Goal: Transaction & Acquisition: Purchase product/service

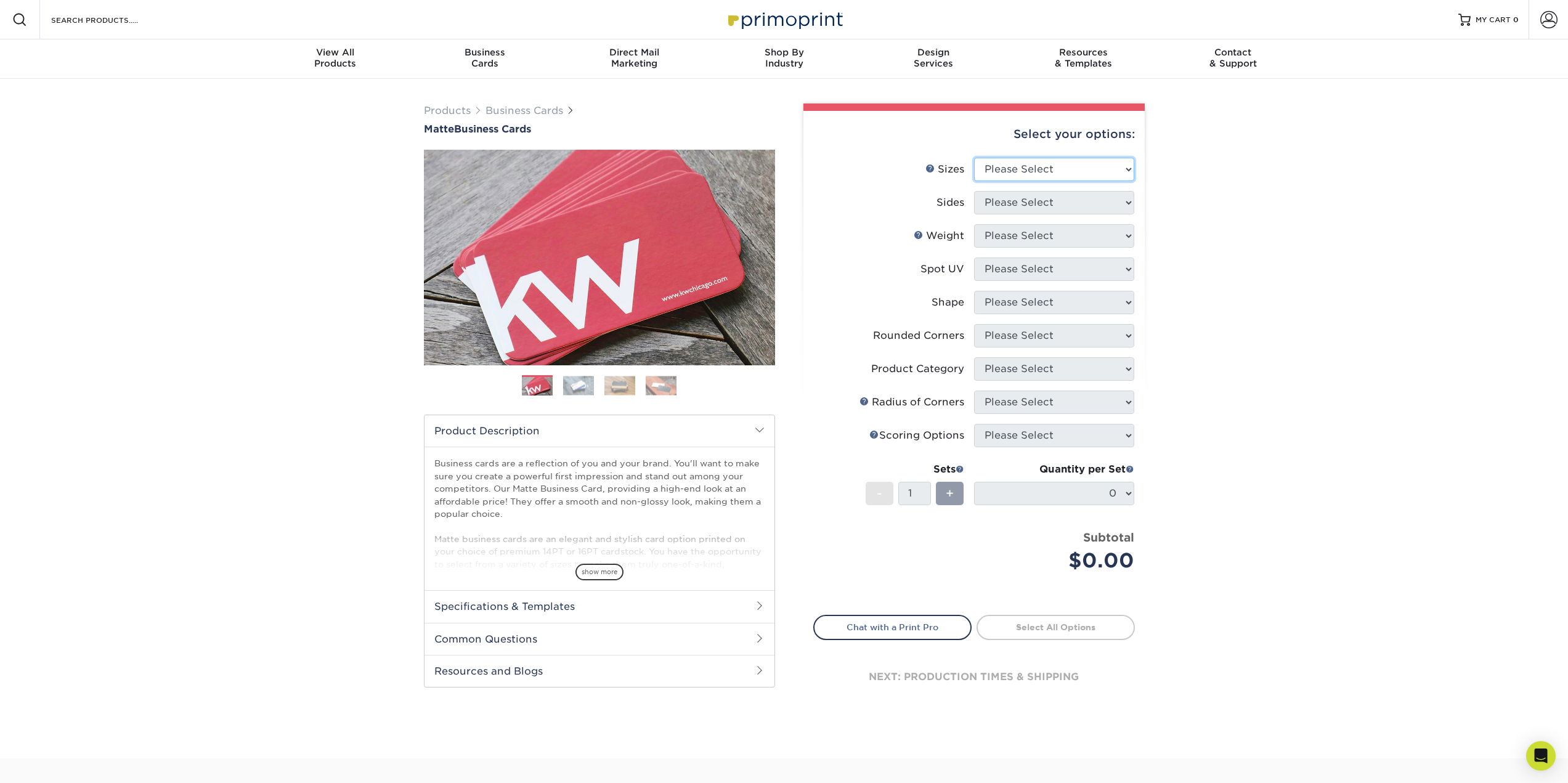
click at [1062, 167] on select "Please Select 1.5" x 3.5" - Mini 1.75" x 3.5" - Mini 2" x 2" - Square 2" x 3" -…" at bounding box center [1054, 170] width 160 height 24
select select "2.00x3.50"
click at [974, 158] on select "Please Select 1.5" x 3.5" - Mini 1.75" x 3.5" - Mini 2" x 2" - Square 2" x 3" -…" at bounding box center [1054, 170] width 160 height 24
click at [1062, 200] on select "Please Select Print Both Sides Print Front Only" at bounding box center [1054, 203] width 160 height 24
select select "13abbda7-1d64-4f25-8bb2-c179b224825d"
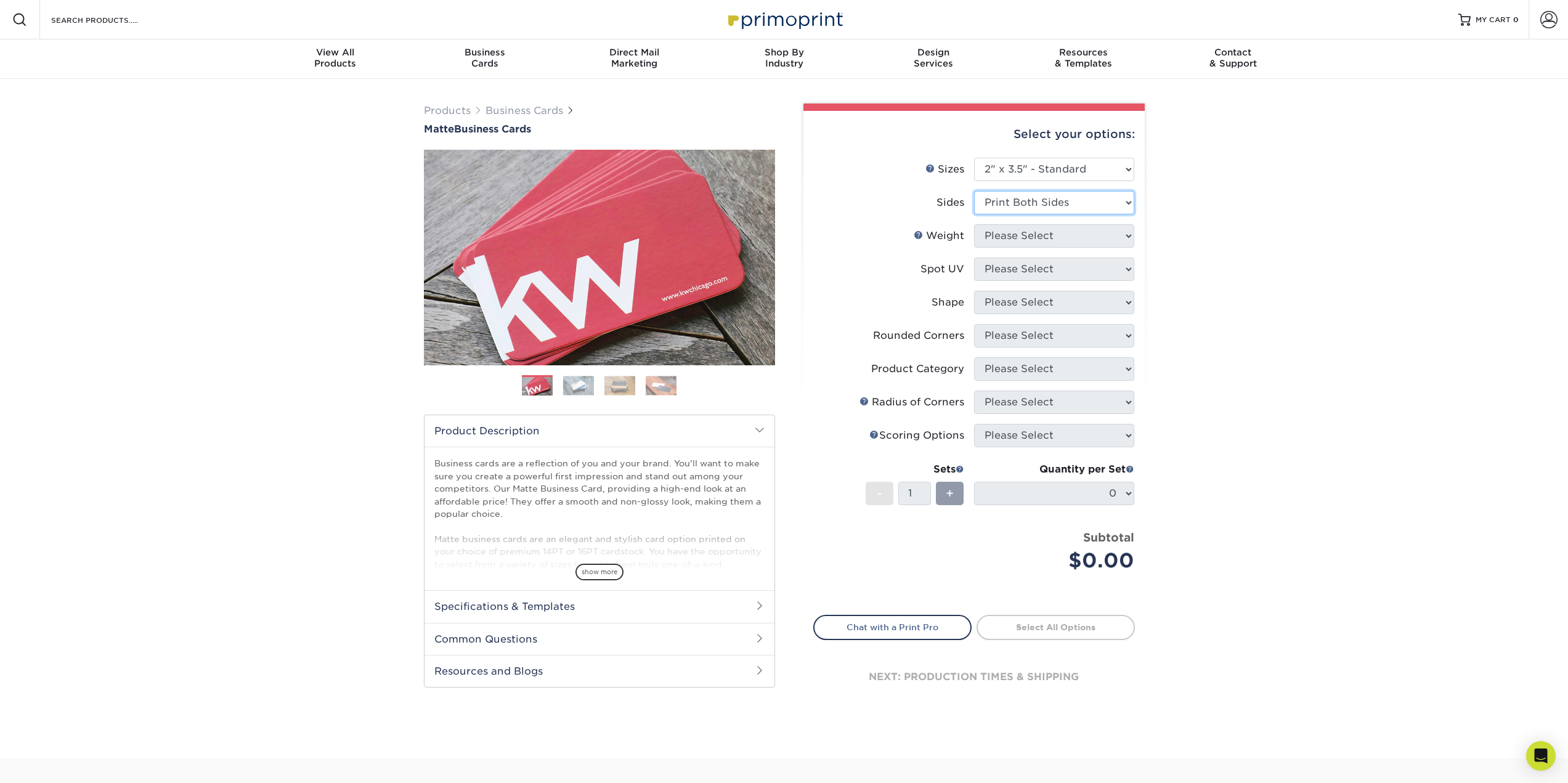
click at [974, 191] on select "Please Select Print Both Sides Print Front Only" at bounding box center [1054, 203] width 160 height 24
click at [1067, 238] on select "Please Select 16PT 14PT" at bounding box center [1054, 236] width 160 height 24
select select "14PT"
click at [974, 224] on select "Please Select 16PT 14PT" at bounding box center [1054, 236] width 160 height 24
click at [1063, 264] on select at bounding box center [1054, 270] width 160 height 24
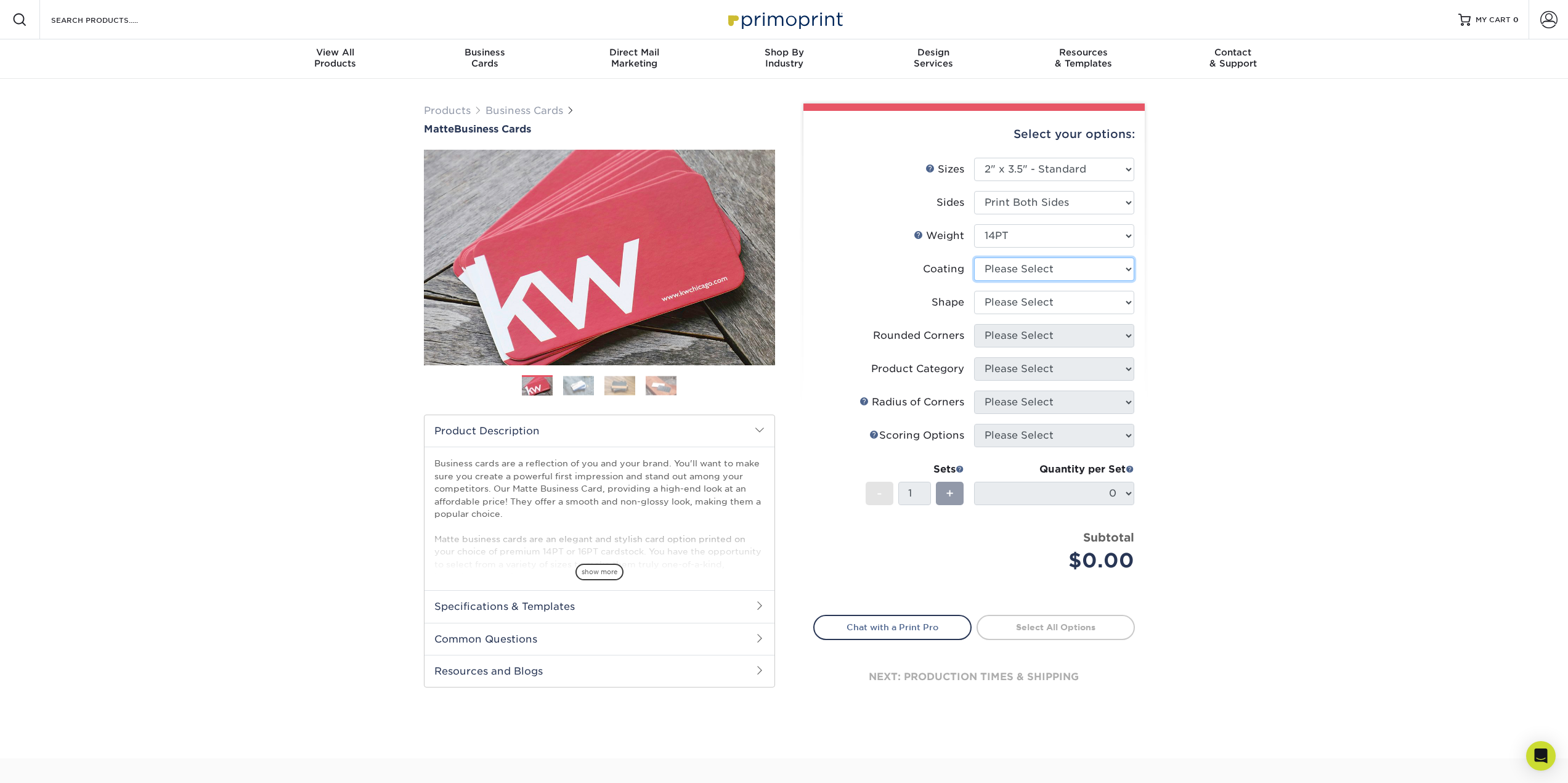
select select "121bb7b5-3b4d-429f-bd8d-bbf80e953313"
click at [974, 258] on select at bounding box center [1054, 270] width 160 height 24
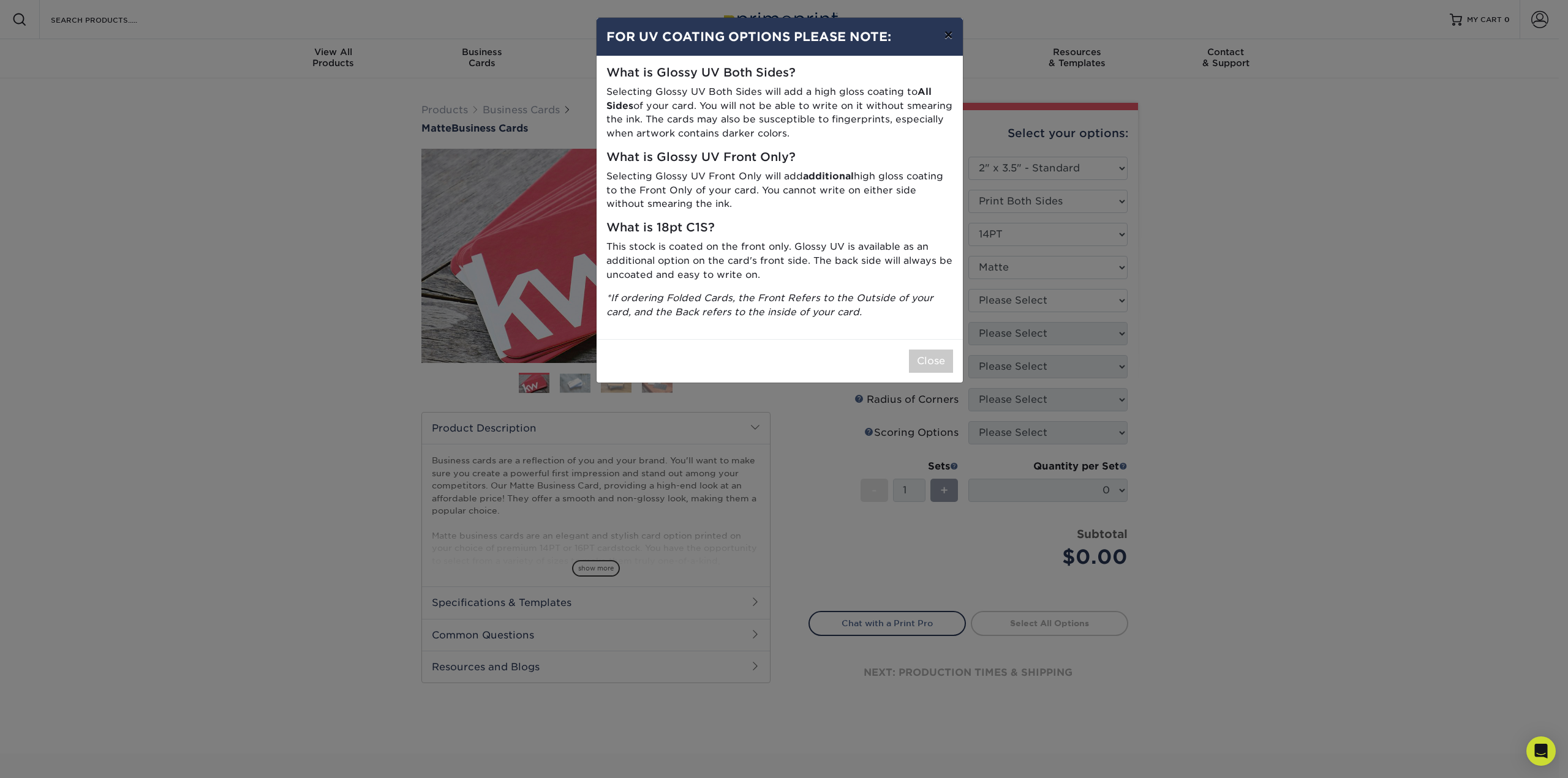
click at [948, 35] on button "×" at bounding box center [948, 35] width 28 height 35
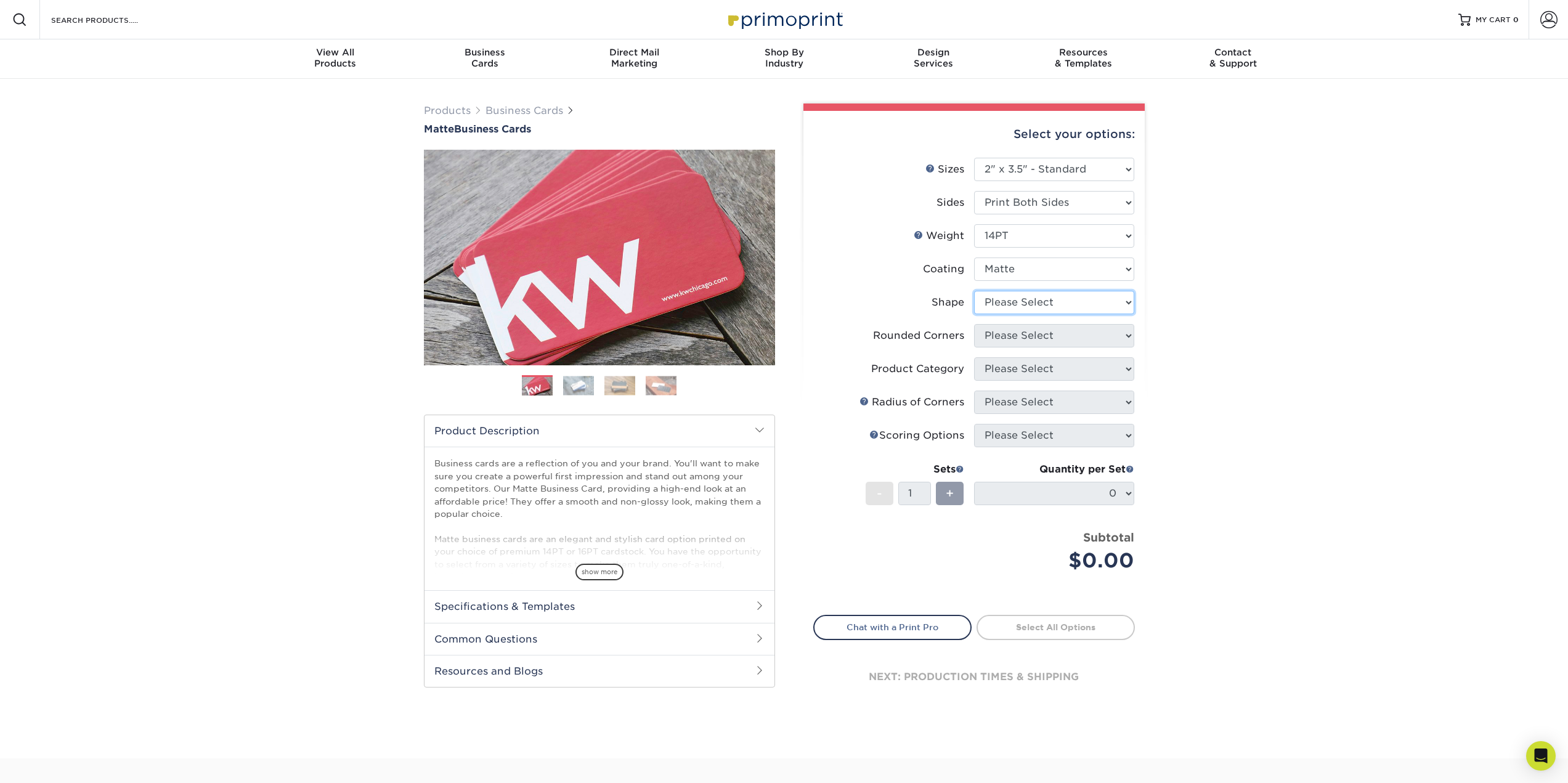
click at [1039, 302] on select "Please Select Standard" at bounding box center [1054, 302] width 160 height 24
click at [1039, 305] on select "Please Select Standard" at bounding box center [1054, 302] width 160 height 24
select select "standard"
click at [974, 291] on select "Please Select Standard" at bounding box center [1054, 302] width 160 height 24
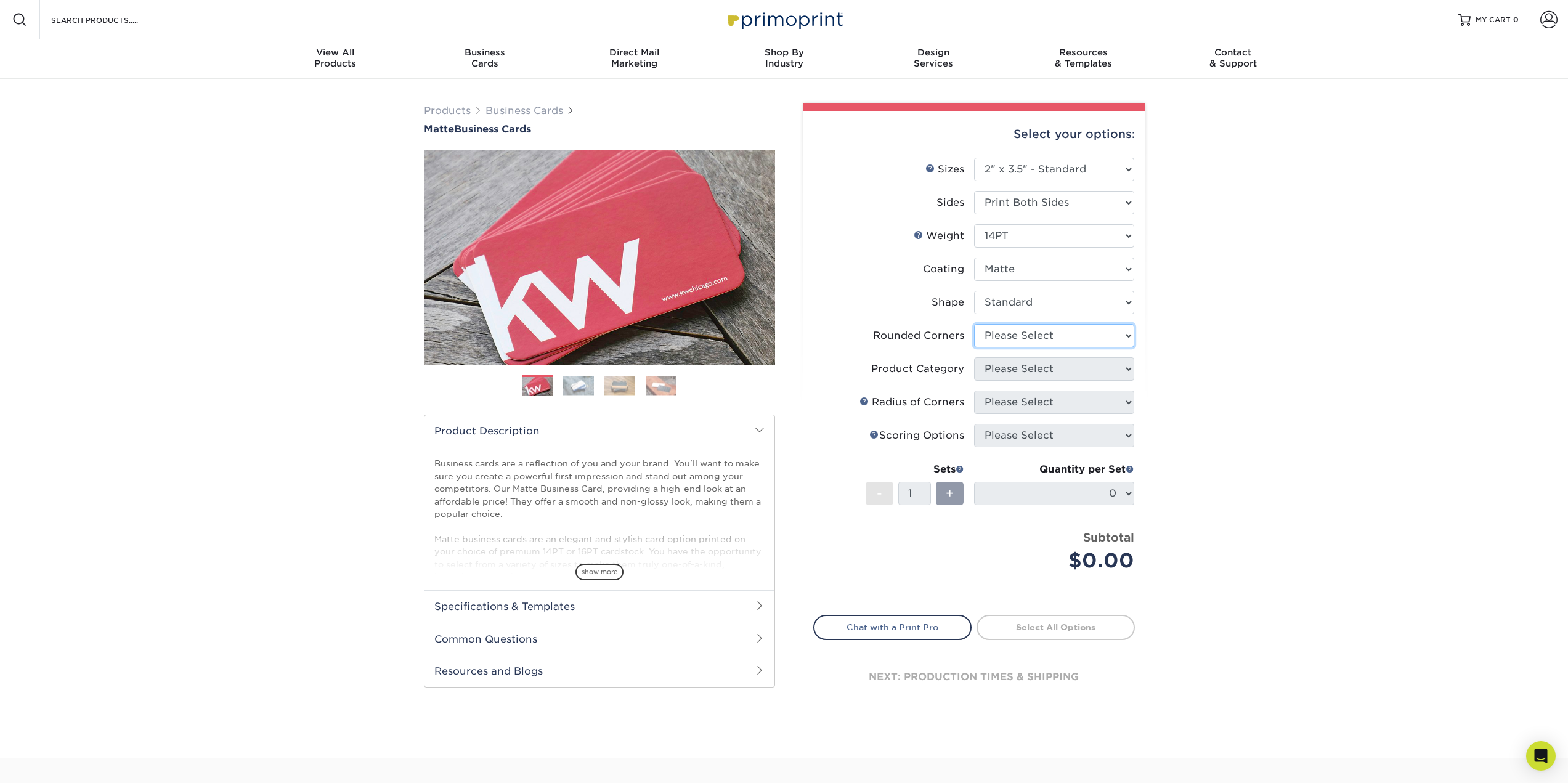
click at [1015, 340] on select "Please Select Yes - Round 2 Corners Yes - Round 4 Corners No" at bounding box center [1054, 336] width 160 height 24
select select "7672df9e-0e0a-464d-8e1f-920c575e4da3"
click at [974, 324] on select "Please Select Yes - Round 2 Corners Yes - Round 4 Corners No" at bounding box center [1054, 336] width 160 height 24
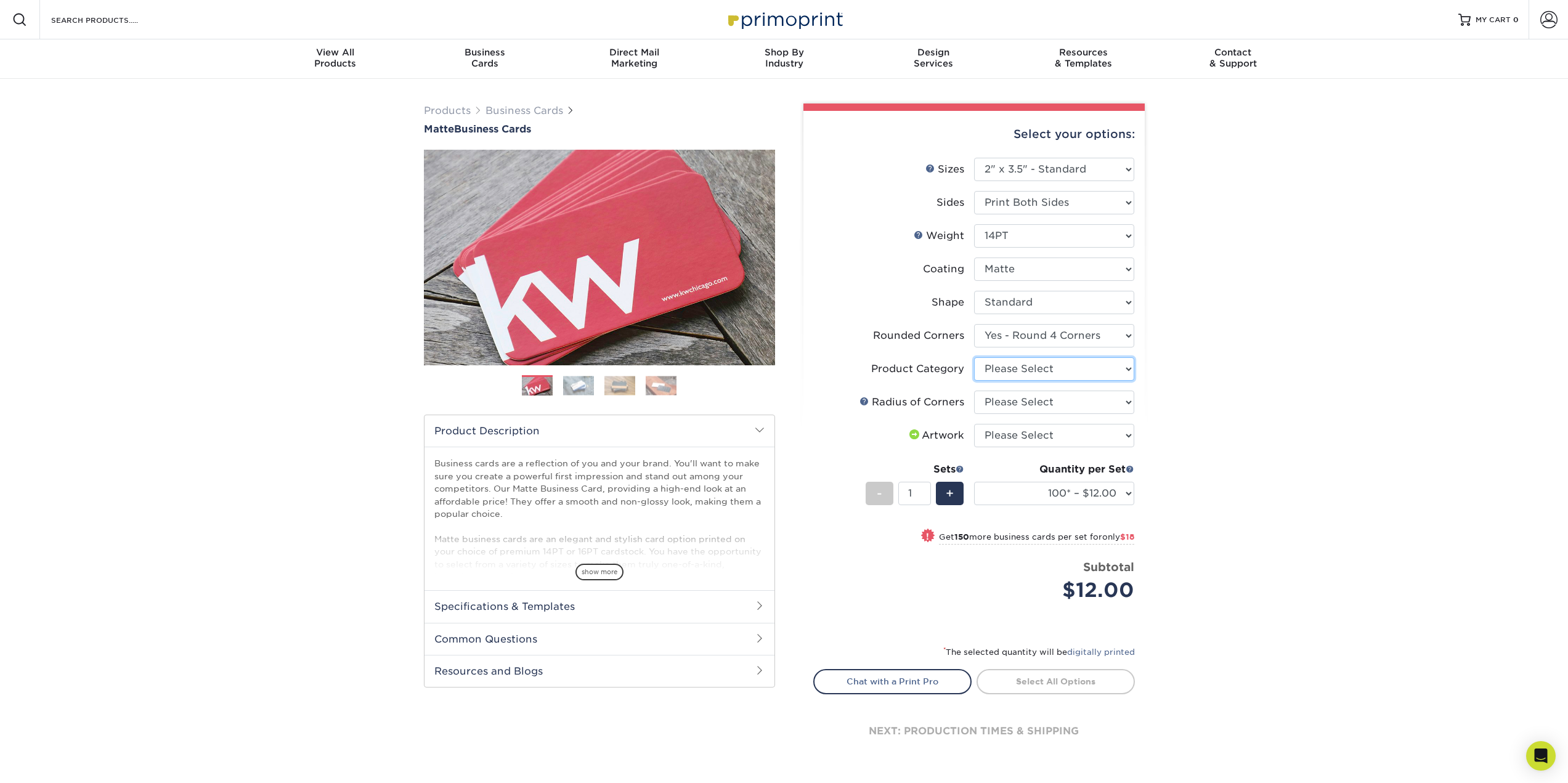
click at [1008, 370] on select "Please Select Business Cards" at bounding box center [1054, 369] width 160 height 24
select select "3b5148f1-0588-4f88-a218-97bcfdce65c1"
click at [974, 357] on select "Please Select Business Cards" at bounding box center [1054, 369] width 160 height 24
click at [1011, 403] on select "Please Select Rounded 1/8" Rounded 1/4"" at bounding box center [1054, 403] width 160 height 24
select select "479fbfe7-6a0c-4895-8c9a-81739b7486c9"
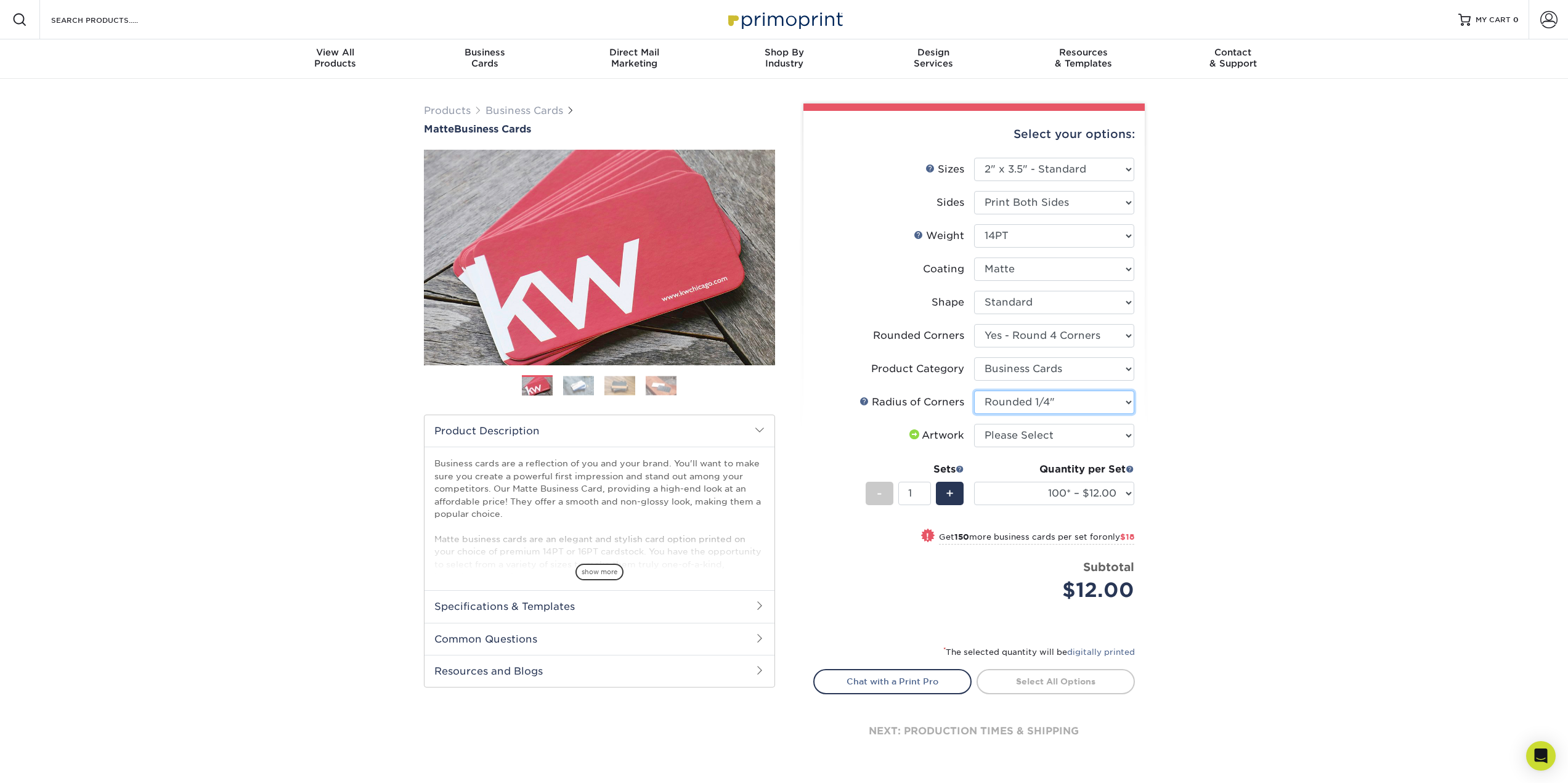
click at [974, 391] on select "Please Select Rounded 1/8" Rounded 1/4"" at bounding box center [1054, 403] width 160 height 24
click at [1042, 437] on select "Please Select I will upload files I need a design - $100" at bounding box center [1054, 436] width 160 height 24
select select "upload"
click at [974, 424] on select "Please Select I will upload files I need a design - $100" at bounding box center [1054, 436] width 160 height 24
click at [1189, 453] on div "Products Business Cards Matte Business Cards Previous Next 100 $ 9" at bounding box center [784, 446] width 1568 height 734
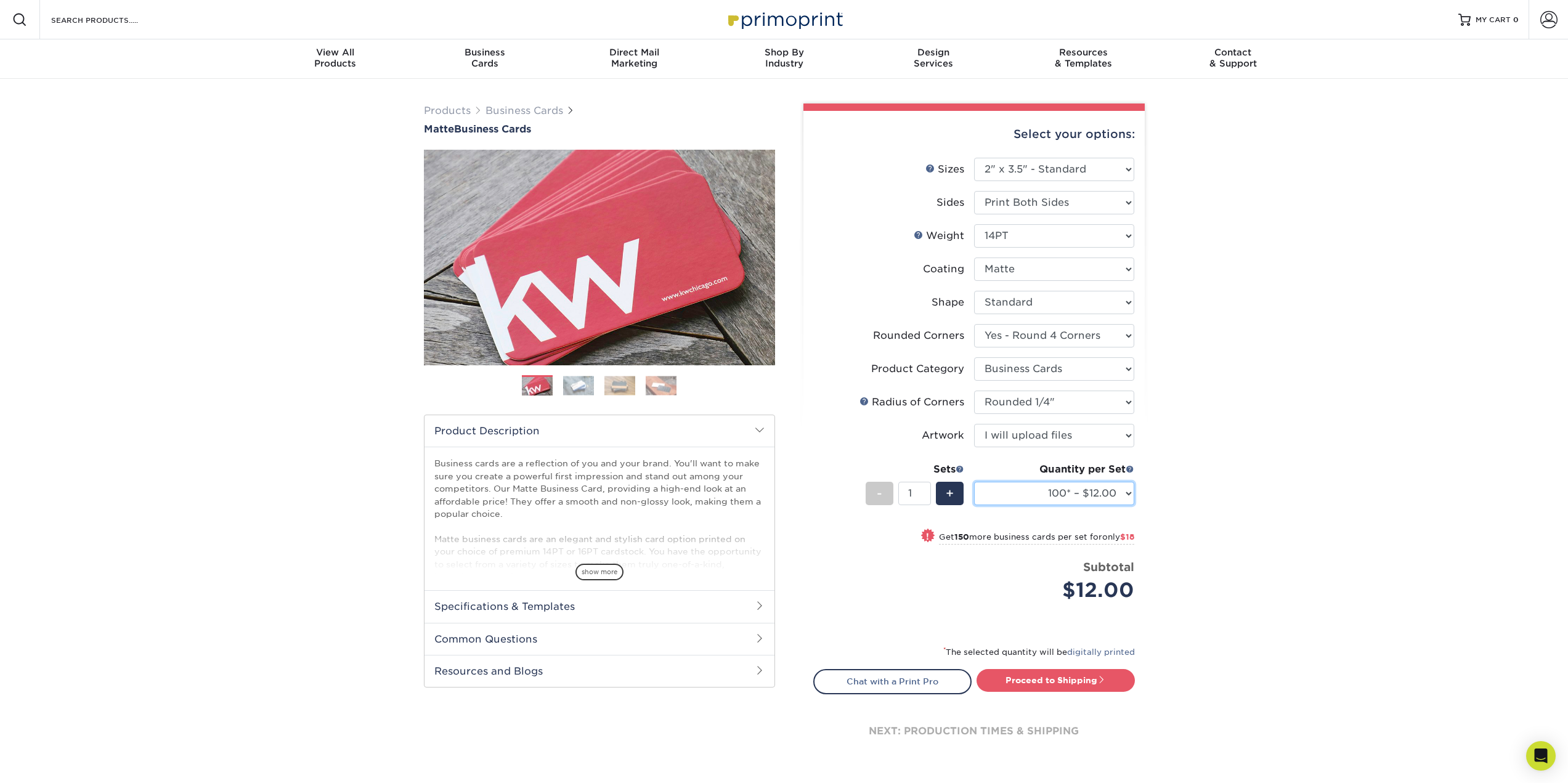
click at [1068, 492] on select "100* – $12.00 250* – $30.00 500 – $60.00 1000 – $74.00 2500 – $136.00 5000 – $2…" at bounding box center [1054, 493] width 160 height 24
select select "500 – $60.00"
click at [974, 482] on select "100* – $12.00 250* – $30.00 500 – $60.00 1000 – $74.00 2500 – $136.00 5000 – $2…" at bounding box center [1054, 493] width 160 height 24
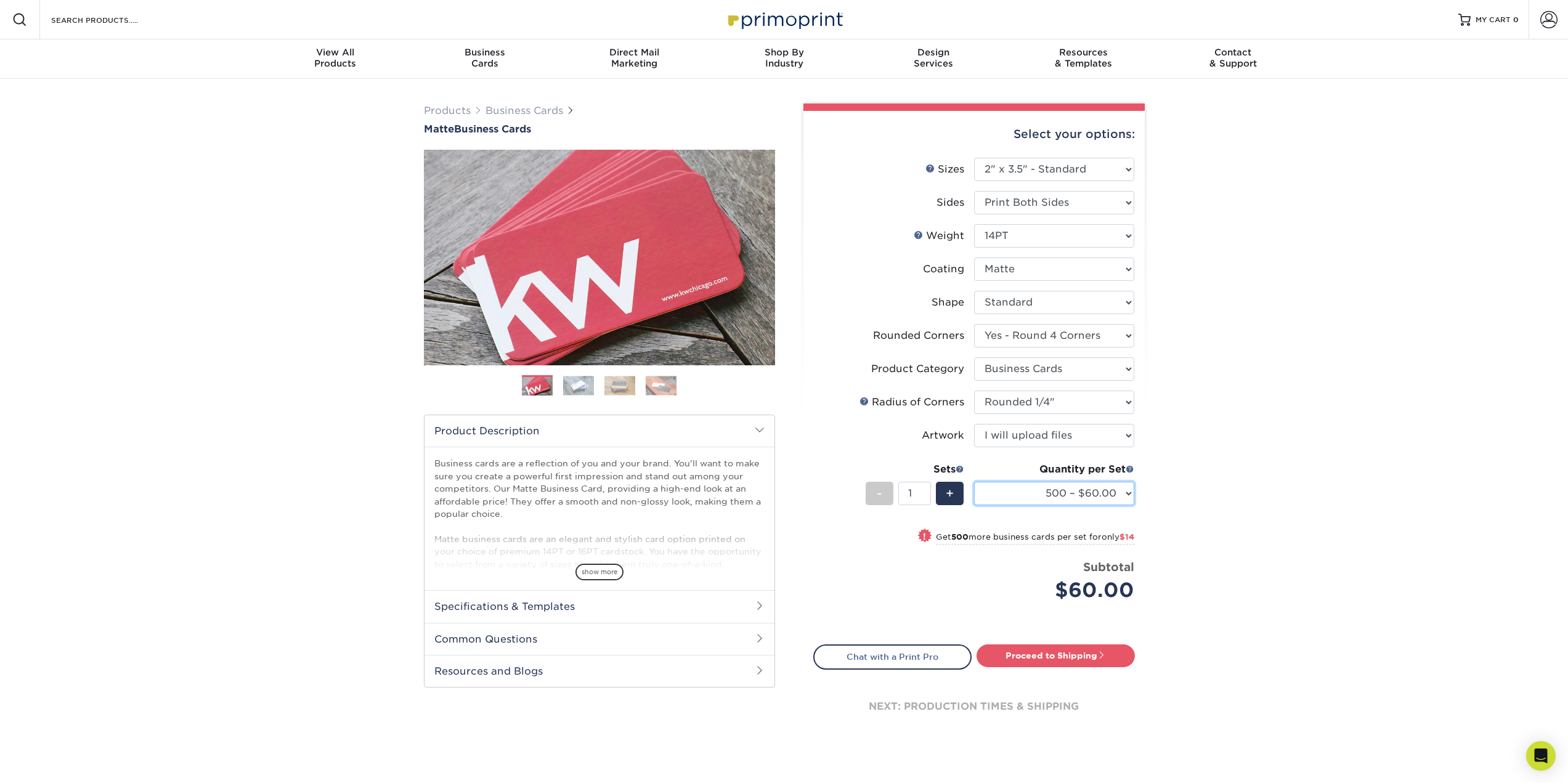
click at [1062, 490] on select "100* – $12.00 250* – $30.00 500 – $60.00 1000 – $74.00 2500 – $136.00 5000 – $2…" at bounding box center [1054, 493] width 160 height 24
click at [1050, 264] on select at bounding box center [1054, 270] width 160 height 24
click at [974, 258] on select at bounding box center [1054, 270] width 160 height 24
click at [1222, 323] on div "Products Business Cards Matte Business Cards Previous Next 100 $ 9" at bounding box center [784, 433] width 1568 height 709
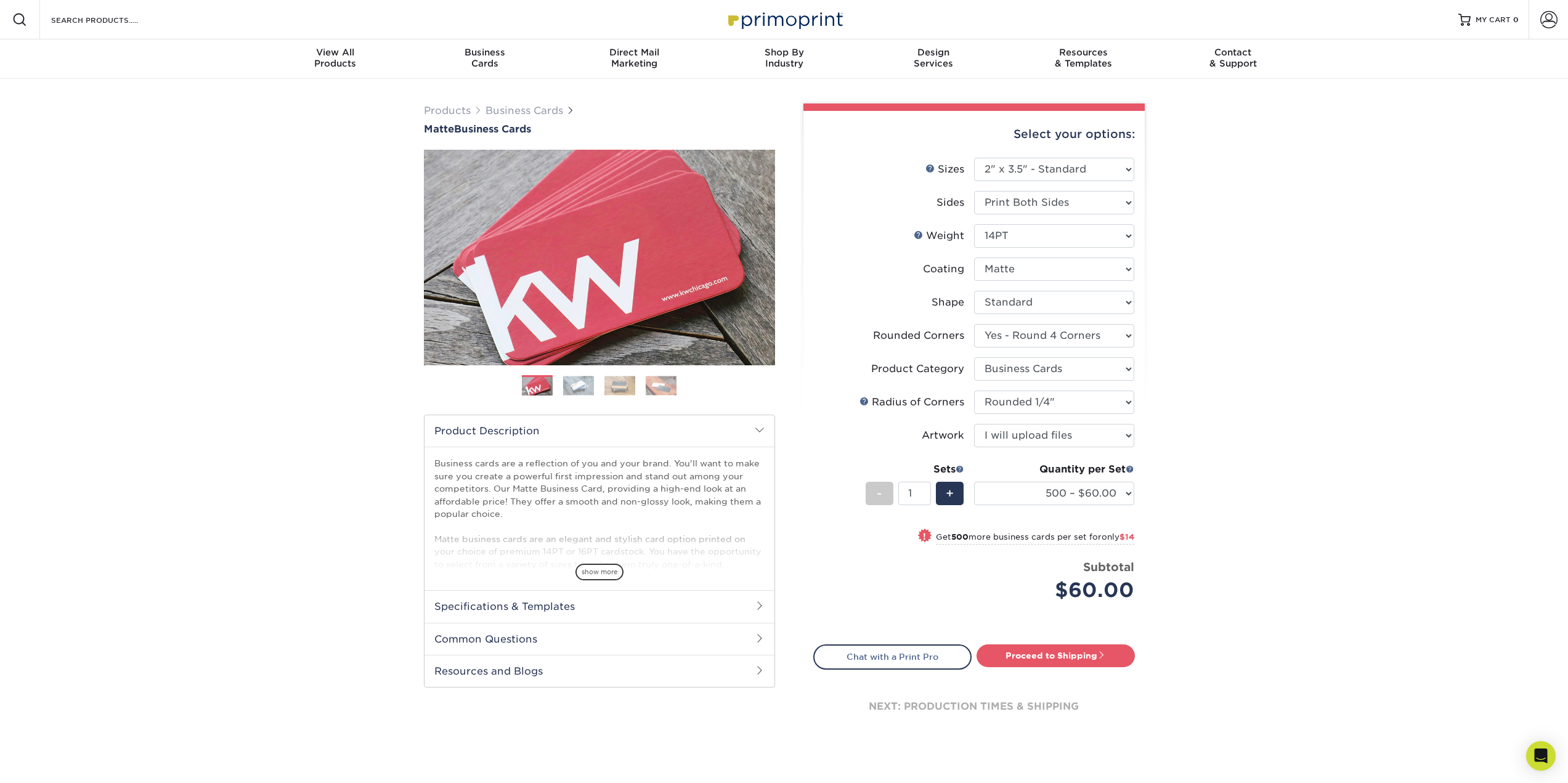
click at [575, 384] on img at bounding box center [578, 385] width 31 height 19
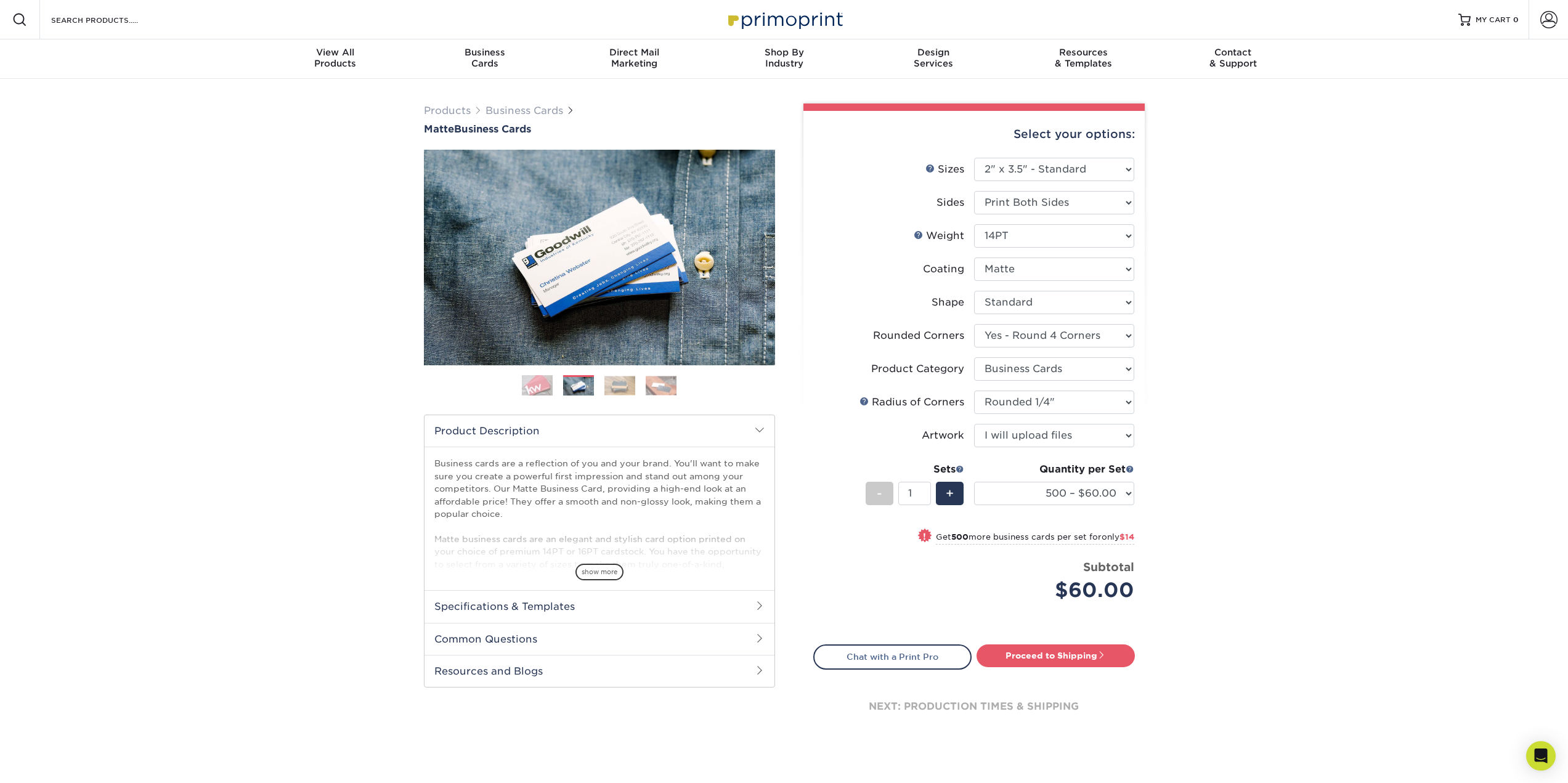
click at [626, 381] on img at bounding box center [620, 385] width 31 height 19
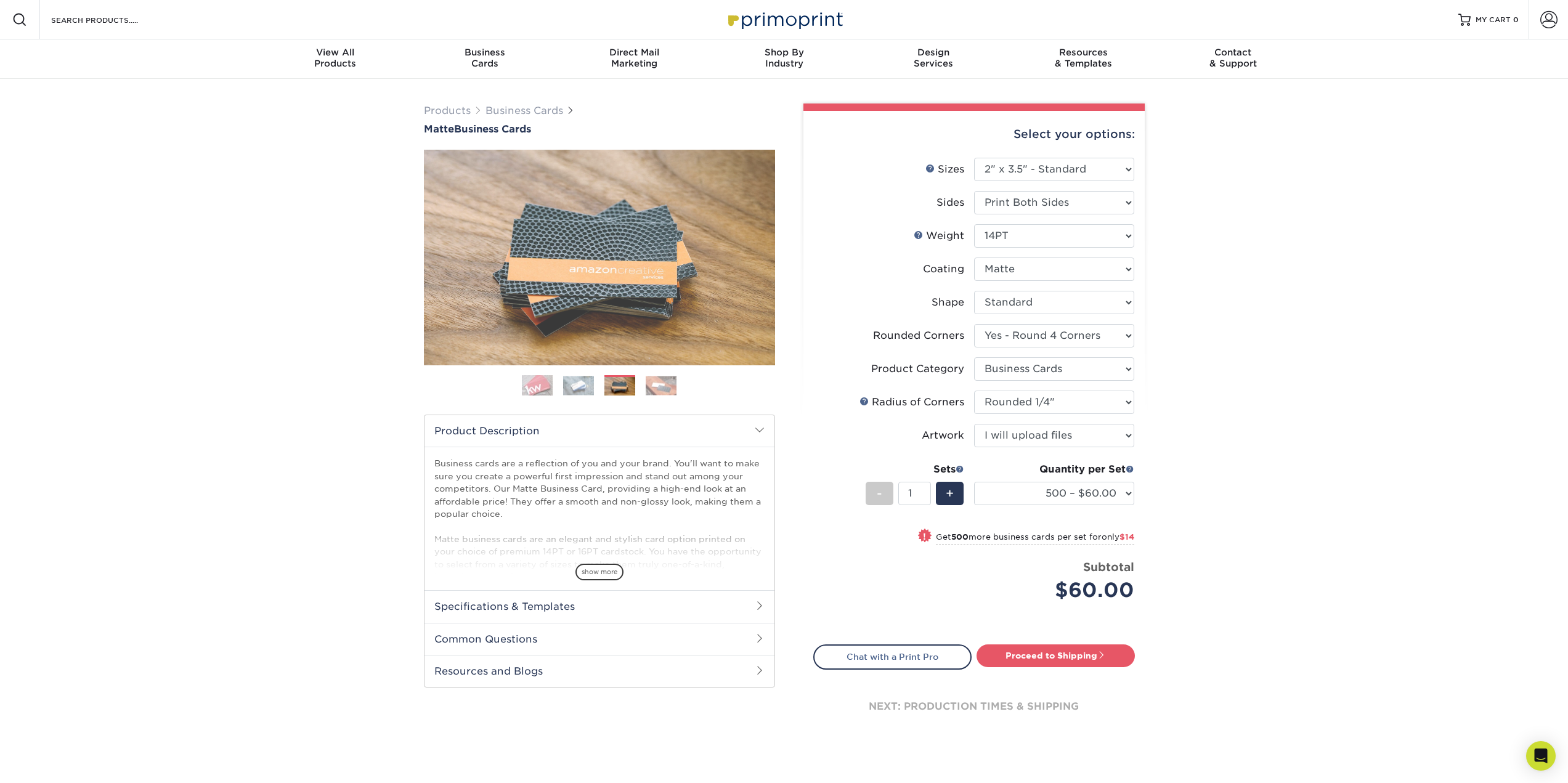
click at [668, 389] on img at bounding box center [661, 385] width 31 height 19
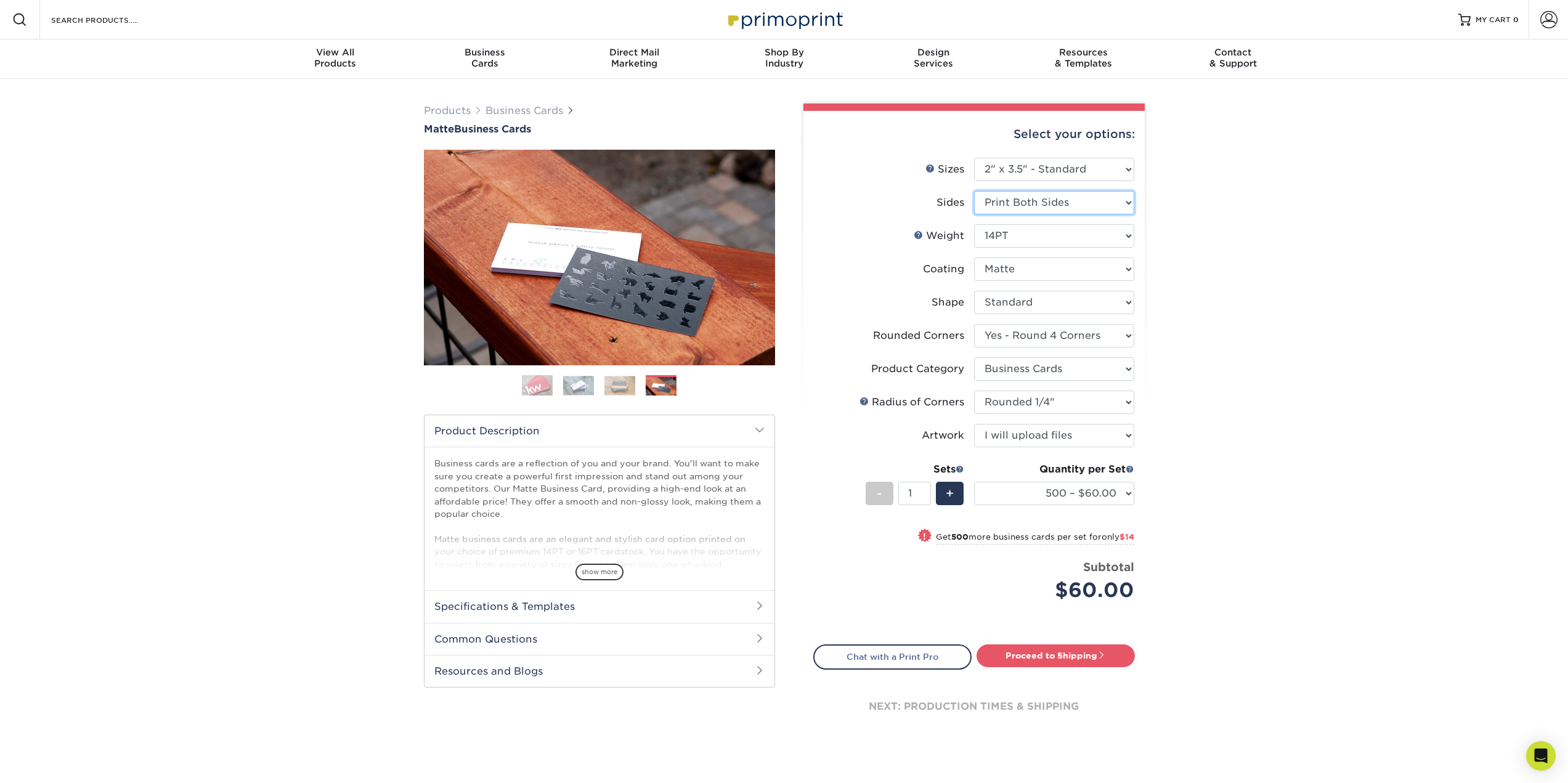
click at [1057, 206] on select "Please Select Print Both Sides Print Front Only" at bounding box center [1054, 203] width 160 height 24
click at [1057, 207] on select "Please Select Print Both Sides Print Front Only" at bounding box center [1054, 203] width 160 height 24
click at [1050, 663] on link "Proceed to Shipping" at bounding box center [1056, 656] width 158 height 22
type input "Set 1"
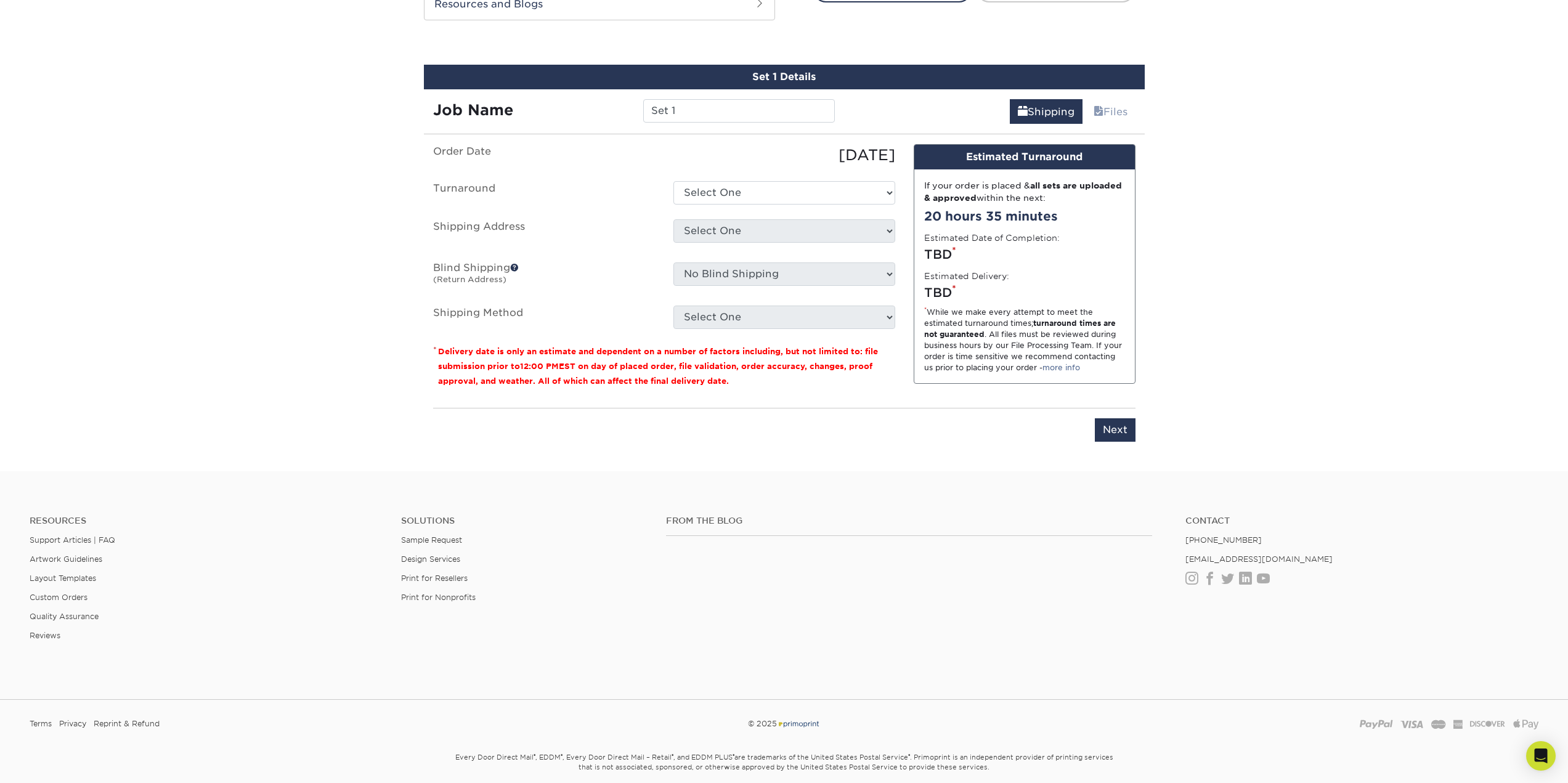
scroll to position [679, 0]
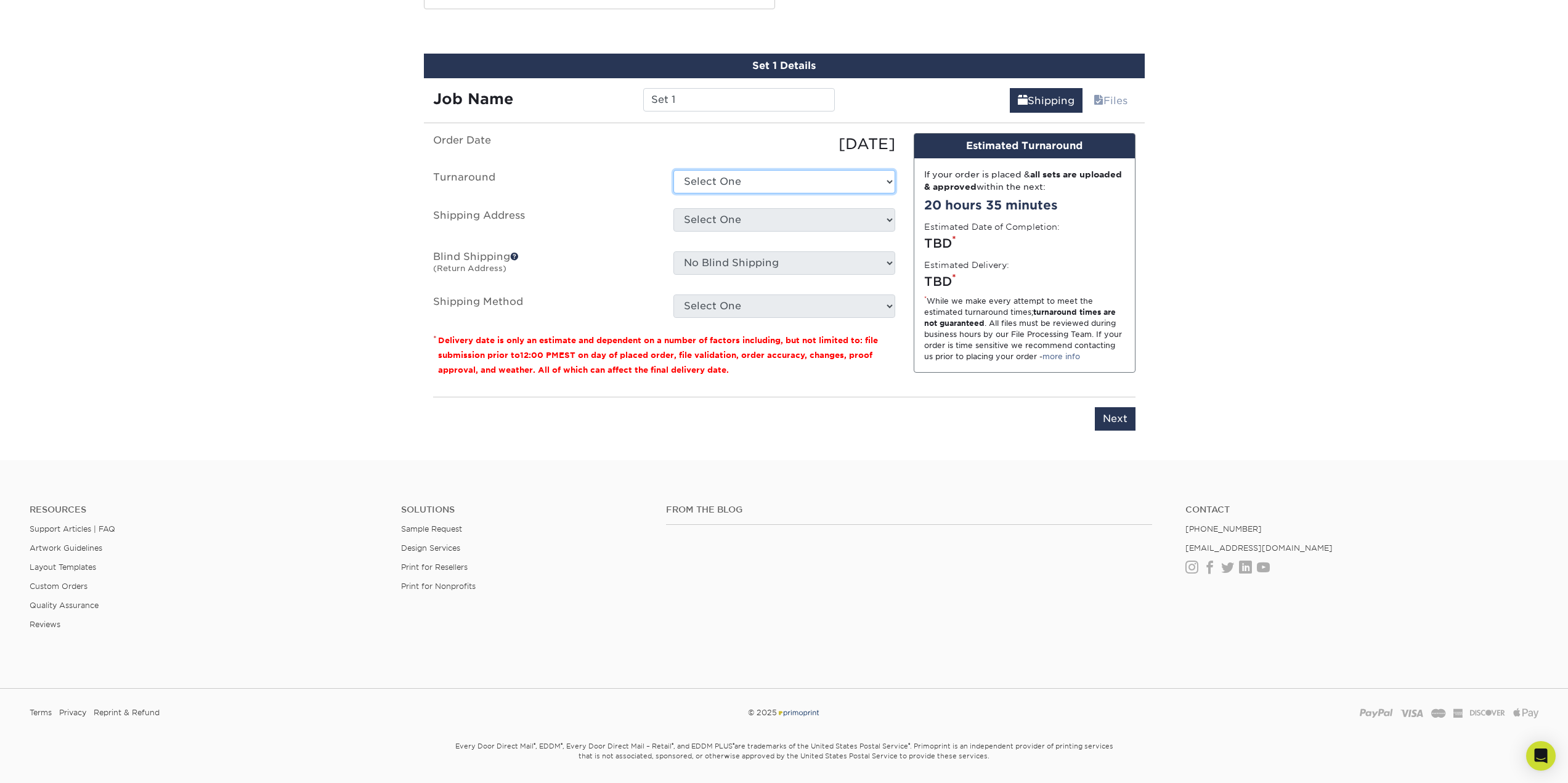
click at [754, 183] on select "Select One 2-4 Business Days 2 Day Next Business Day" at bounding box center [784, 182] width 222 height 24
select select "ddc7cf98-8ec3-46e1-ba9e-75fe0845067f"
click at [674, 170] on select "Select One 2-4 Business Days 2 Day Next Business Day" at bounding box center [784, 182] width 222 height 24
click at [749, 221] on select "Select One + Add New Address - Login" at bounding box center [784, 220] width 222 height 24
click at [674, 232] on select "Select One + Add New Address - Login" at bounding box center [784, 220] width 222 height 24
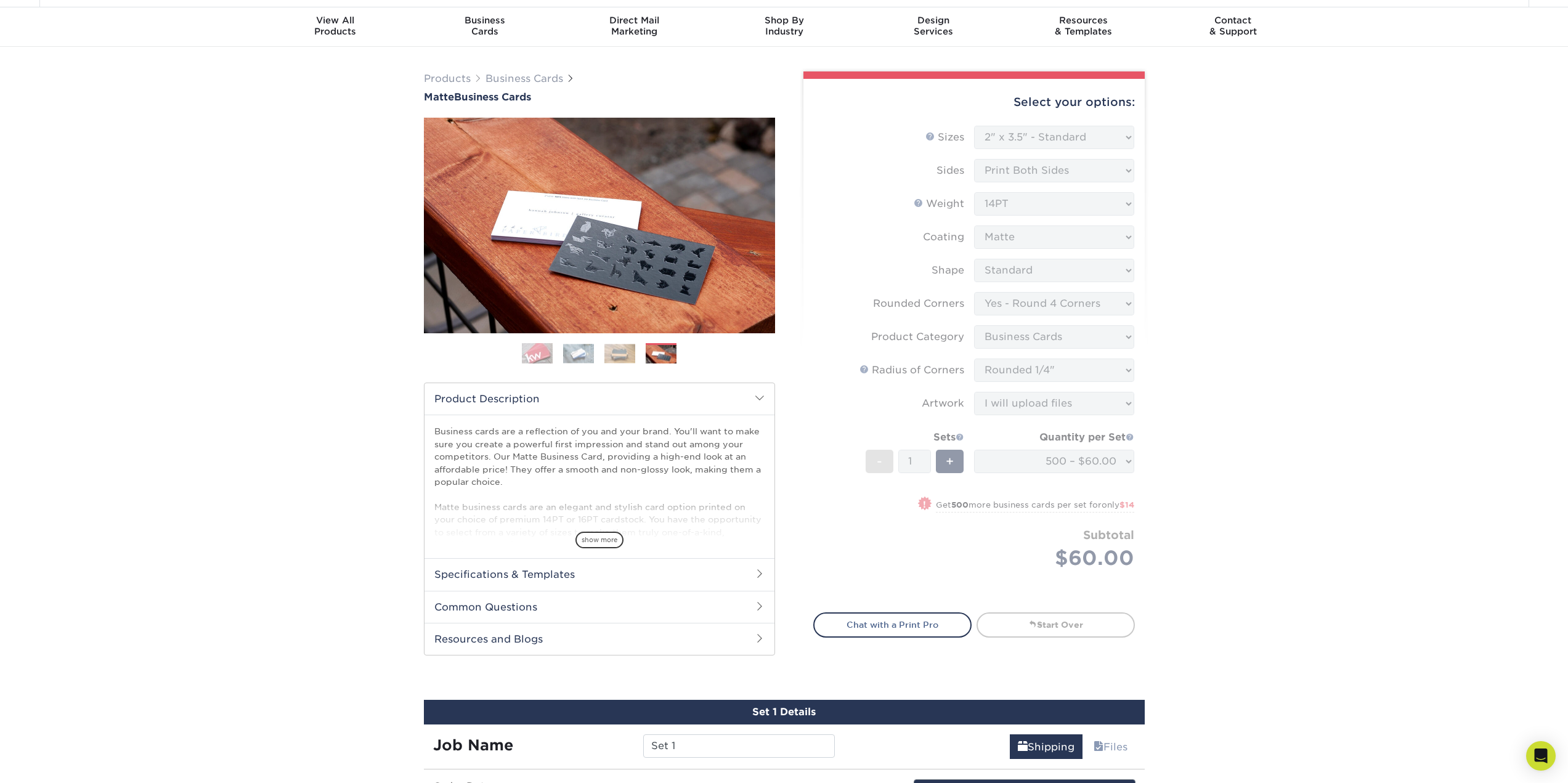
scroll to position [62, 0]
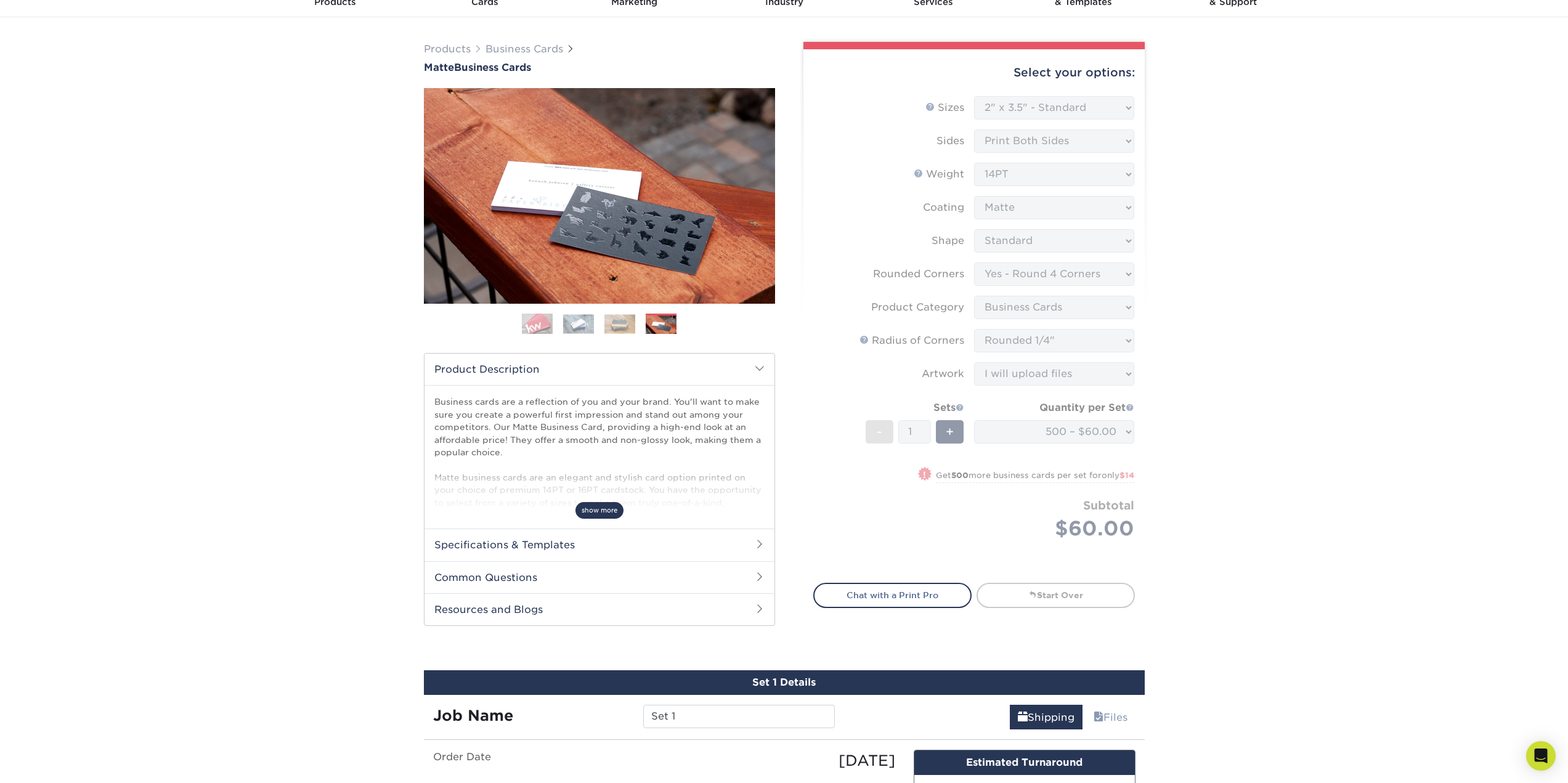
click at [600, 509] on span "show more" at bounding box center [599, 510] width 48 height 17
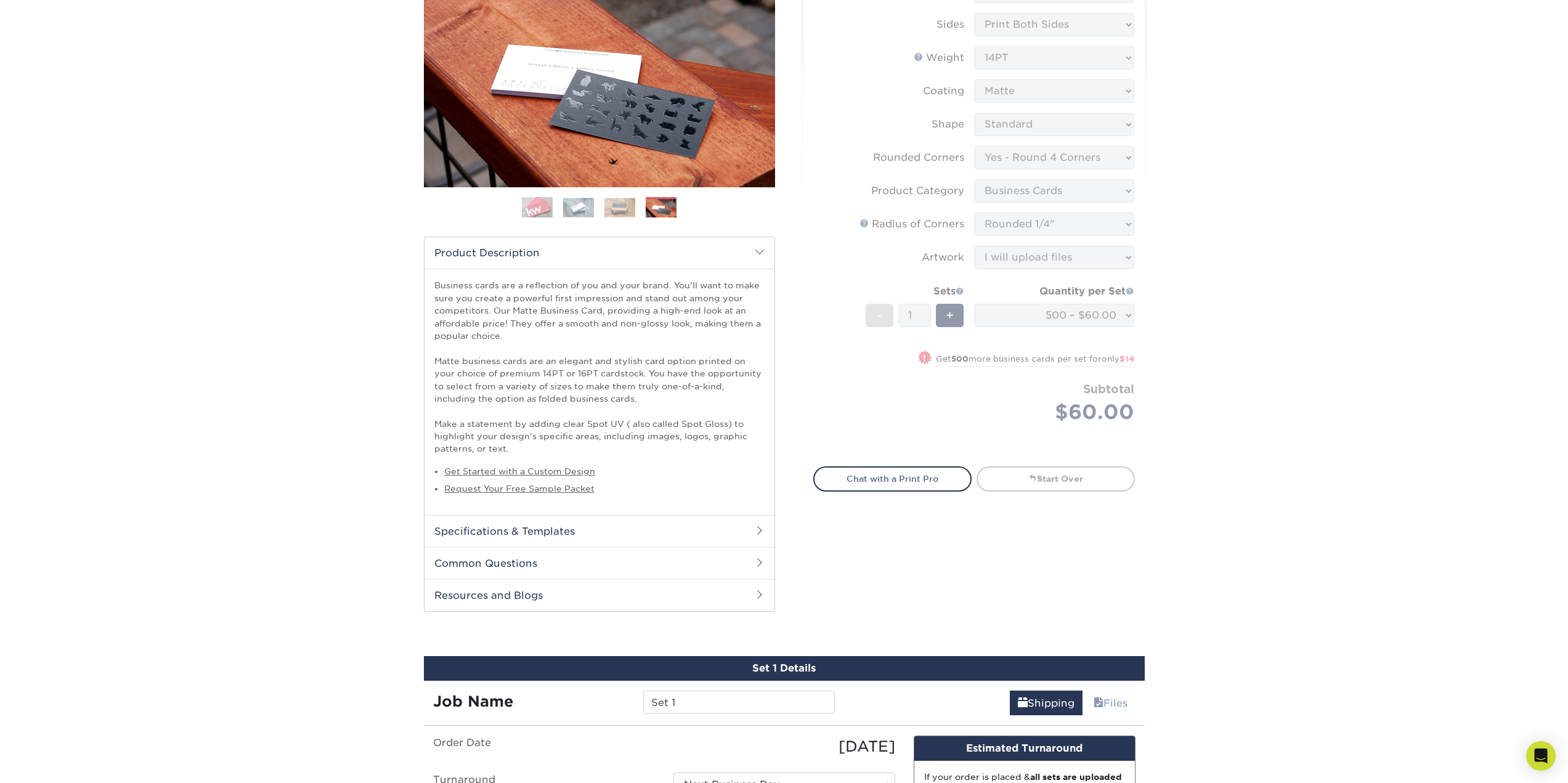
scroll to position [432, 0]
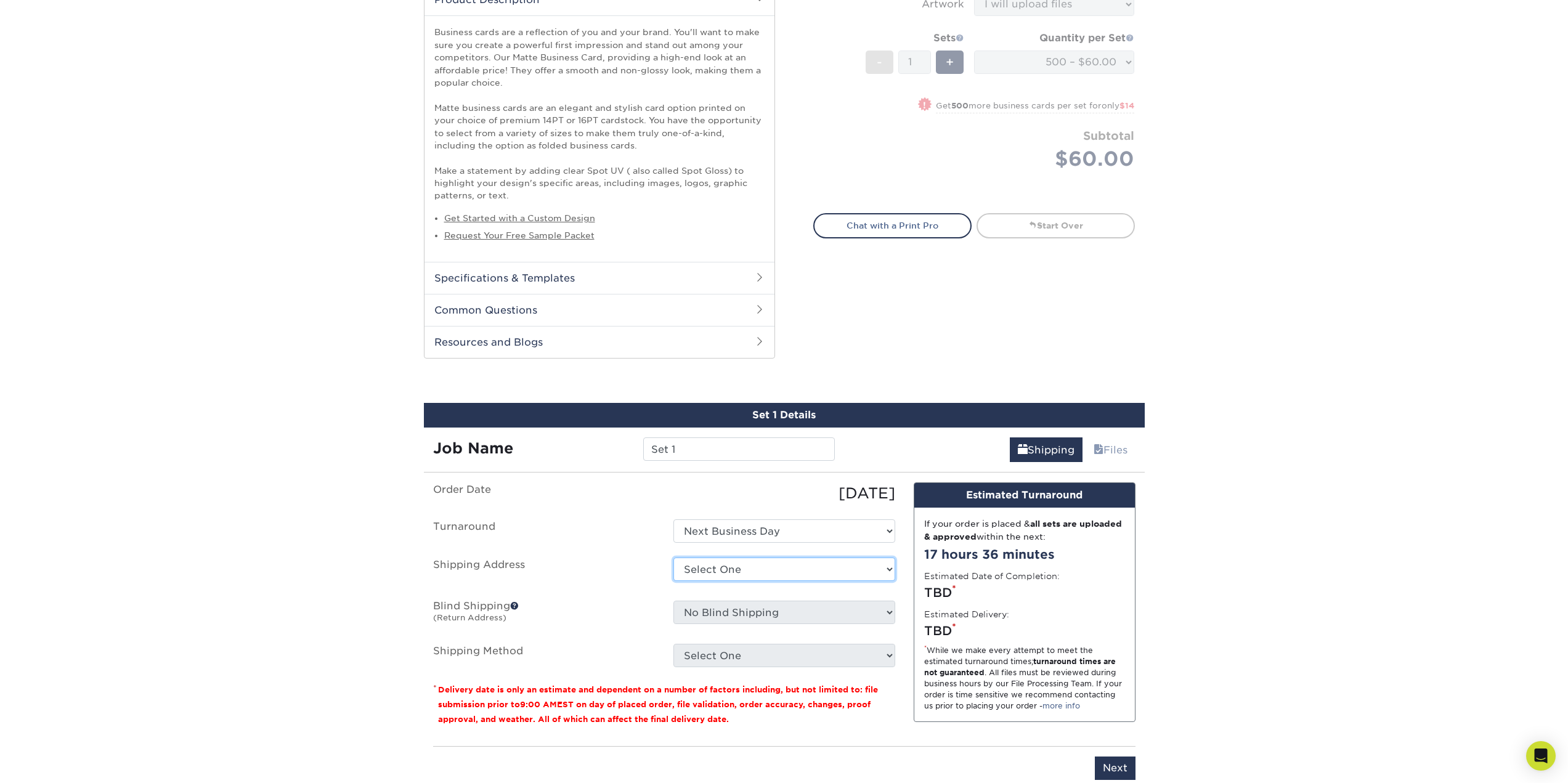
click at [773, 572] on select "Select One + Add New Address - Login" at bounding box center [784, 570] width 222 height 24
select select "newaddress"
click at [674, 558] on select "Select One + Add New Address - Login" at bounding box center [784, 570] width 222 height 24
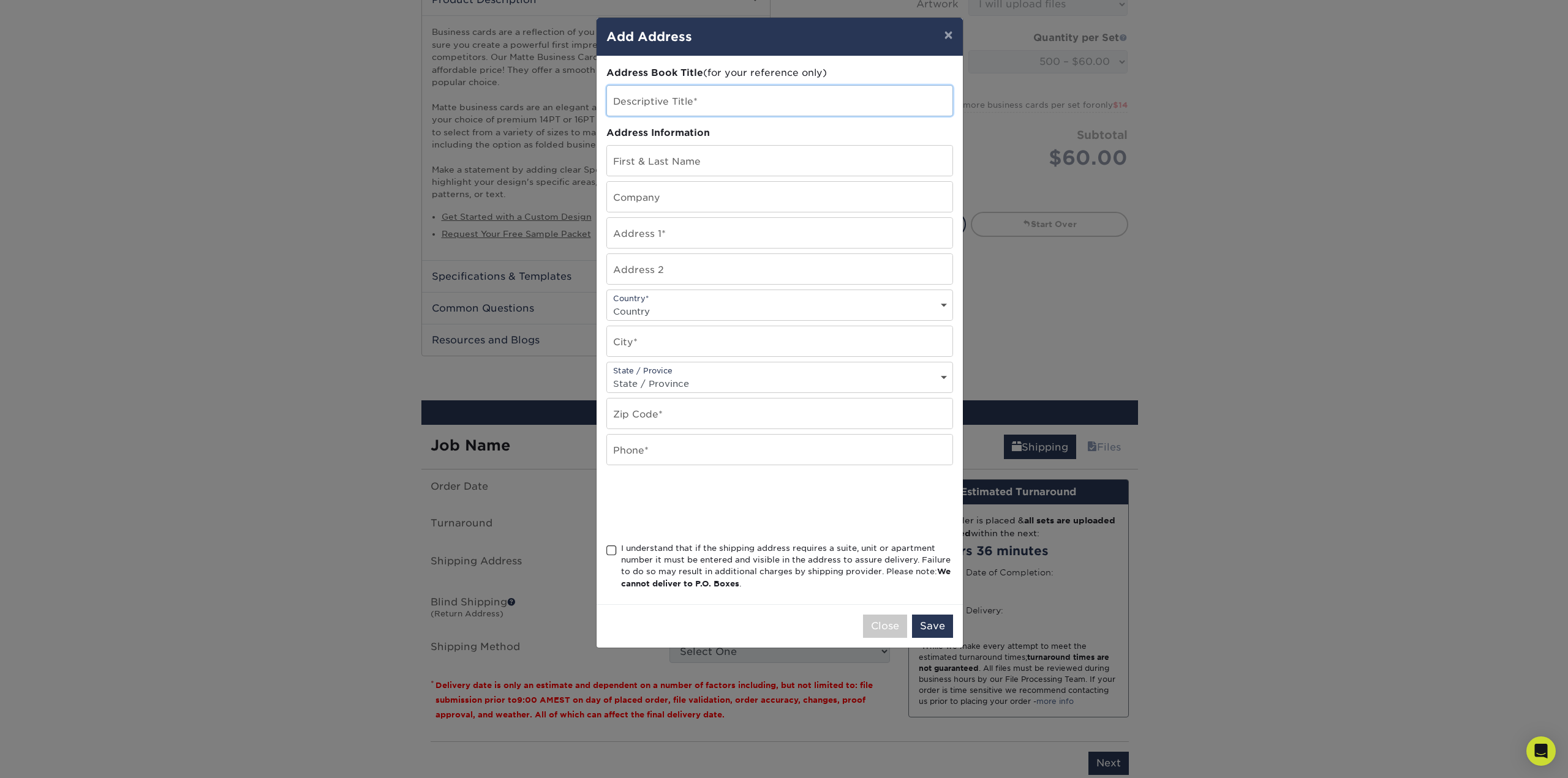
click at [678, 90] on input "text" at bounding box center [779, 101] width 345 height 30
type input "W"
type input "Clinic"
type input "[PERSON_NAME]"
type input "VIP Medical Plans, LLC"
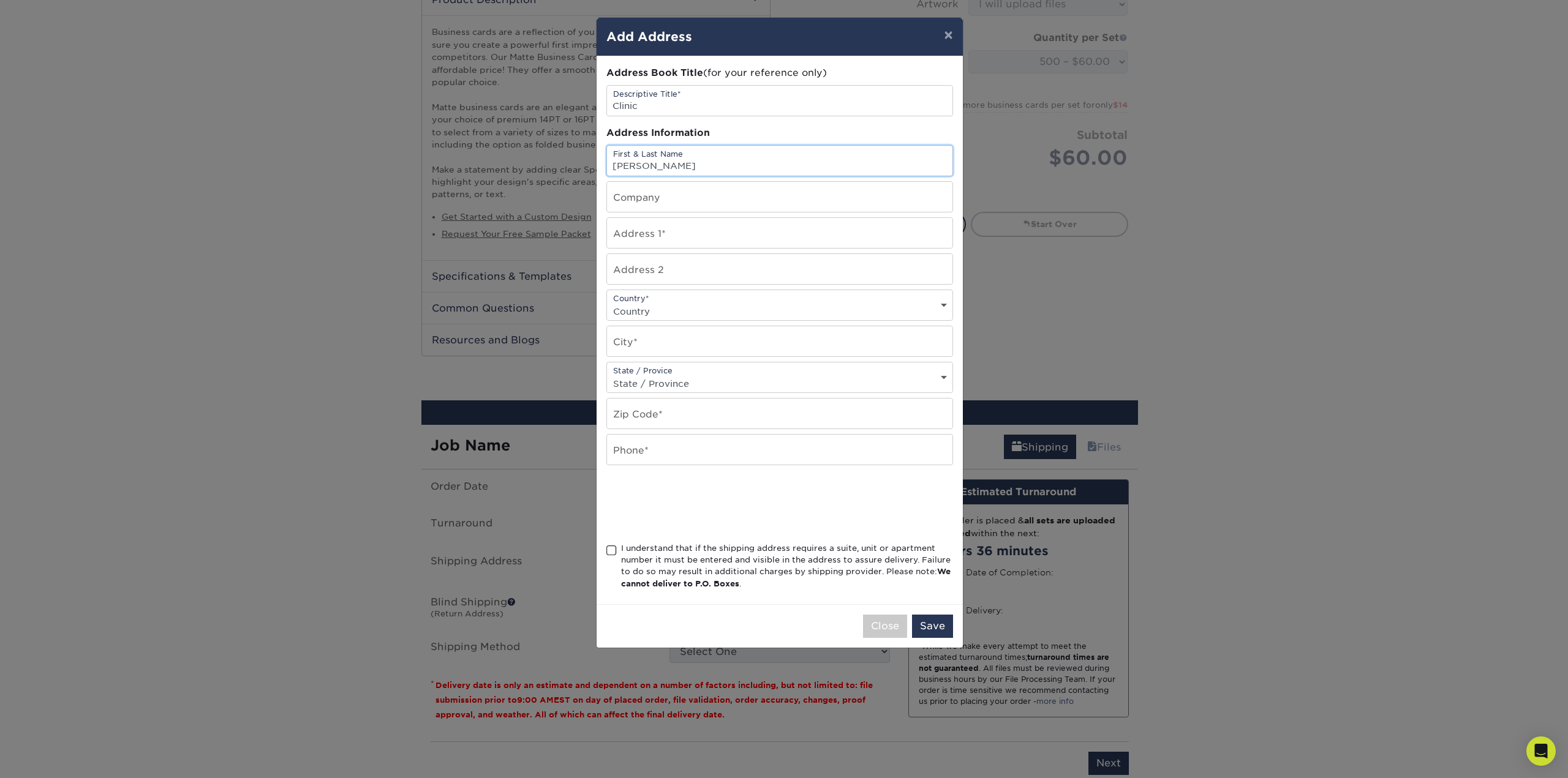
type input "[STREET_ADDRESS]"
select select "US"
type input "Hialeah"
select select "FL"
type input "33010"
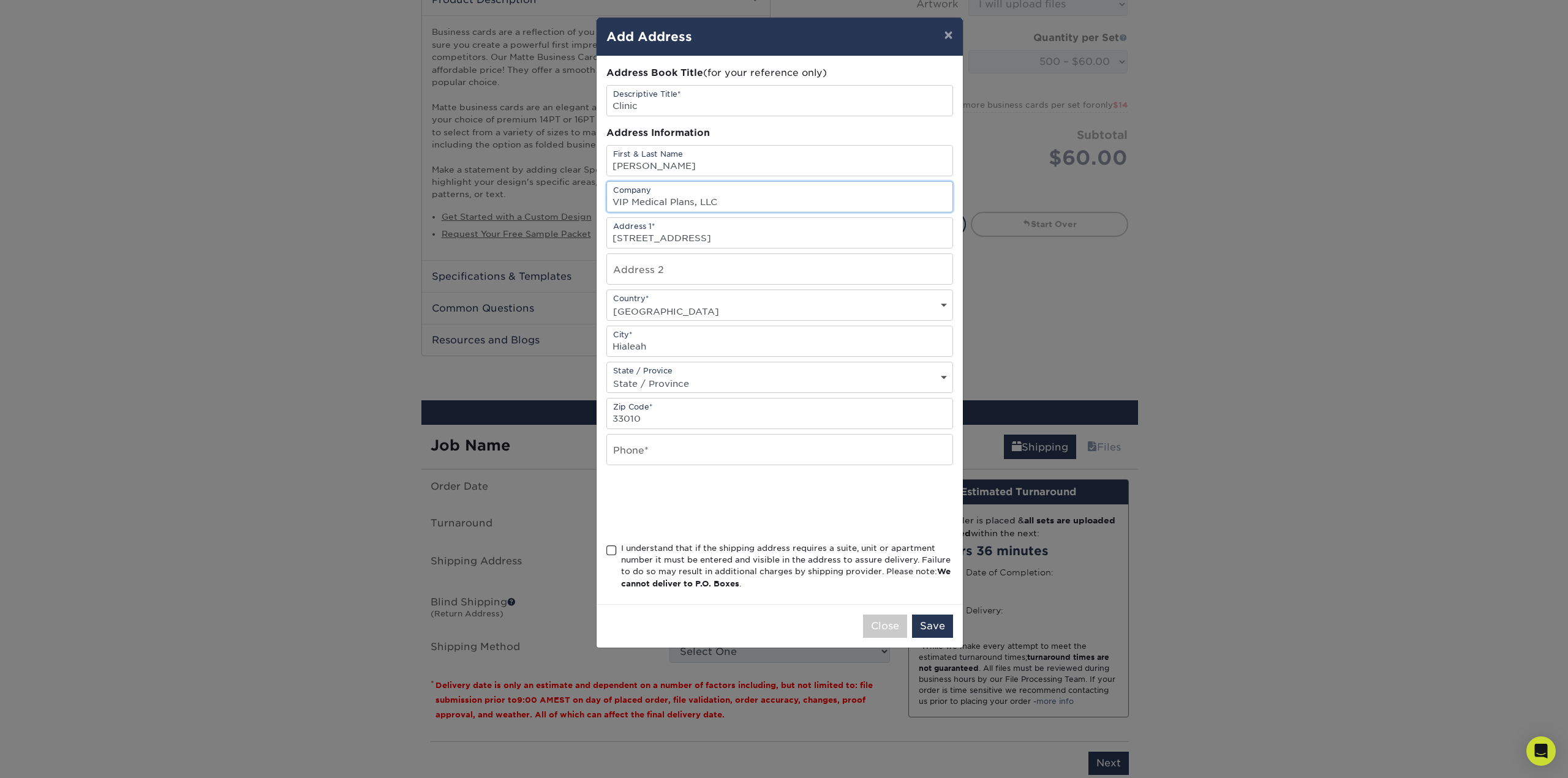
drag, startPoint x: 753, startPoint y: 201, endPoint x: 588, endPoint y: 204, distance: 165.0
click at [588, 204] on div "× Add Address Address Book Title (for your reference only) Descriptive Title* C…" at bounding box center [784, 389] width 1568 height 778
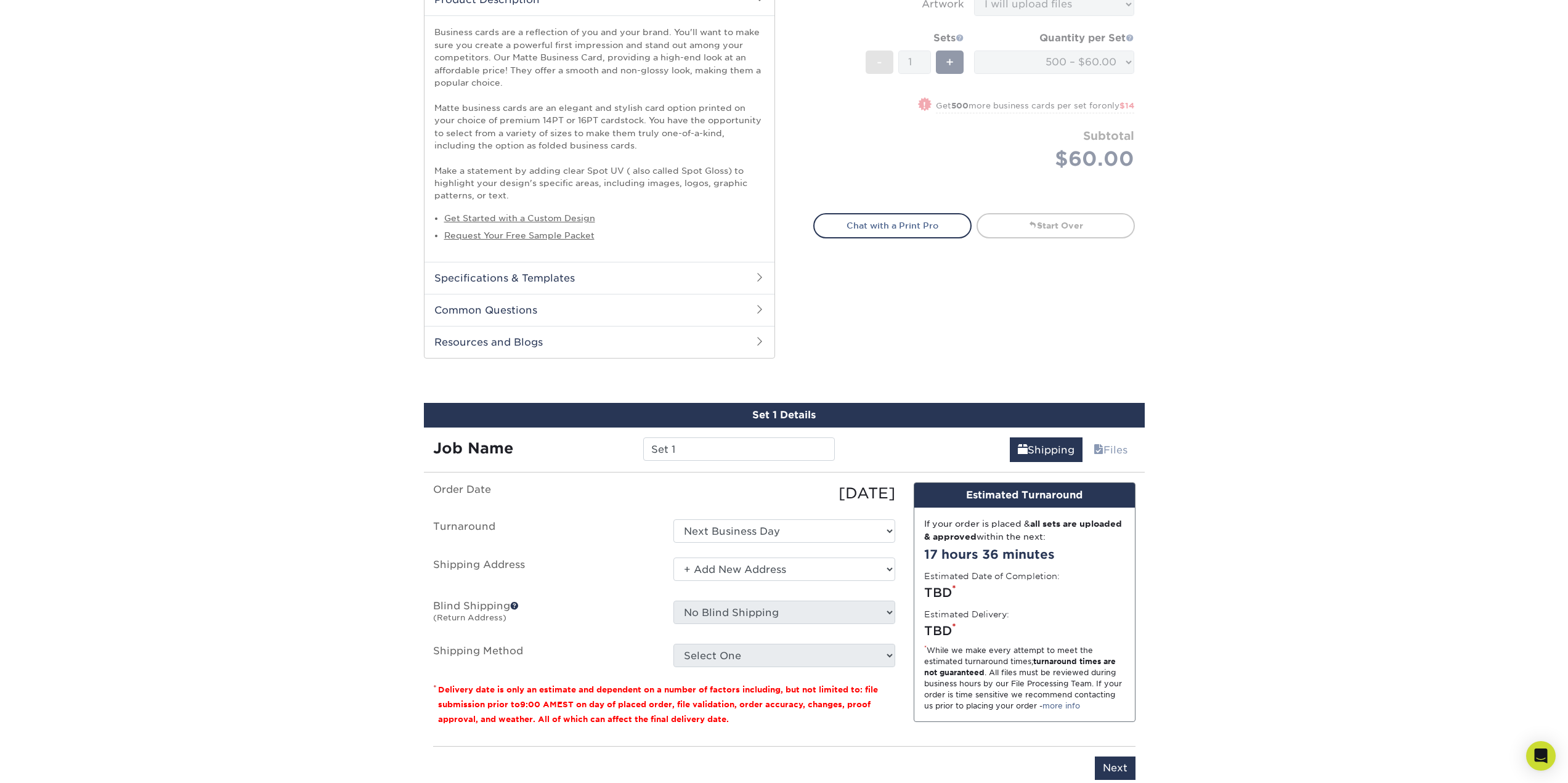
click at [795, 582] on div "Select One + Add New Address - Login" at bounding box center [785, 572] width 241 height 28
click at [799, 572] on select "Select One + Add New Address - Login" at bounding box center [784, 570] width 222 height 24
click at [674, 558] on select "Select One + Add New Address - Login" at bounding box center [784, 570] width 222 height 24
drag, startPoint x: 1317, startPoint y: 531, endPoint x: 1218, endPoint y: 531, distance: 99.0
click at [1318, 531] on div "Products Business Cards Matte Business Cards Previous Next 100 $ 9" at bounding box center [784, 229] width 1568 height 1162
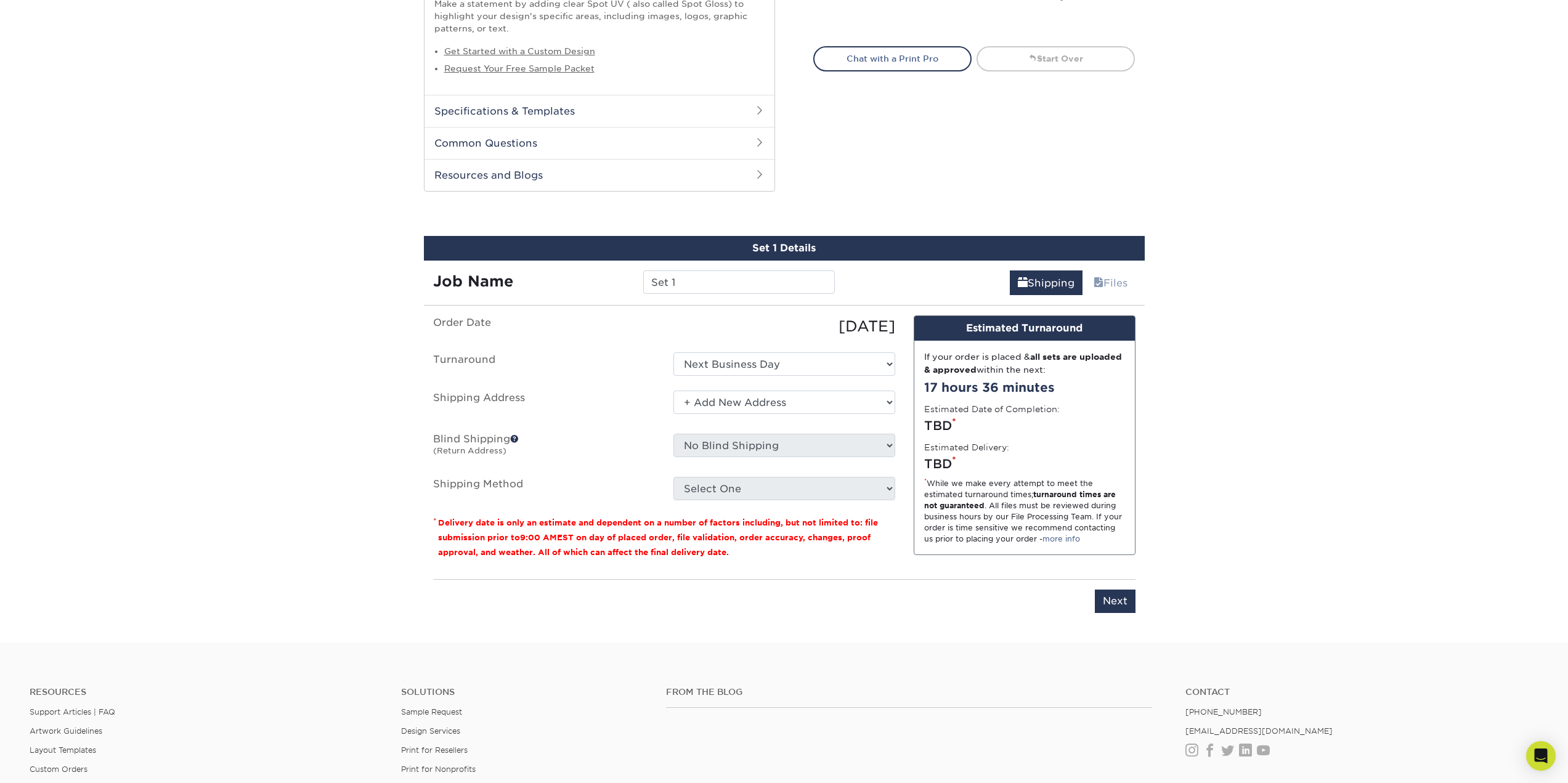
scroll to position [616, 0]
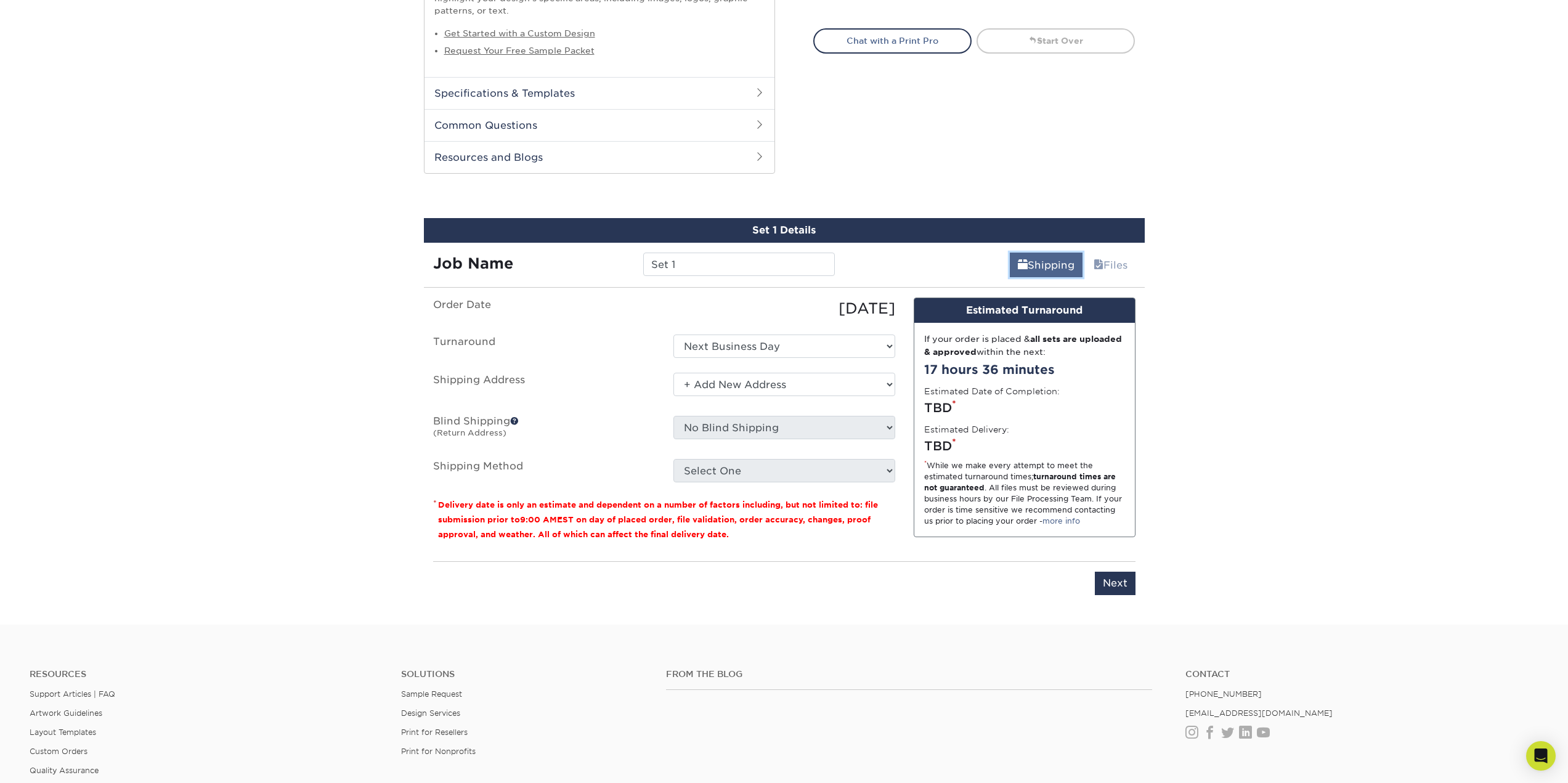
click at [1052, 267] on link "Shipping" at bounding box center [1046, 265] width 73 height 25
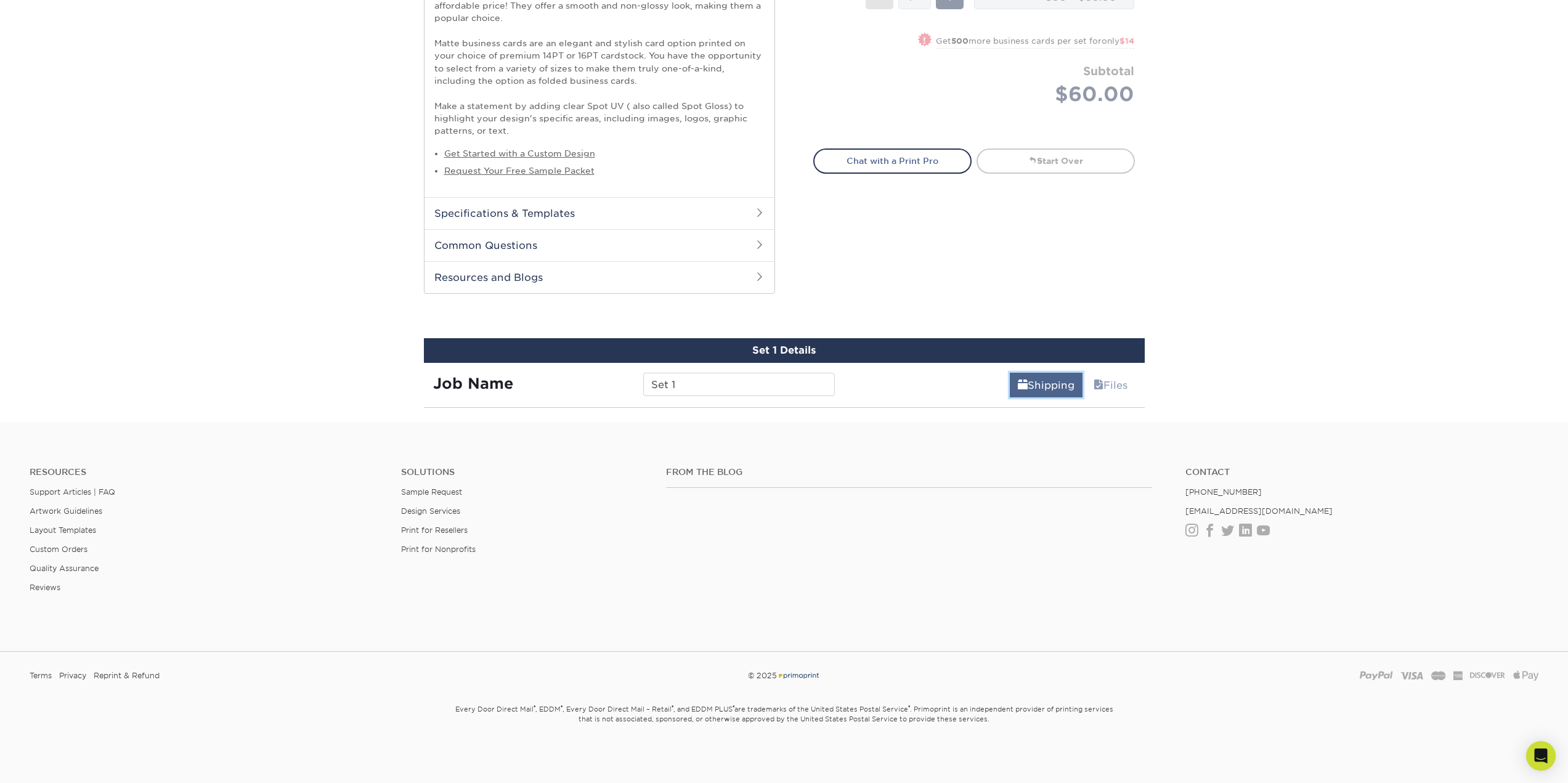
click at [1019, 387] on span at bounding box center [1023, 386] width 10 height 12
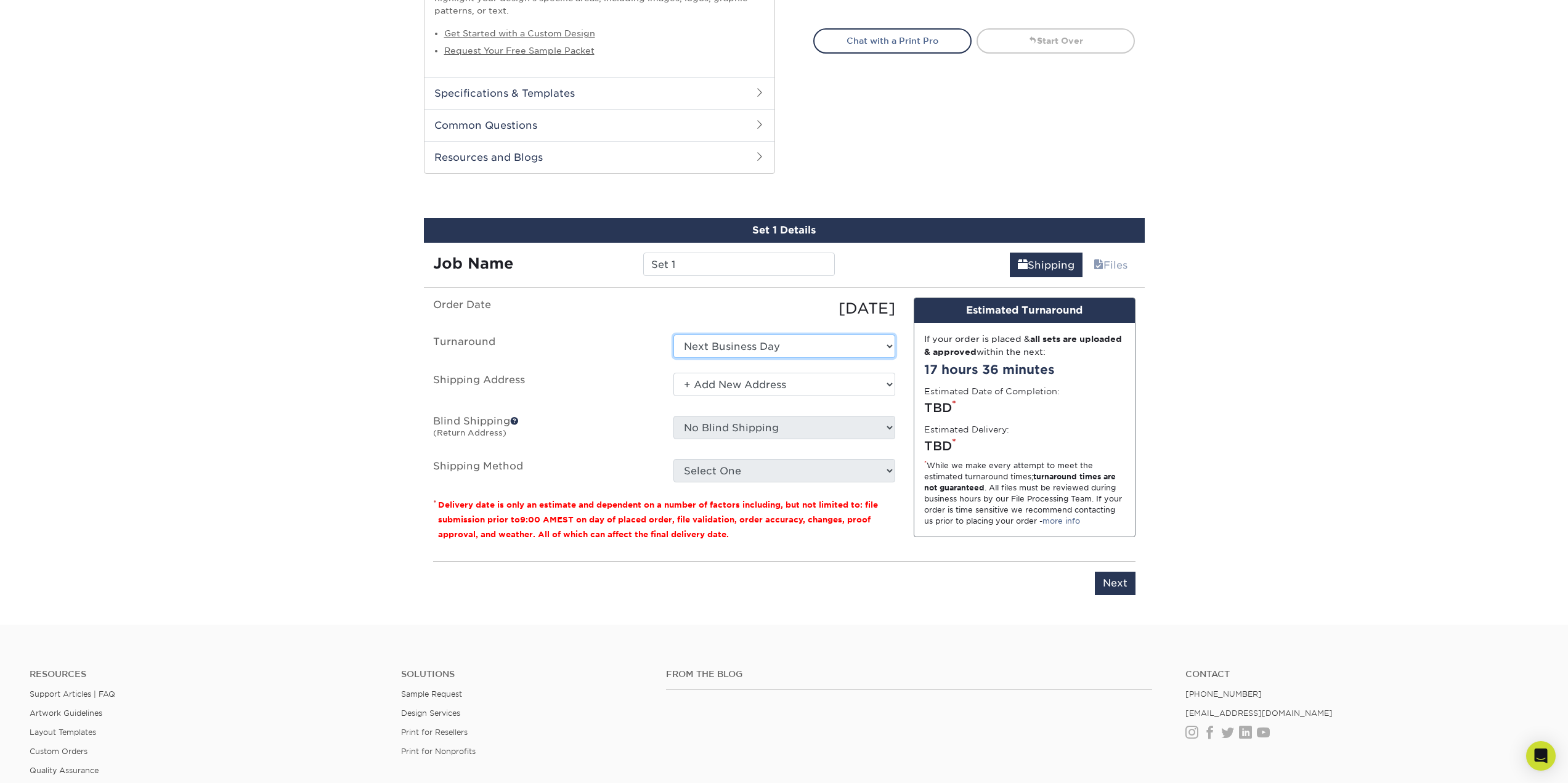
click at [749, 337] on select "Select One 2-4 Business Days 2 Day Next Business Day" at bounding box center [784, 346] width 222 height 24
click at [674, 334] on select "Select One 2-4 Business Days 2 Day Next Business Day" at bounding box center [784, 346] width 222 height 24
click at [760, 339] on select "Select One 2-4 Business Days 2 Day Next Business Day" at bounding box center [784, 346] width 222 height 24
select select "02a95881-4aa4-4a1f-897d-dcc57d32222a"
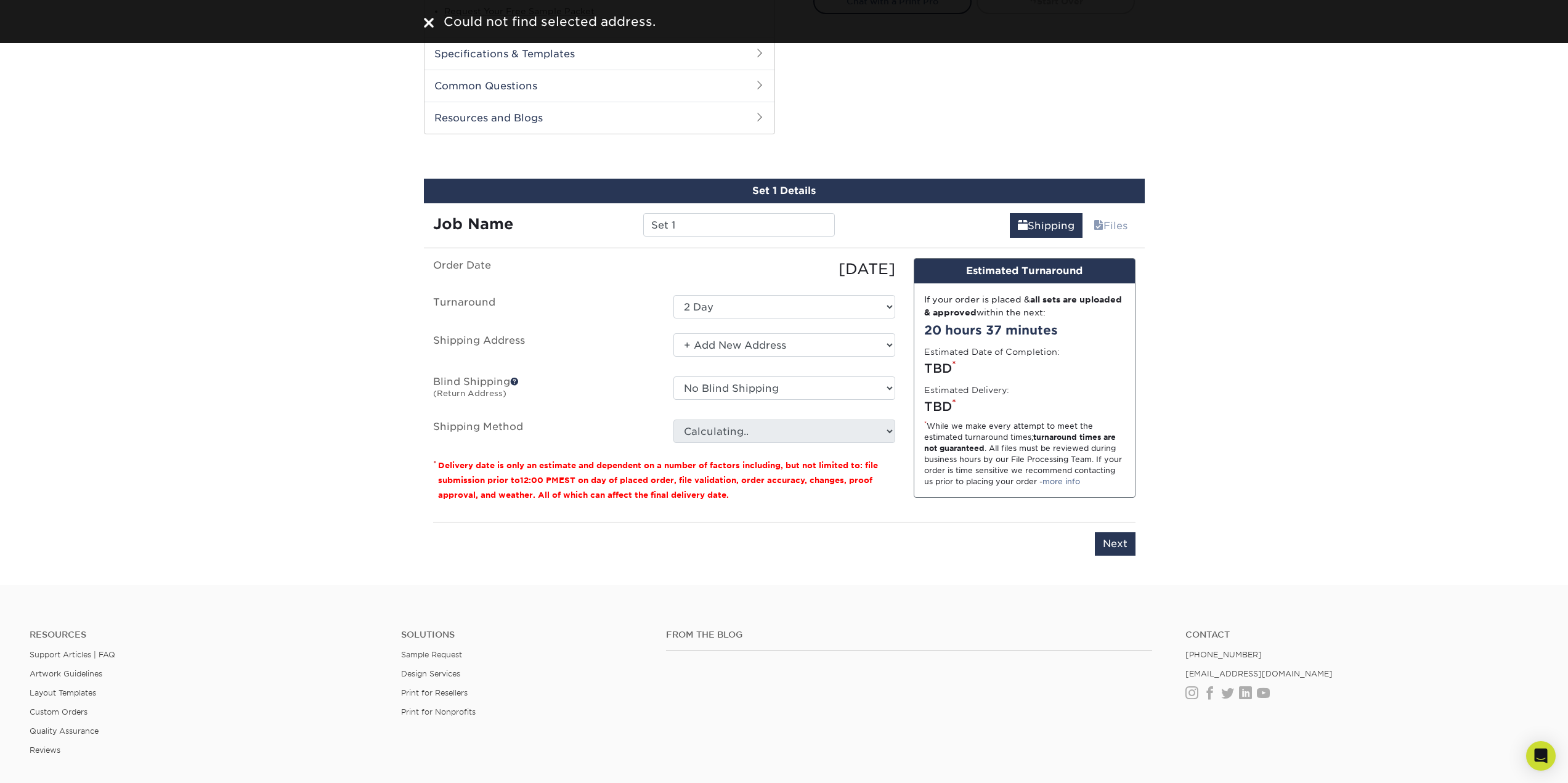
scroll to position [678, 0]
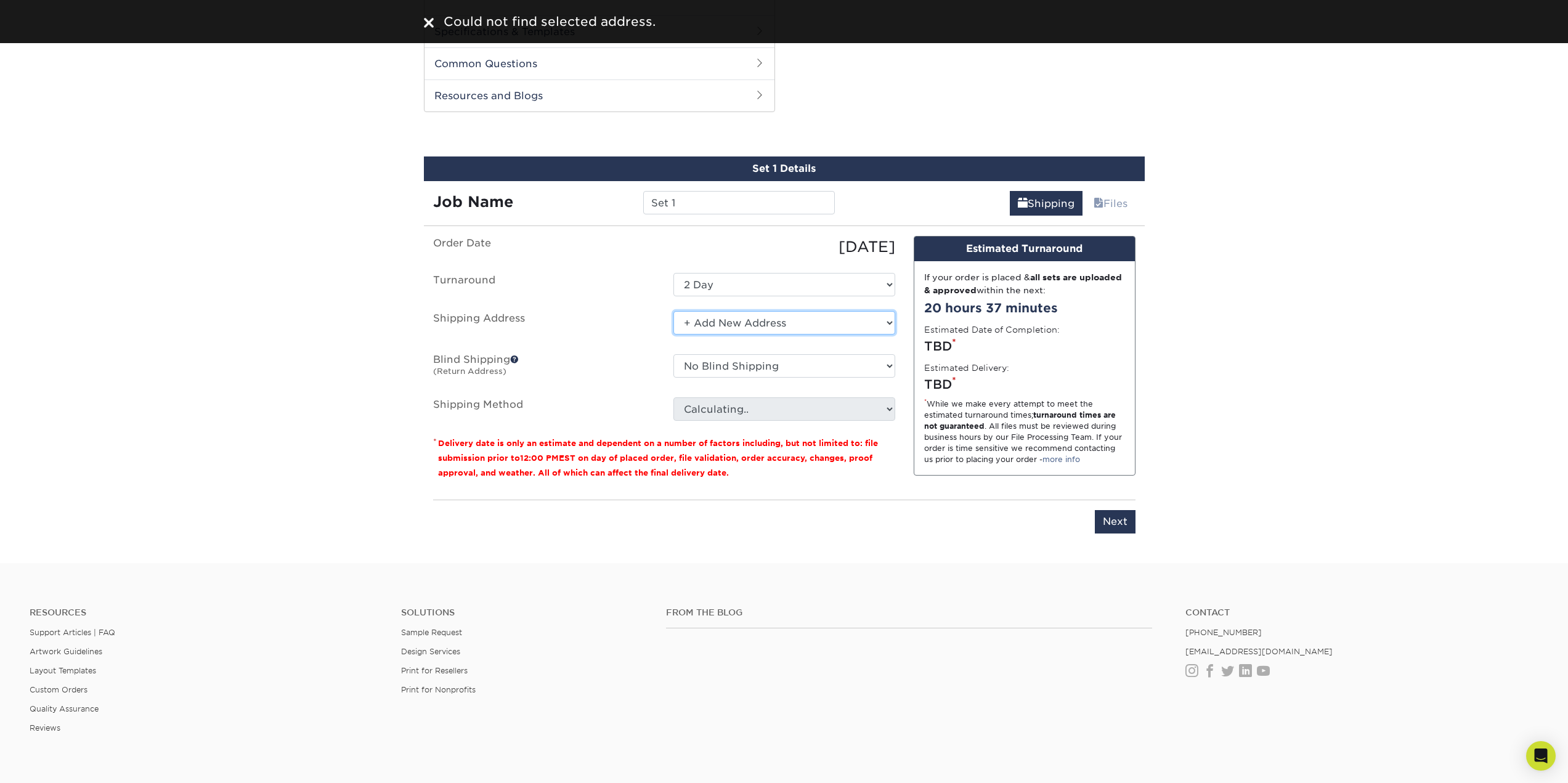
click at [754, 320] on select "Select One + Add New Address - Login" at bounding box center [784, 323] width 222 height 24
click at [674, 311] on select "Select One + Add New Address - Login" at bounding box center [784, 323] width 222 height 24
click at [741, 317] on select "Select One + Add New Address - Login" at bounding box center [784, 323] width 222 height 24
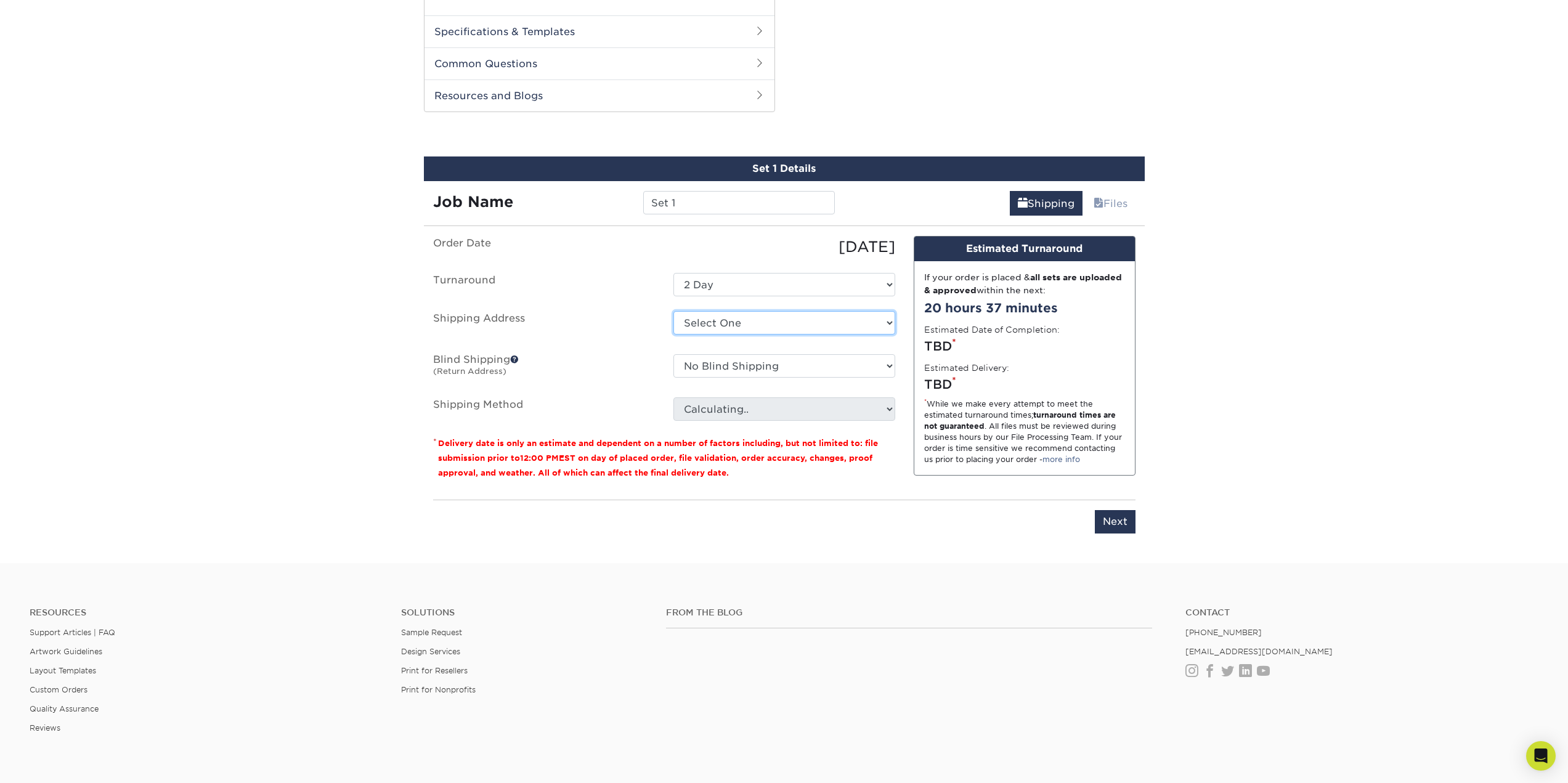
select select "newaddress"
click at [674, 311] on select "Select One + Add New Address - Login" at bounding box center [784, 323] width 222 height 24
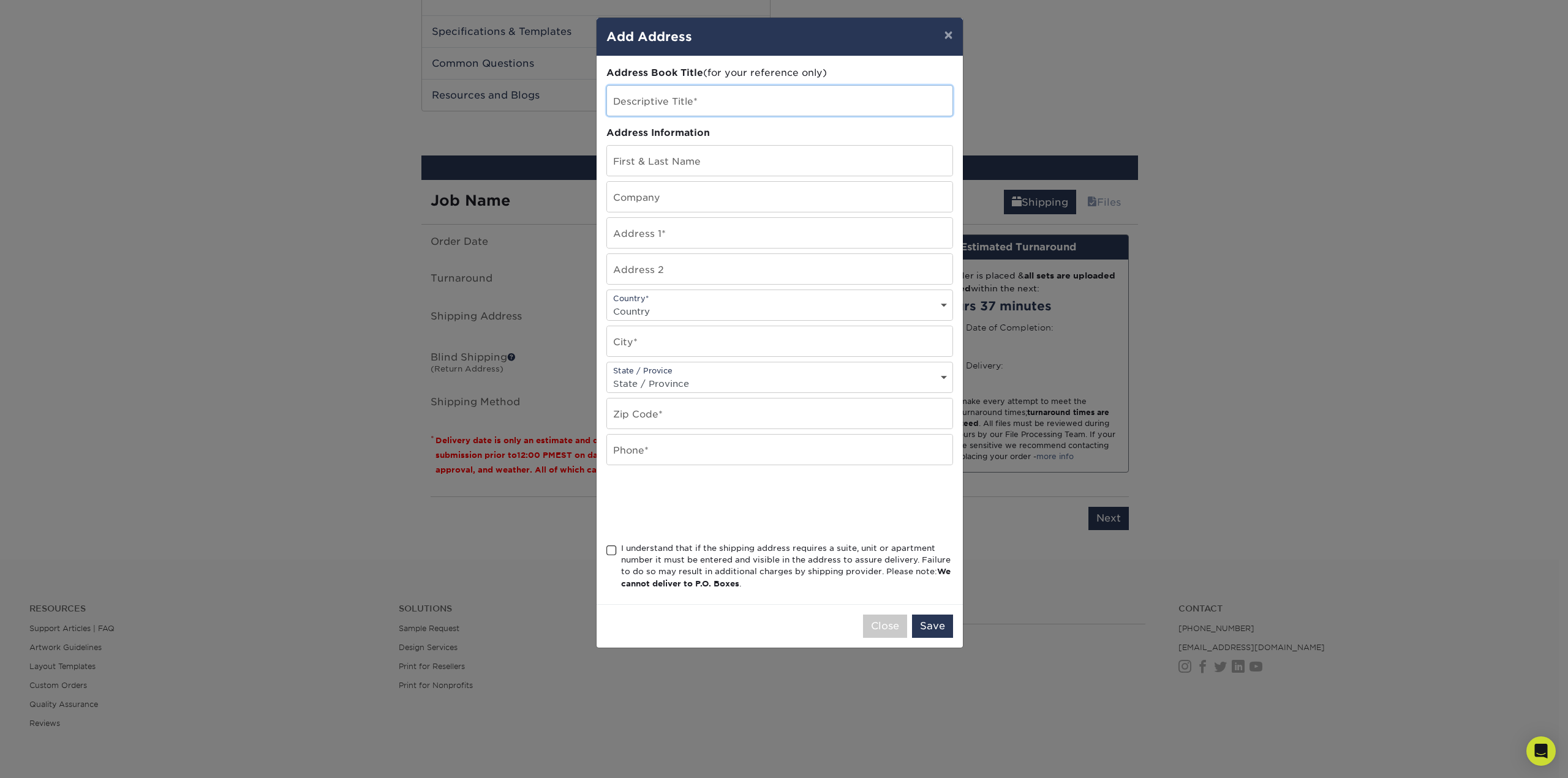
click at [697, 111] on input "text" at bounding box center [779, 101] width 345 height 30
type input "Clinic"
click at [691, 162] on input "text" at bounding box center [779, 160] width 345 height 30
type input "[PERSON_NAME]"
type input "VIP Medical Plans, LLC"
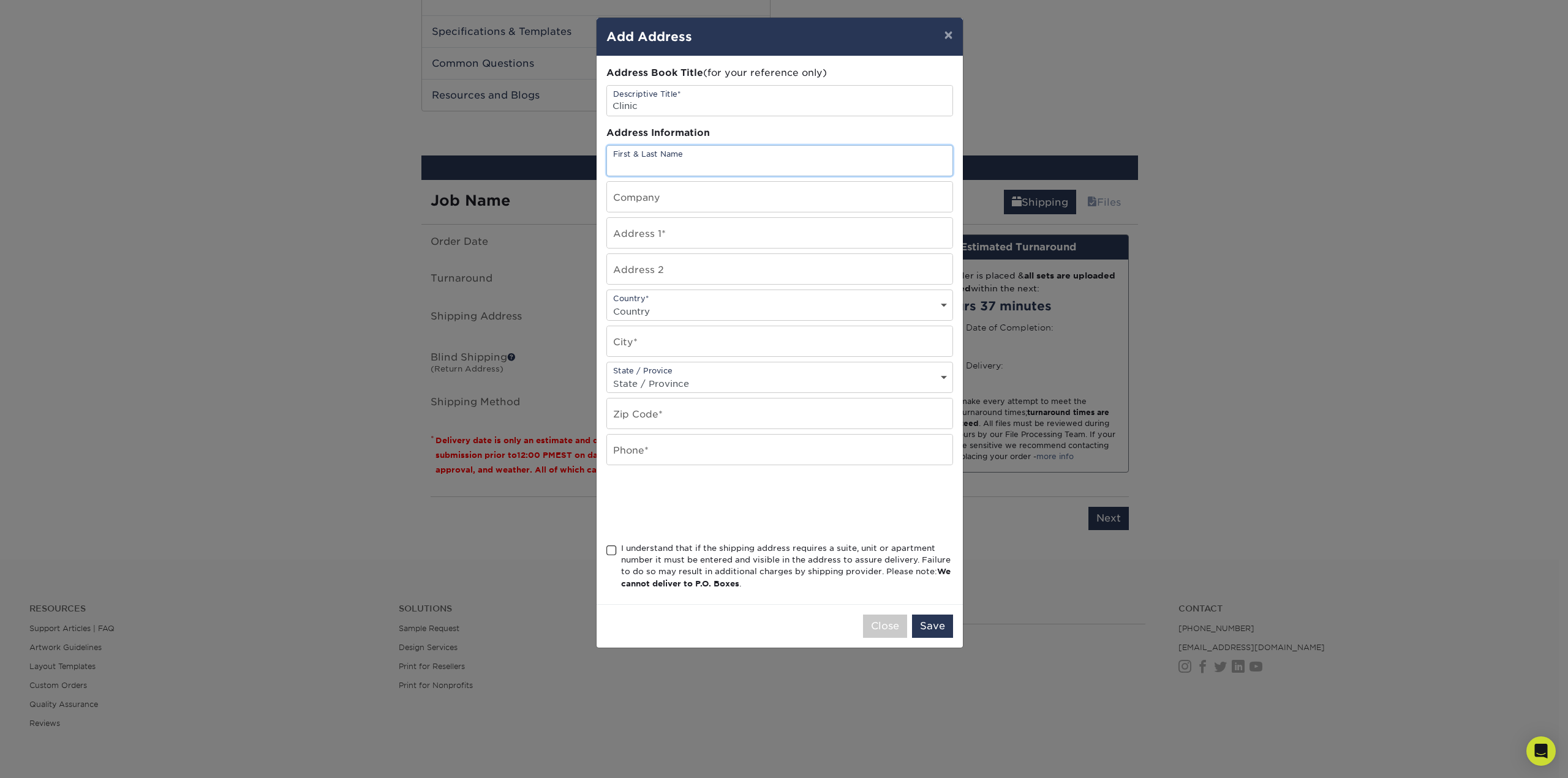
type input "[STREET_ADDRESS]"
select select "US"
type input "Hialeah"
select select "FL"
type input "33010"
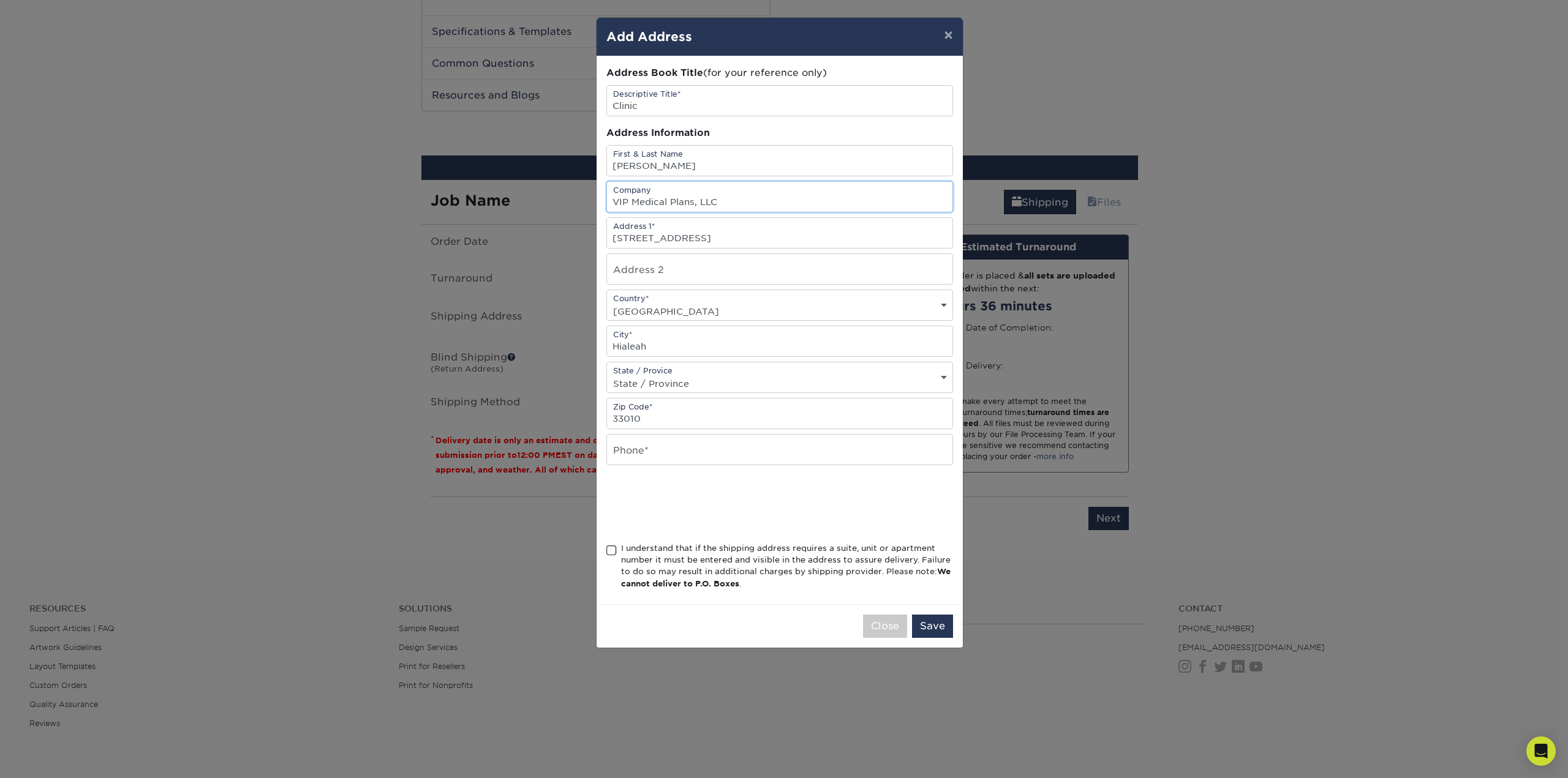
drag, startPoint x: 729, startPoint y: 206, endPoint x: 593, endPoint y: 205, distance: 136.0
click at [593, 205] on div "× Add Address Address Book Title (for your reference only) Descriptive Title* C…" at bounding box center [784, 389] width 1568 height 778
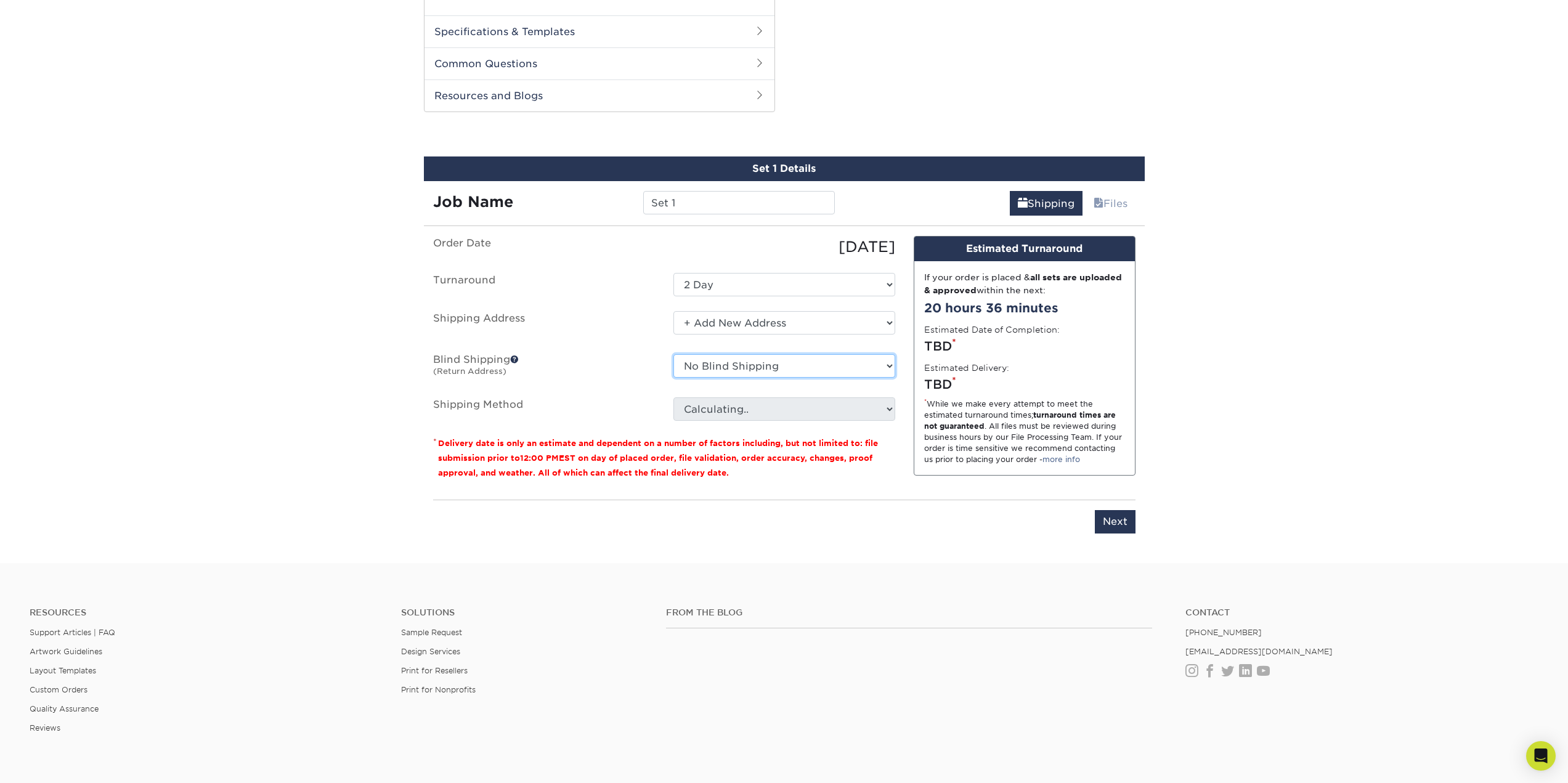
click at [742, 368] on select "No Blind Shipping + Add New Address" at bounding box center [784, 366] width 222 height 24
click at [610, 373] on label "Blind Shipping (Return Address)" at bounding box center [544, 368] width 241 height 28
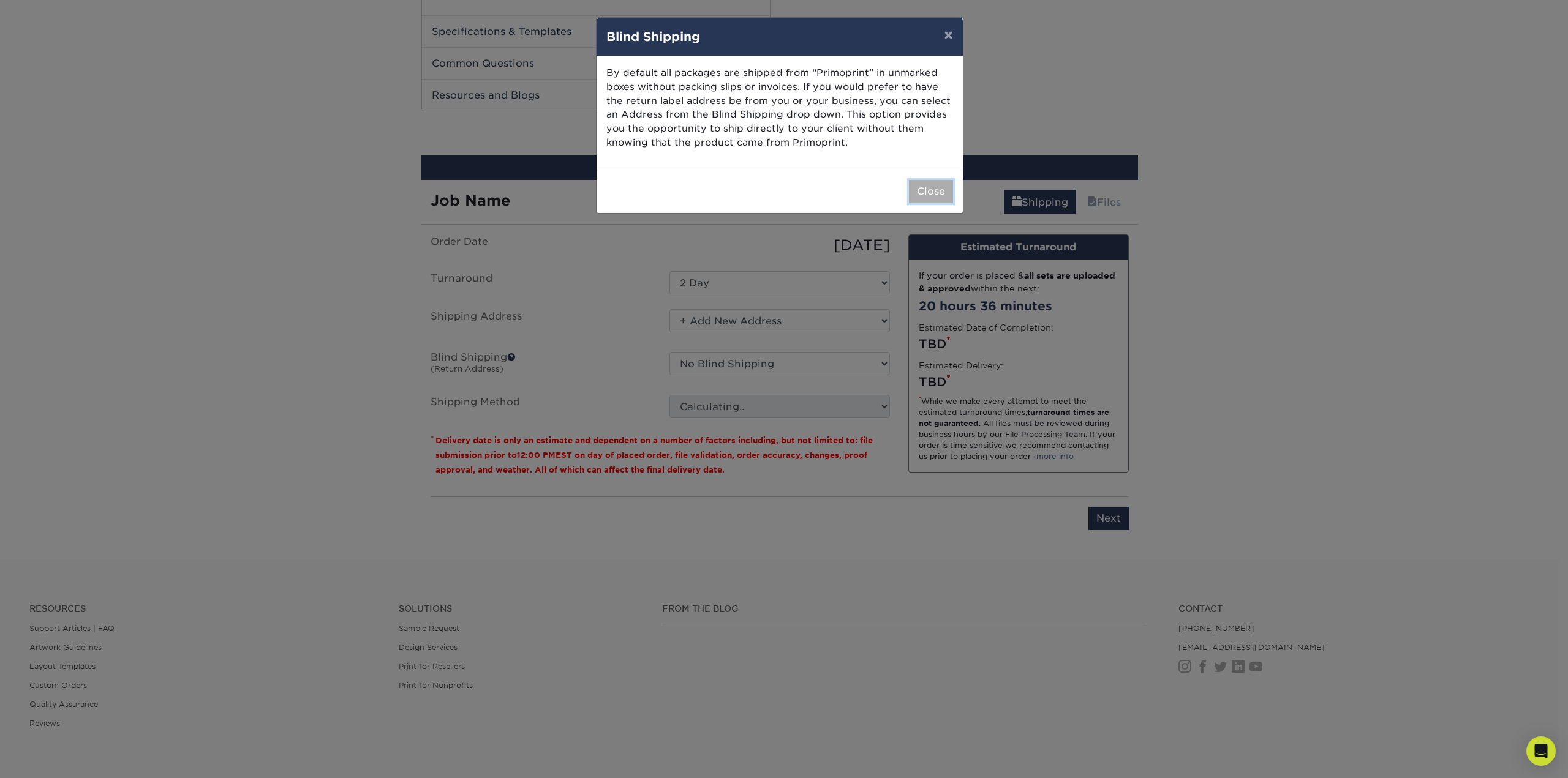
click at [934, 188] on button "Close" at bounding box center [930, 192] width 44 height 24
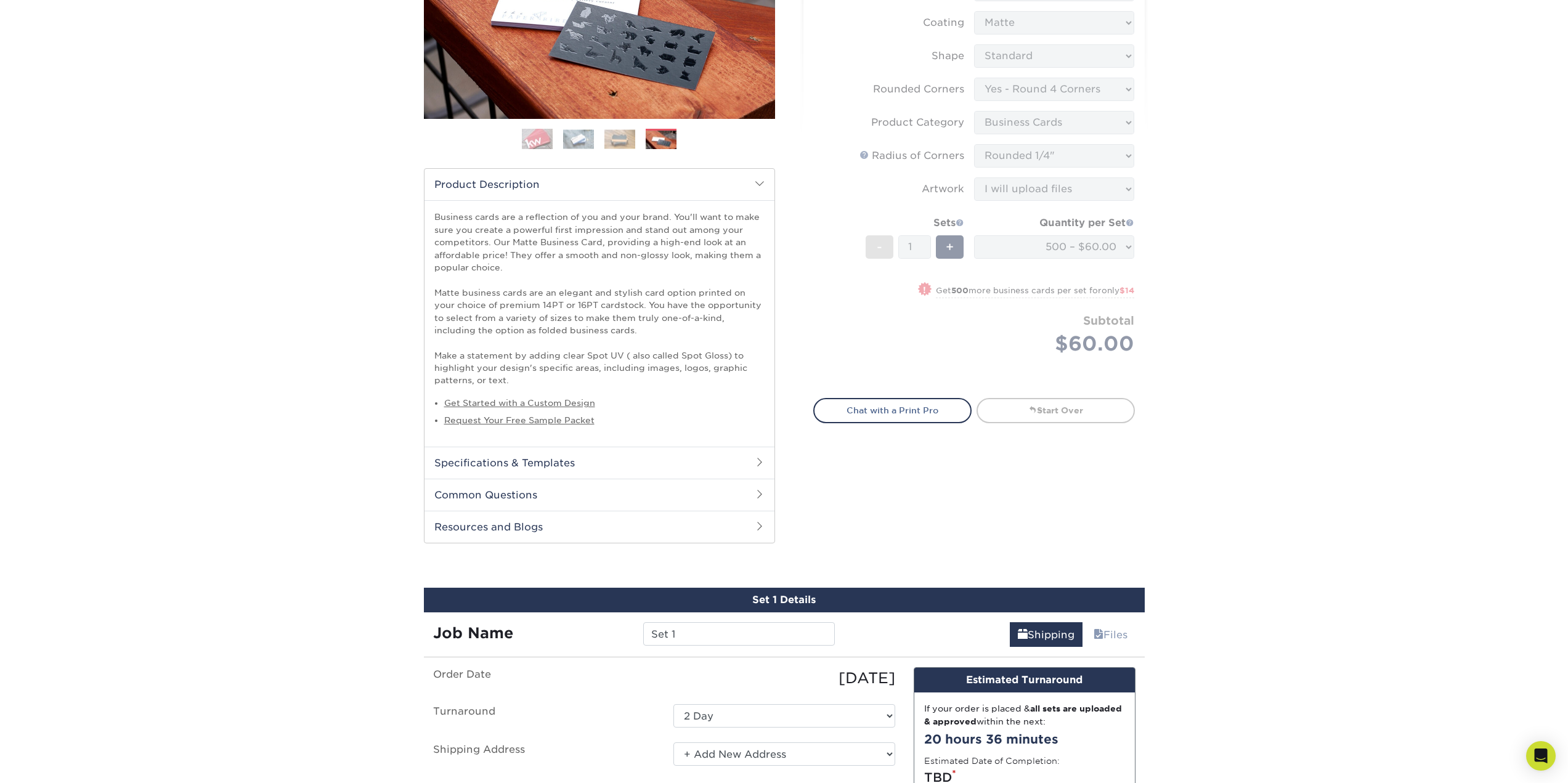
scroll to position [0, 0]
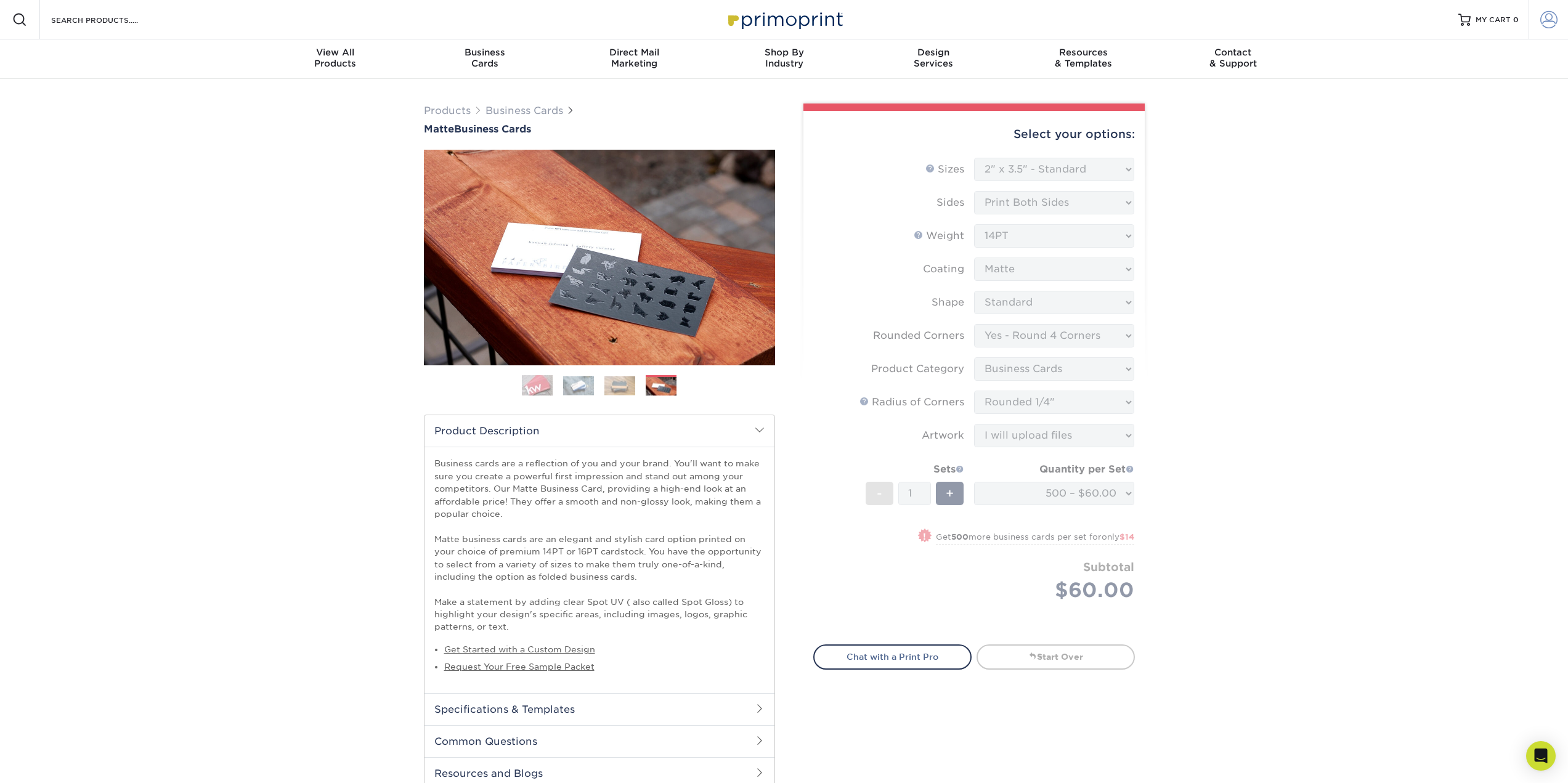
click at [1553, 17] on span at bounding box center [1548, 19] width 17 height 17
click at [1465, 226] on span at bounding box center [1477, 224] width 157 height 32
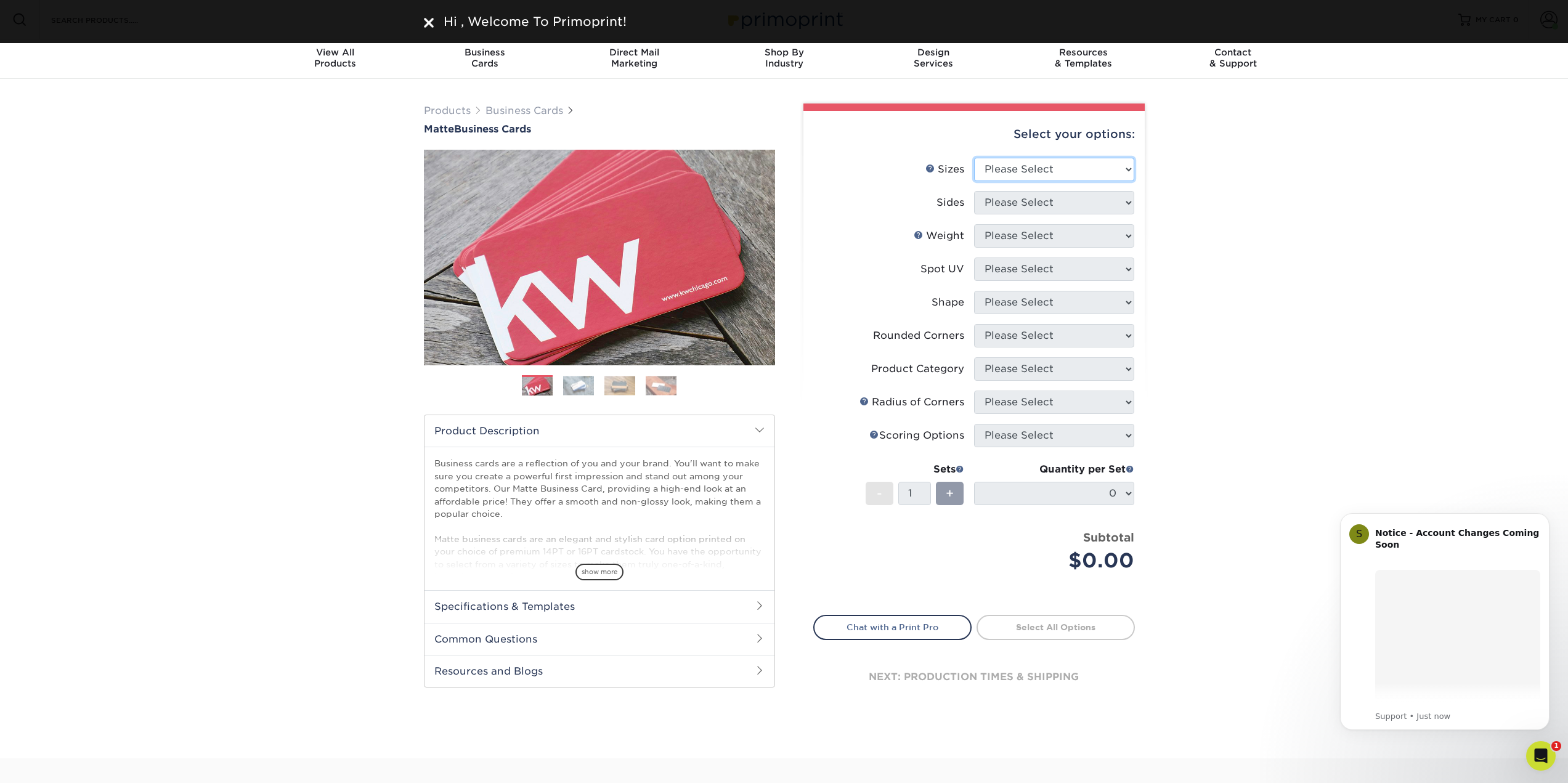
click at [1070, 164] on select "Please Select 1.5" x 3.5" - Mini 1.75" x 3.5" - Mini 2" x 2" - Square 2" x 3" -…" at bounding box center [1054, 170] width 160 height 24
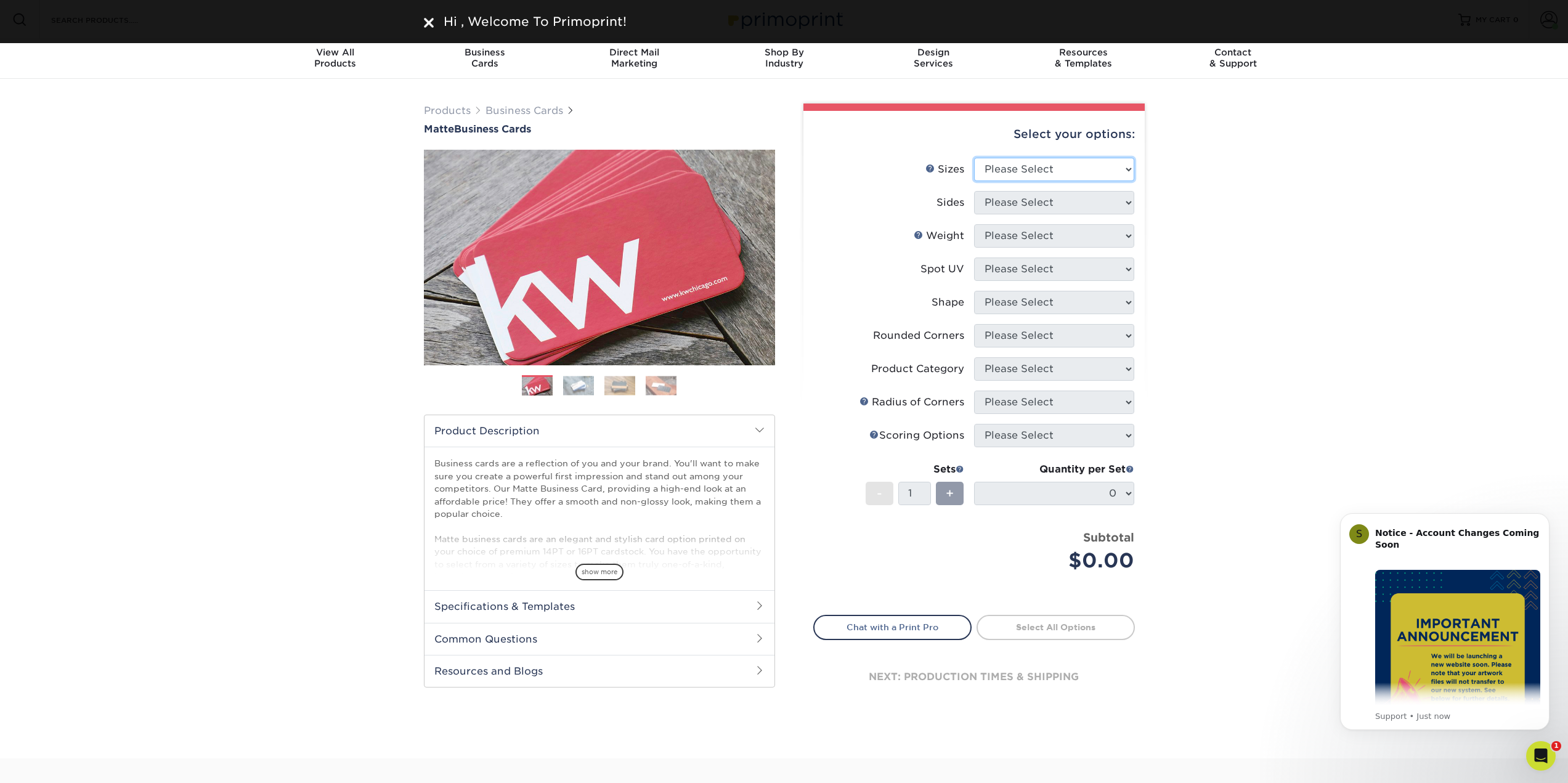
click at [1070, 165] on select "Please Select 1.5" x 3.5" - Mini 1.75" x 3.5" - Mini 2" x 2" - Square 2" x 3" -…" at bounding box center [1054, 170] width 160 height 24
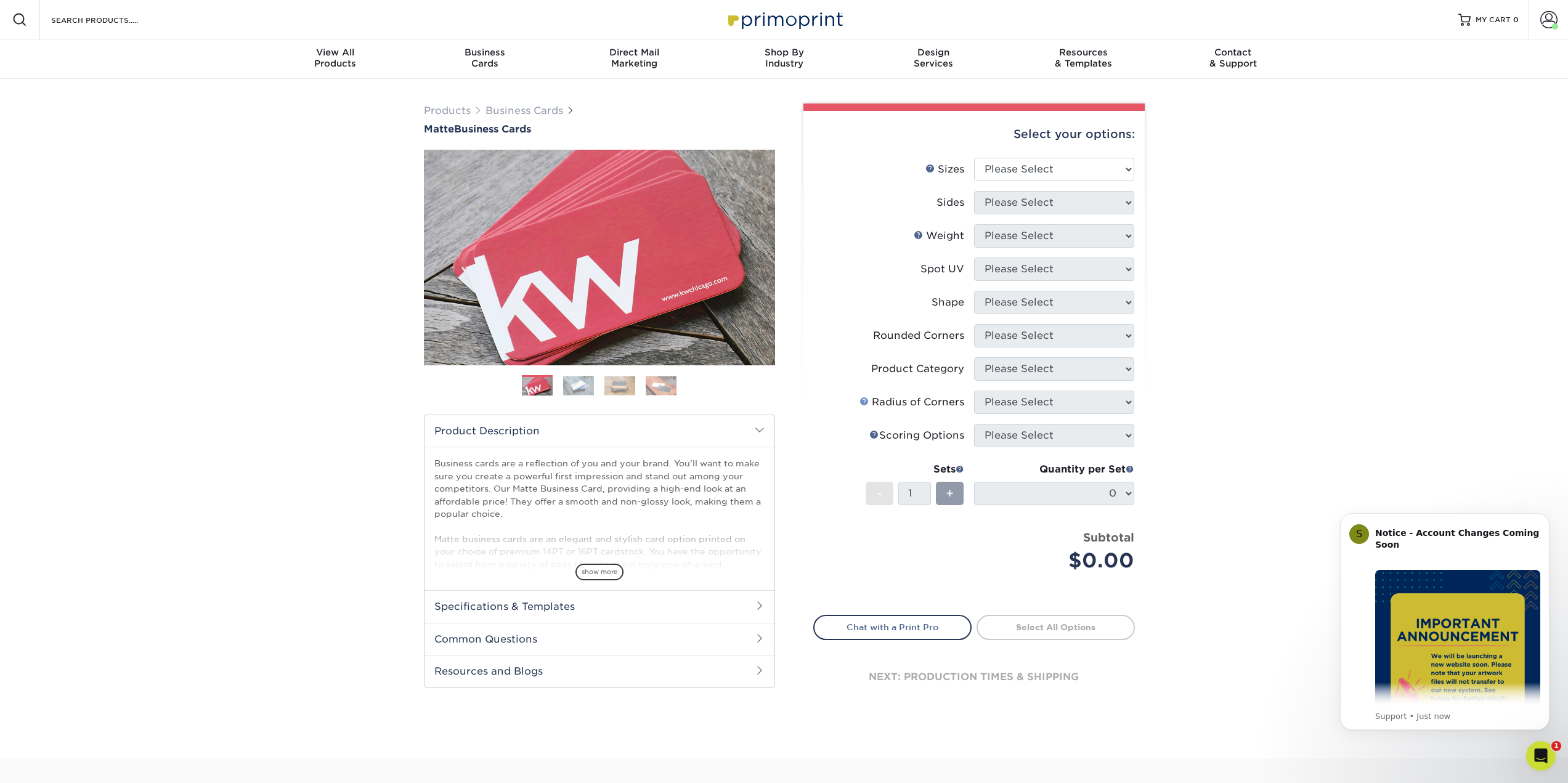
click at [865, 401] on link at bounding box center [865, 401] width 10 height 10
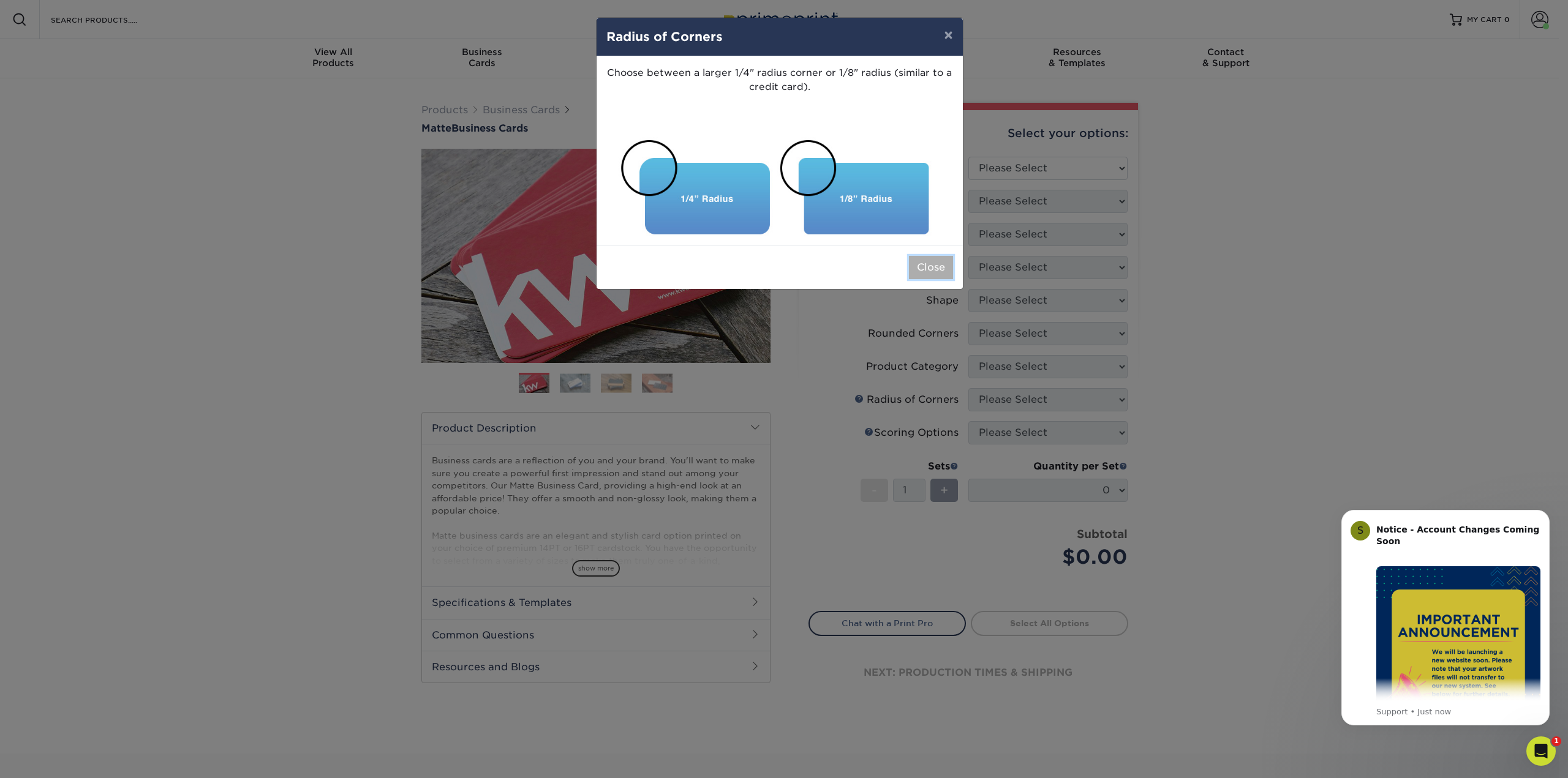
click at [932, 268] on button "Close" at bounding box center [930, 268] width 44 height 24
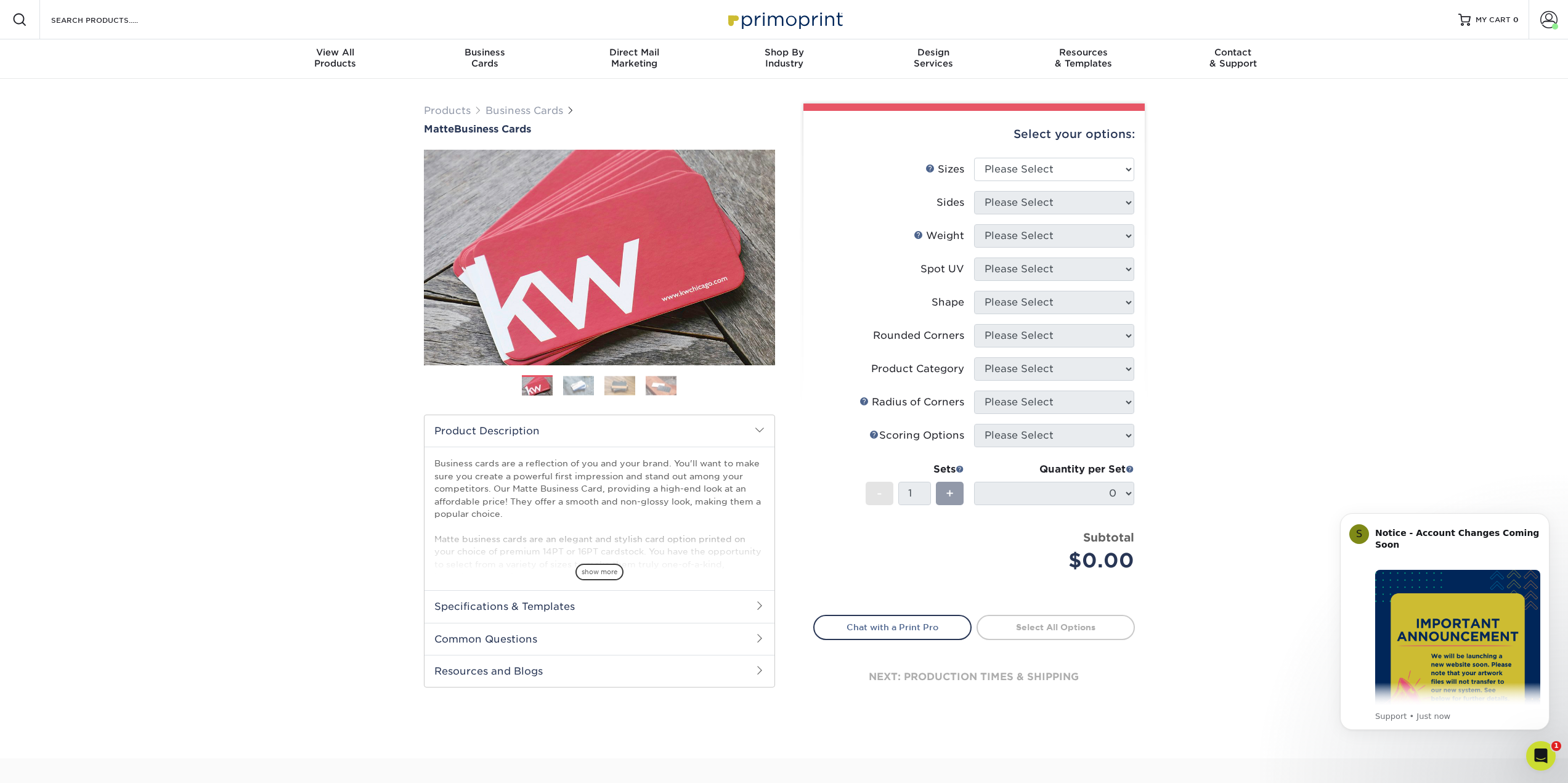
click at [1235, 409] on div "Products Business Cards Matte Business Cards Previous Next 100 $ 9" at bounding box center [784, 418] width 1568 height 680
click at [598, 574] on span "show more" at bounding box center [599, 572] width 48 height 17
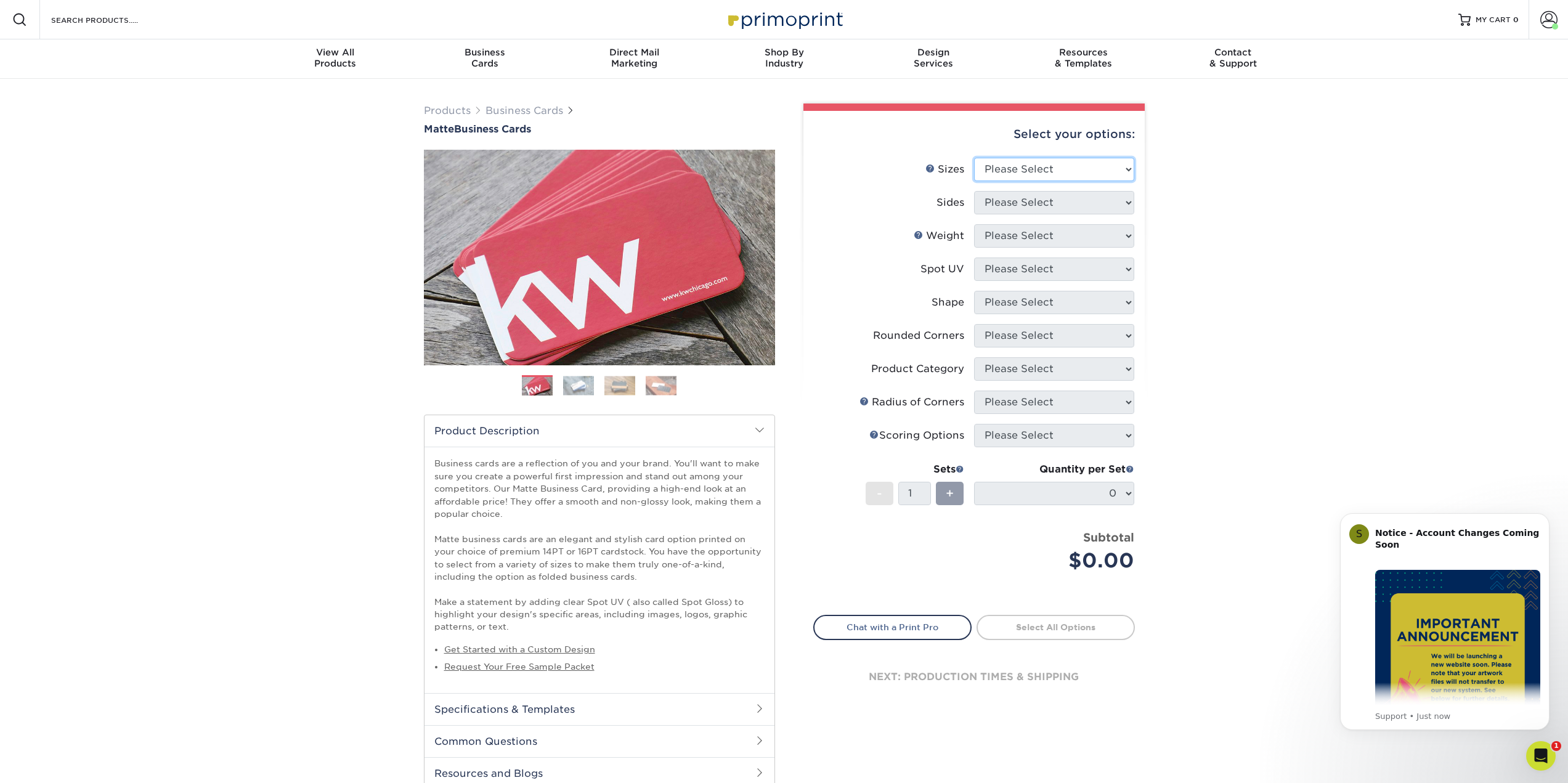
click at [1032, 166] on select "Please Select 1.5" x 3.5" - Mini 1.75" x 3.5" - Mini 2" x 2" - Square 2" x 3" -…" at bounding box center [1054, 170] width 160 height 24
select select "2.00x3.00"
click at [974, 158] on select "Please Select 1.5" x 3.5" - Mini 1.75" x 3.5" - Mini 2" x 2" - Square 2" x 3" -…" at bounding box center [1054, 170] width 160 height 24
click at [1067, 218] on li "Sides Please Select Print Both Sides Print Front Only" at bounding box center [974, 207] width 320 height 33
click at [1069, 207] on select "Please Select Print Both Sides Print Front Only" at bounding box center [1054, 203] width 160 height 24
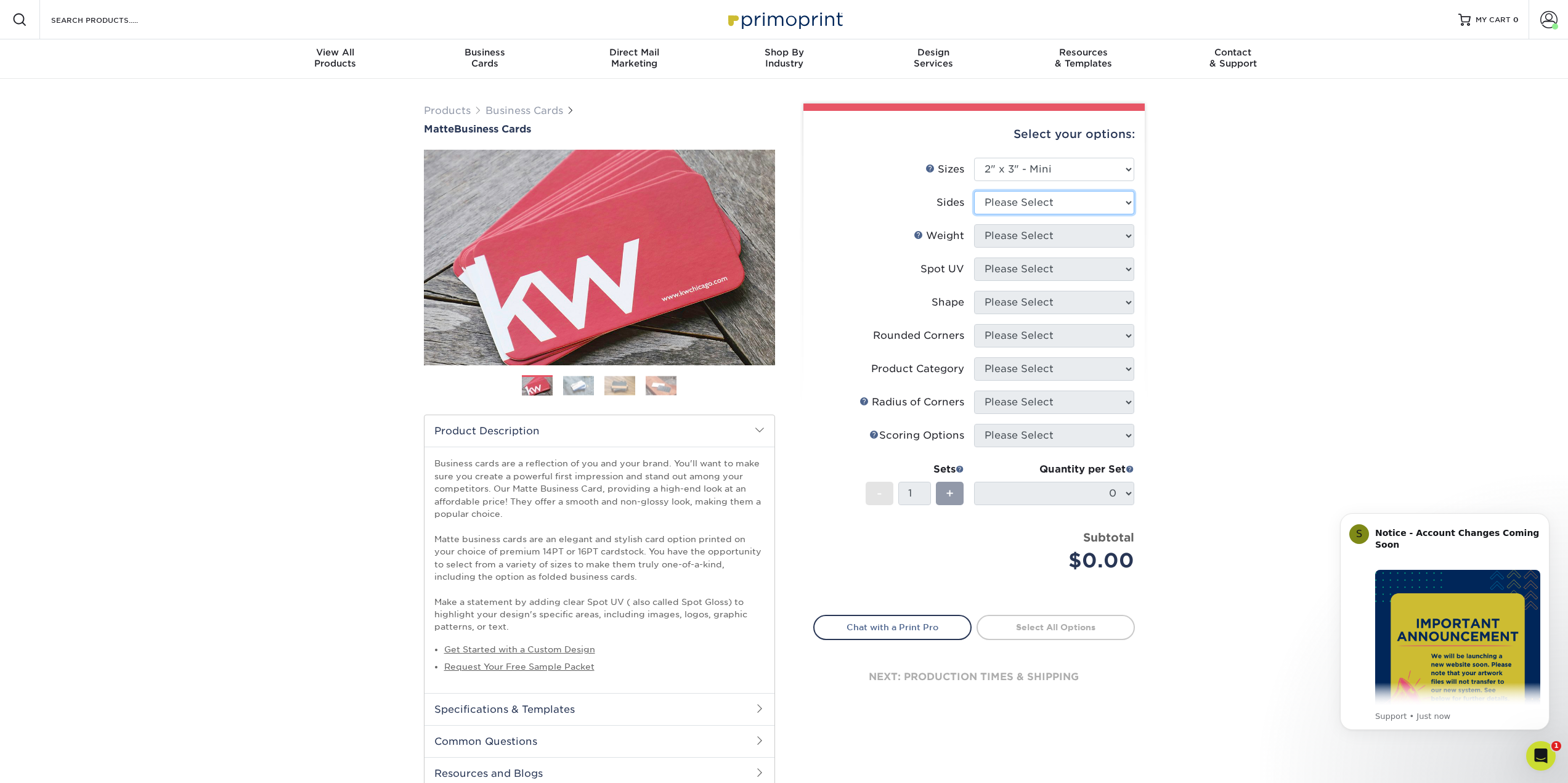
select select "13abbda7-1d64-4f25-8bb2-c179b224825d"
click at [974, 191] on select "Please Select Print Both Sides Print Front Only" at bounding box center [1054, 203] width 160 height 24
click at [1039, 237] on select "Please Select 14PT 16PT" at bounding box center [1054, 236] width 160 height 24
select select "16PT"
click at [974, 224] on select "Please Select 14PT 16PT" at bounding box center [1054, 236] width 160 height 24
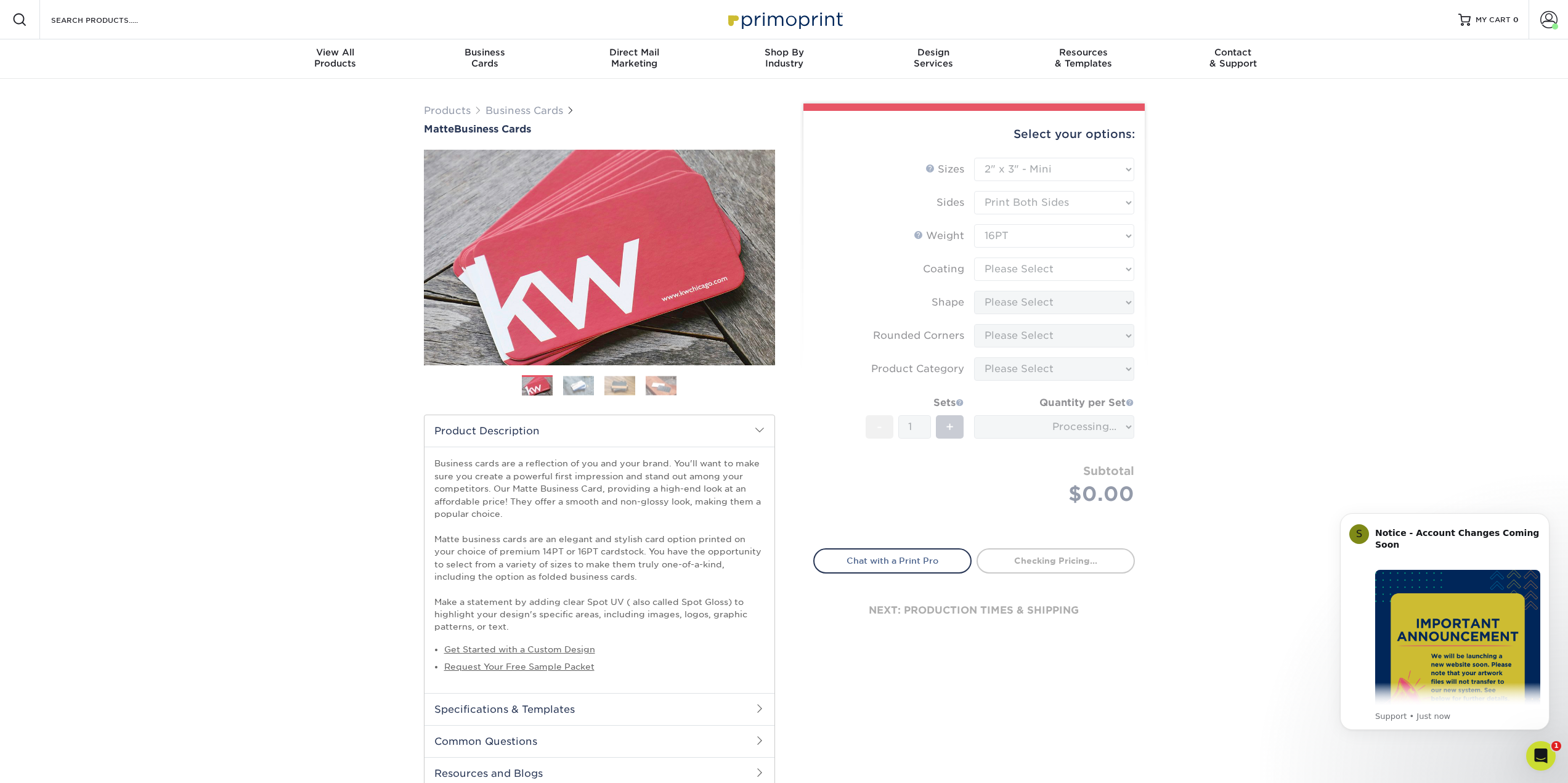
click at [1040, 273] on form "Sizes Help Sizes Please Select 1.5" x 3.5" - Mini 1.75" x 3.5" - Mini 2" x 2" -…" at bounding box center [974, 346] width 321 height 376
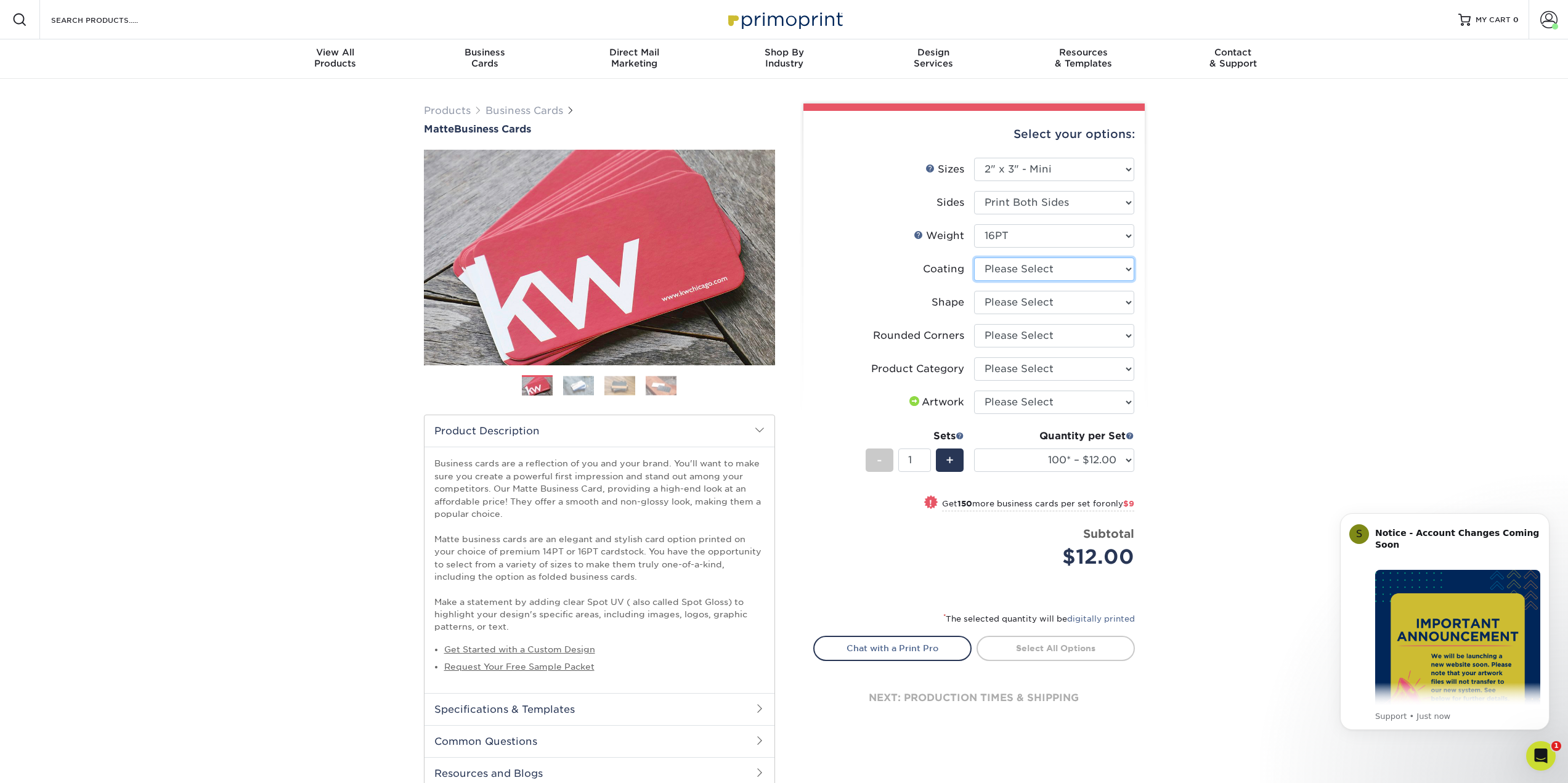
click at [1023, 272] on select at bounding box center [1054, 270] width 160 height 24
select select "121bb7b5-3b4d-429f-bd8d-bbf80e953313"
click at [974, 258] on select at bounding box center [1054, 270] width 160 height 24
select select "-1"
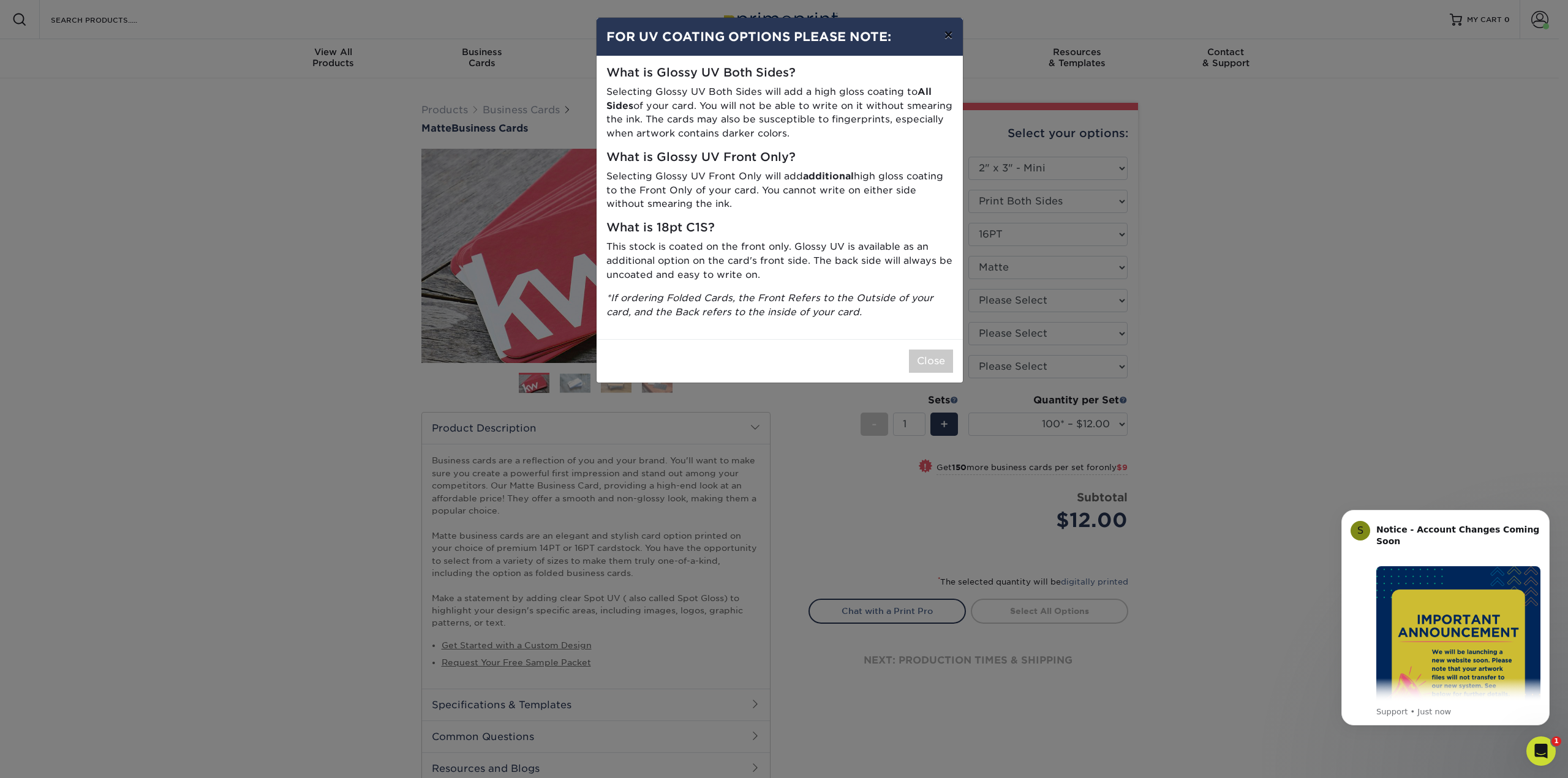
click at [947, 30] on button "×" at bounding box center [948, 35] width 28 height 35
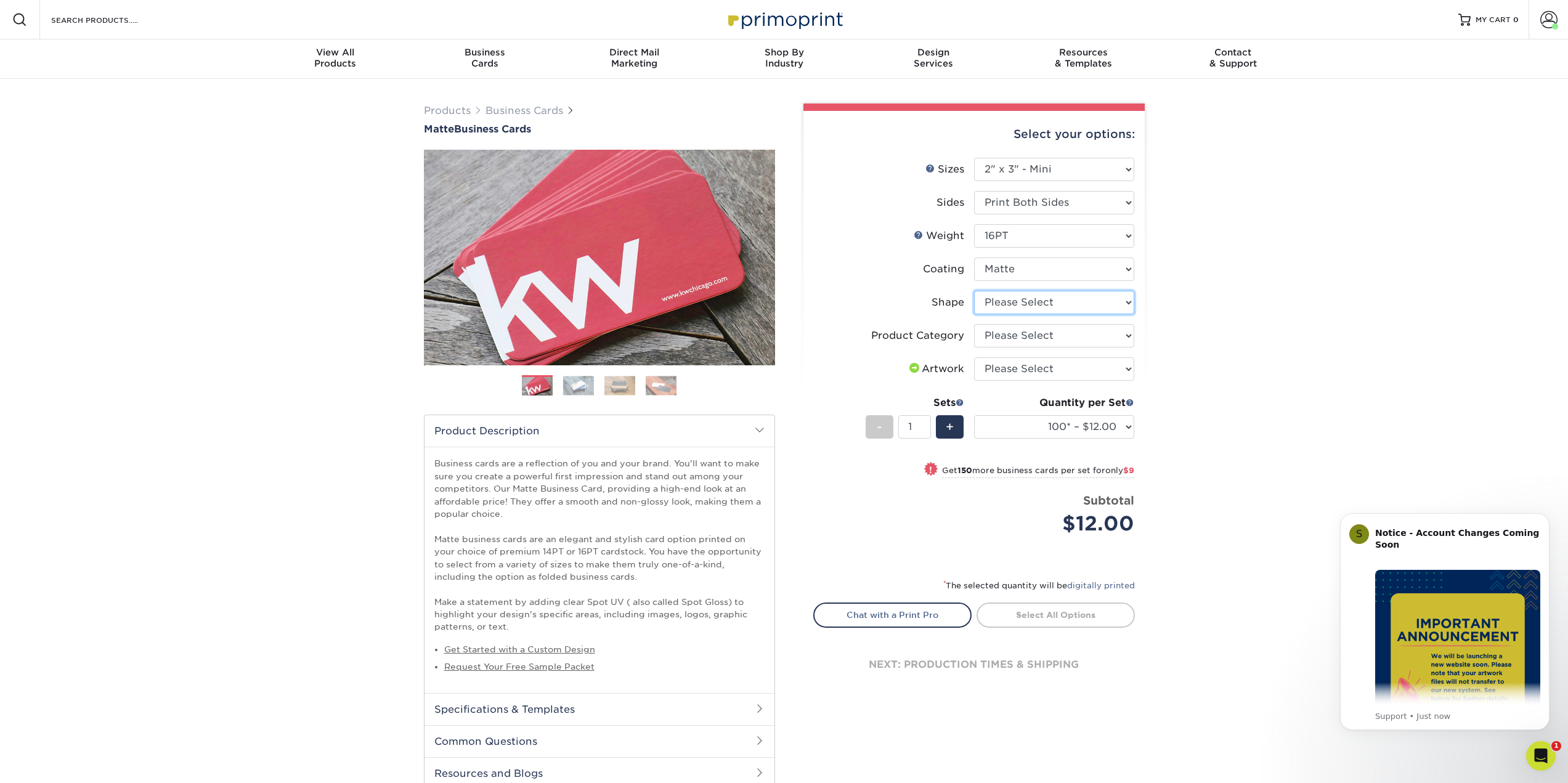
click at [1038, 303] on select "Please Select Standard" at bounding box center [1054, 302] width 160 height 24
click at [592, 389] on img at bounding box center [578, 385] width 31 height 19
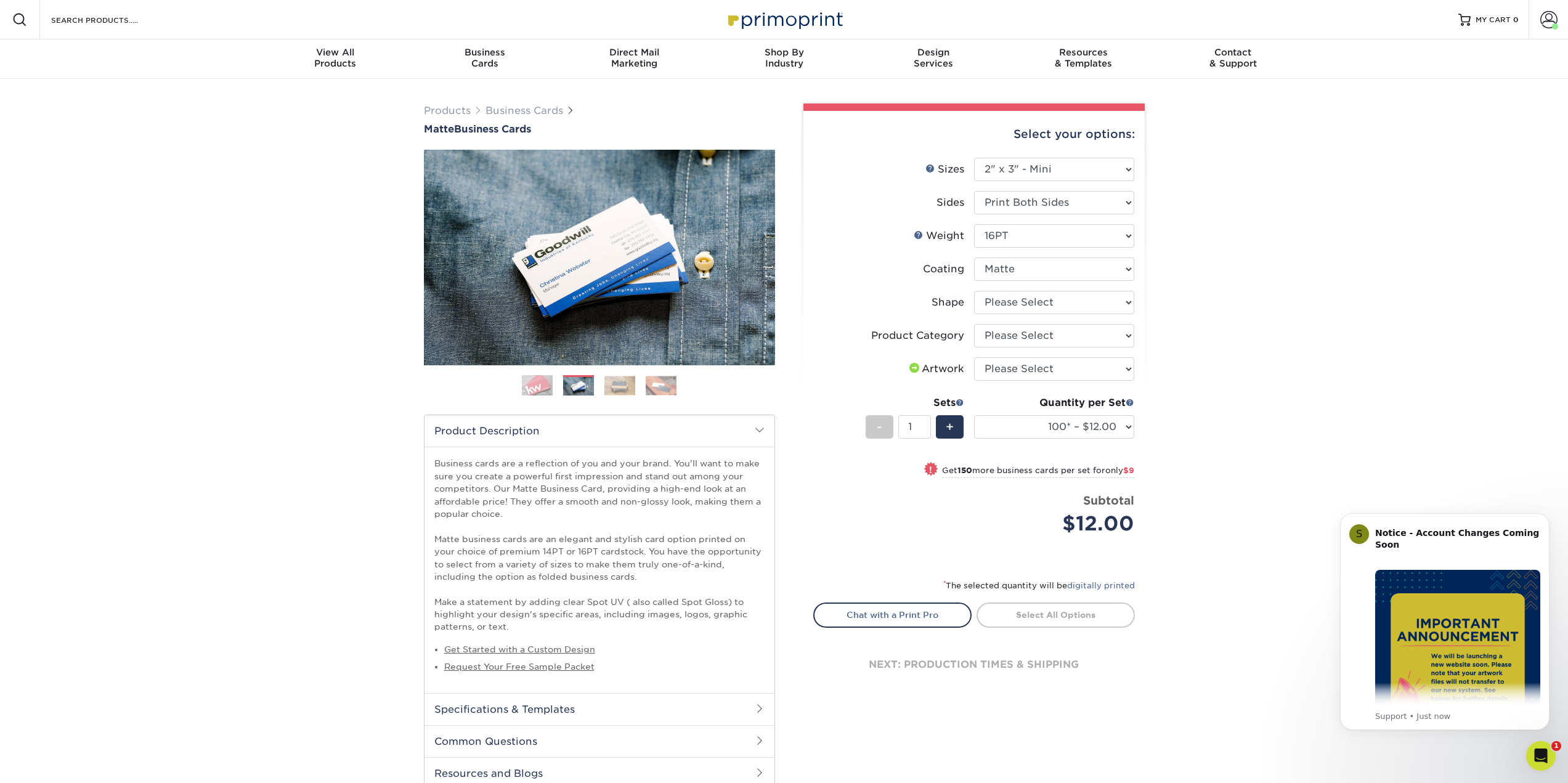
click at [611, 386] on img at bounding box center [620, 385] width 31 height 19
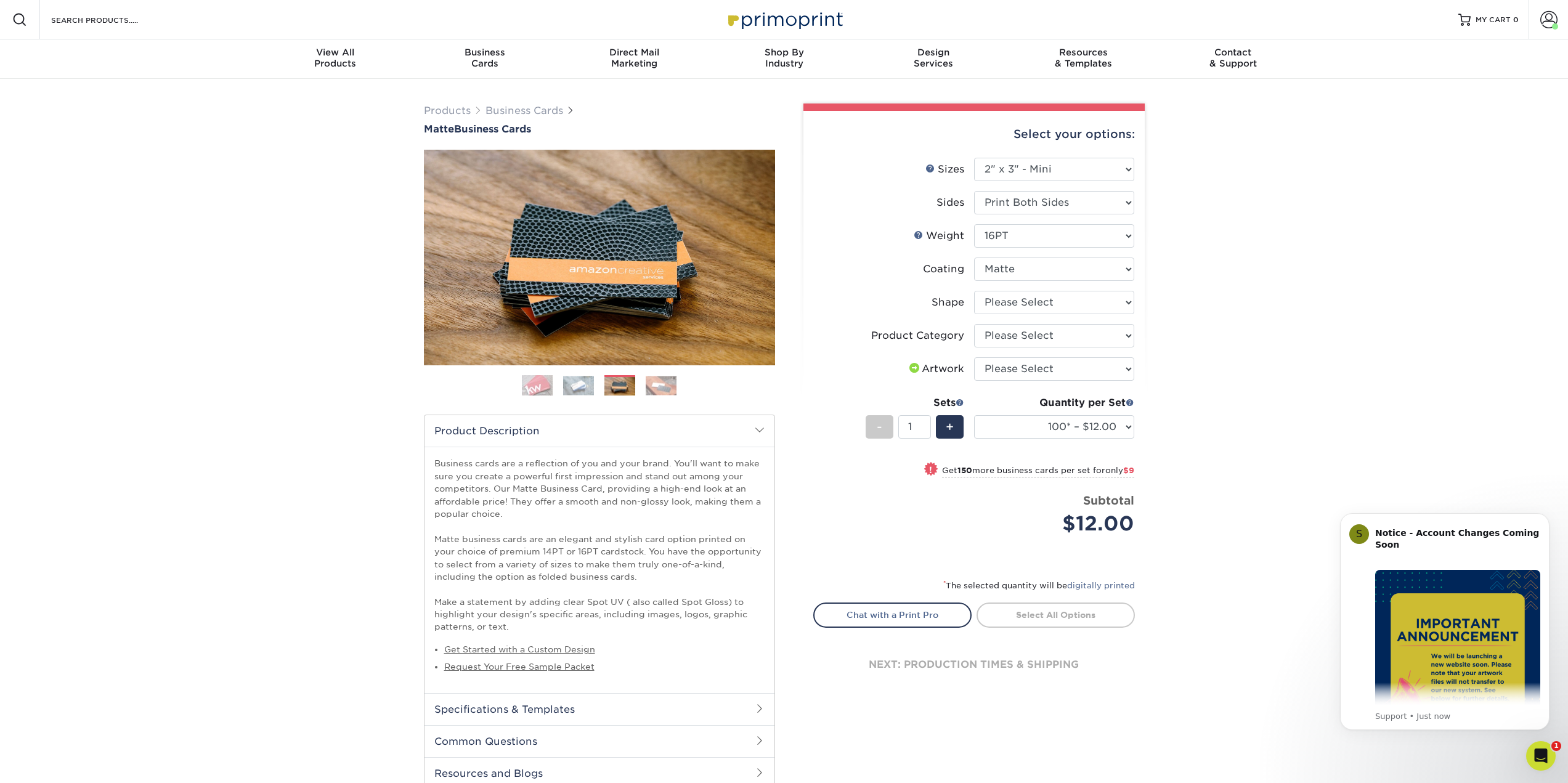
click at [657, 388] on img at bounding box center [661, 385] width 31 height 19
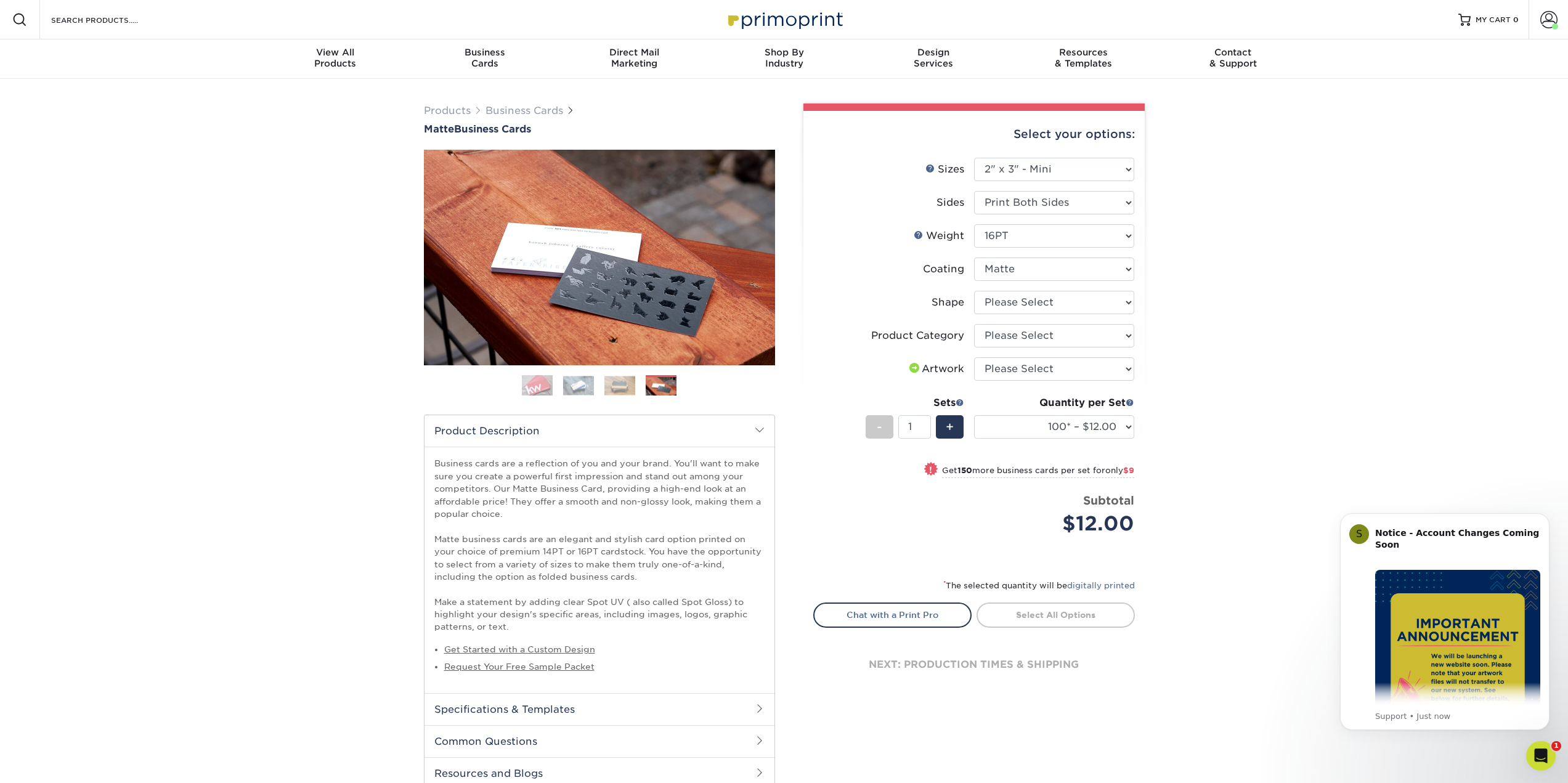
click at [526, 384] on img at bounding box center [537, 385] width 31 height 31
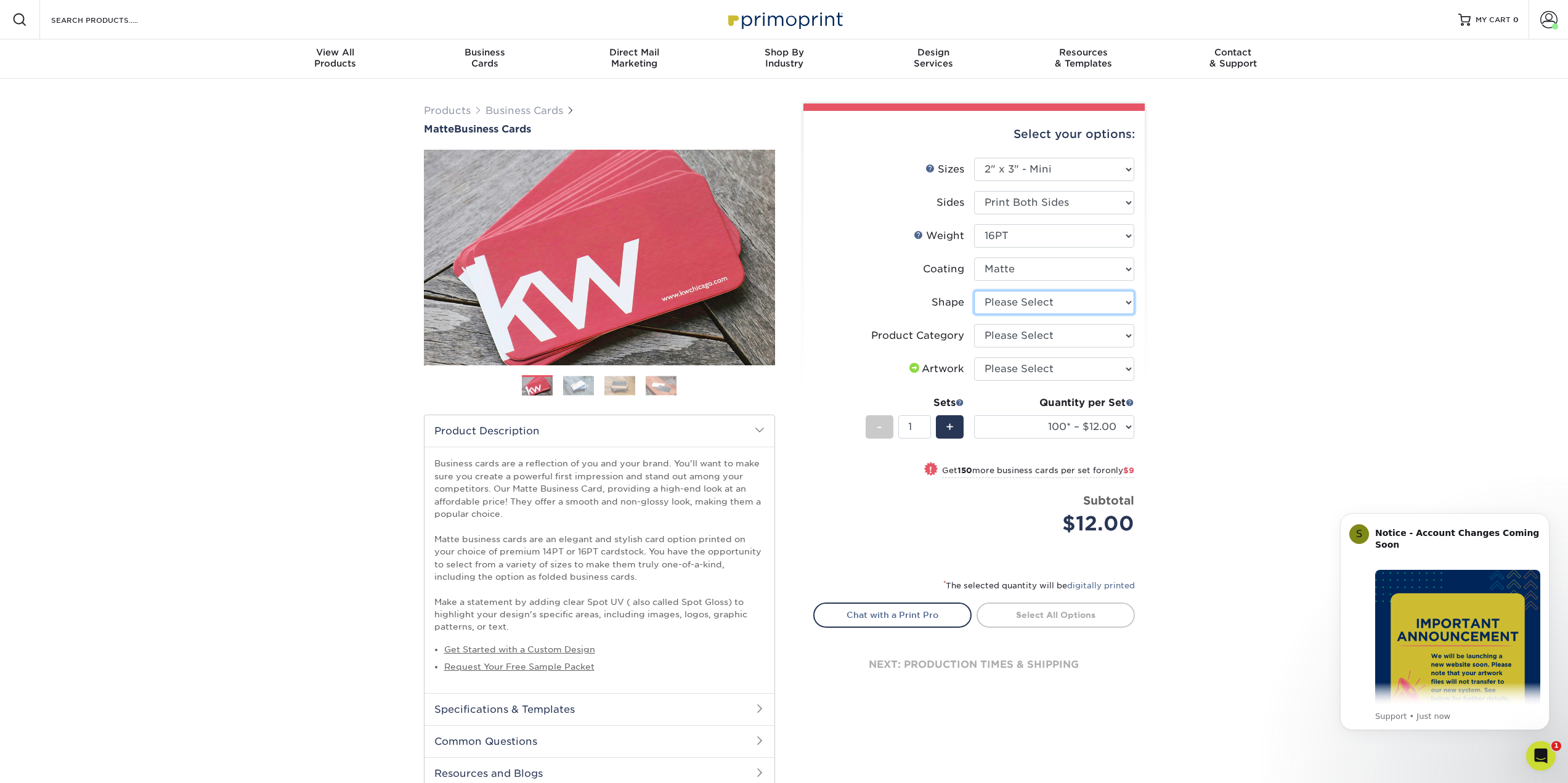
click at [1042, 304] on select "Please Select Standard" at bounding box center [1054, 302] width 160 height 24
select select "standard"
click at [974, 291] on select "Please Select Standard" at bounding box center [1054, 302] width 160 height 24
select select "-1"
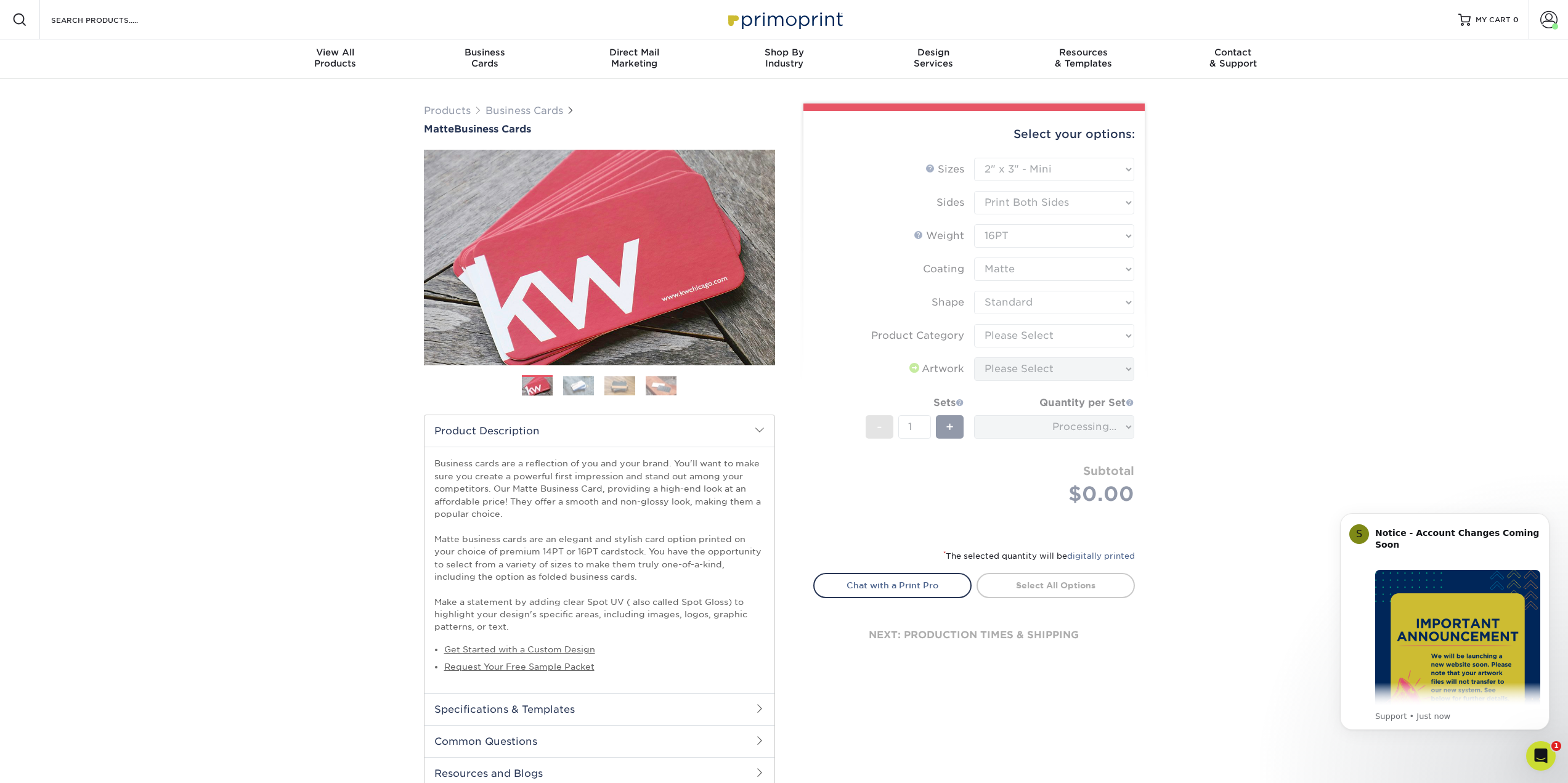
click at [1036, 336] on form "Sizes Help Sizes Please Select 1.5" x 3.5" - Mini 1.75" x 3.5" - Mini 2" x 2" -…" at bounding box center [974, 346] width 321 height 376
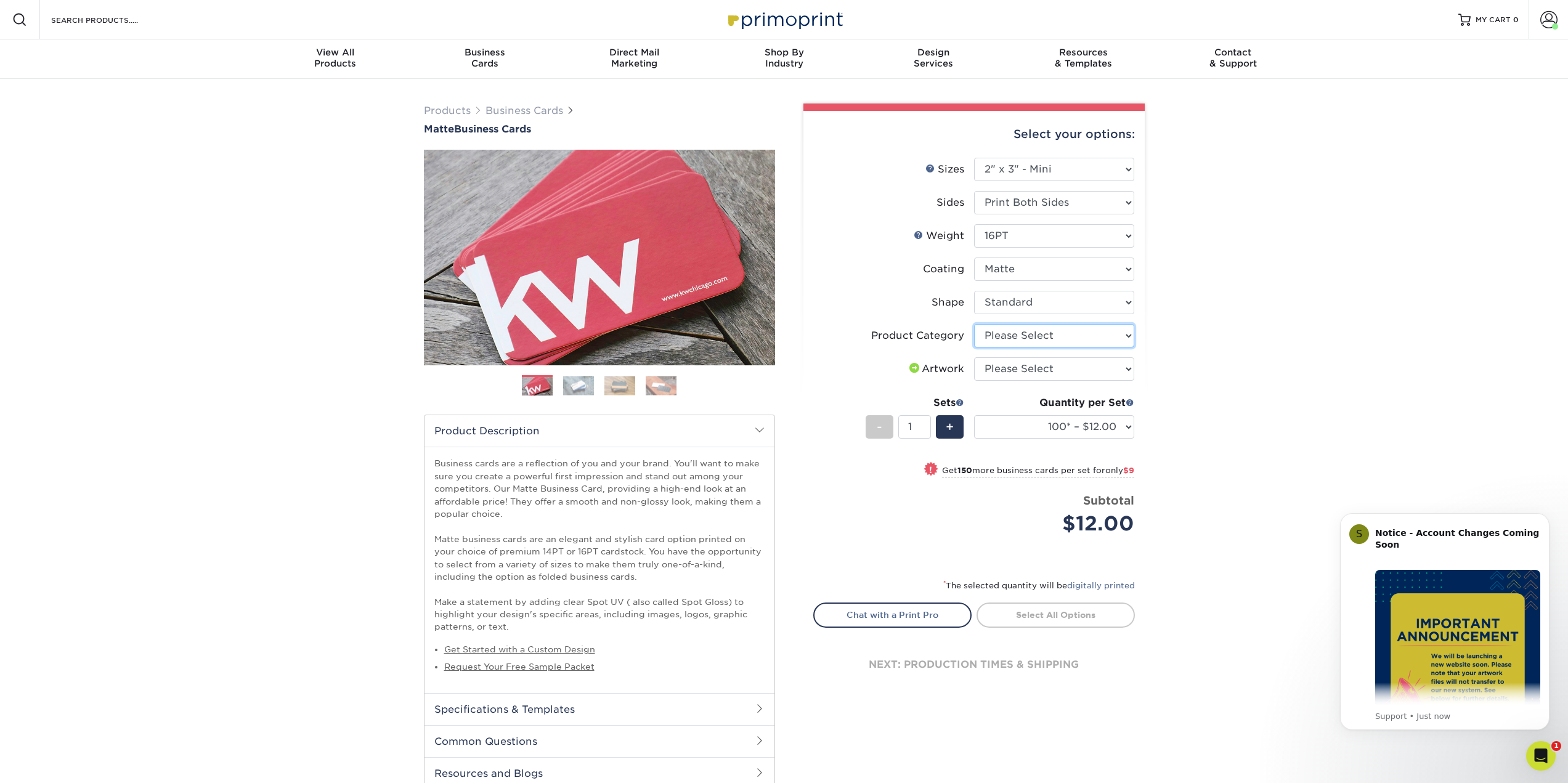
click at [1065, 336] on select "Please Select Business Cards" at bounding box center [1054, 336] width 160 height 24
select select "3b5148f1-0588-4f88-a218-97bcfdce65c1"
click at [974, 324] on select "Please Select Business Cards" at bounding box center [1054, 336] width 160 height 24
click at [1055, 368] on select "Please Select I will upload files I need a design - $100" at bounding box center [1054, 369] width 160 height 24
select select "upload"
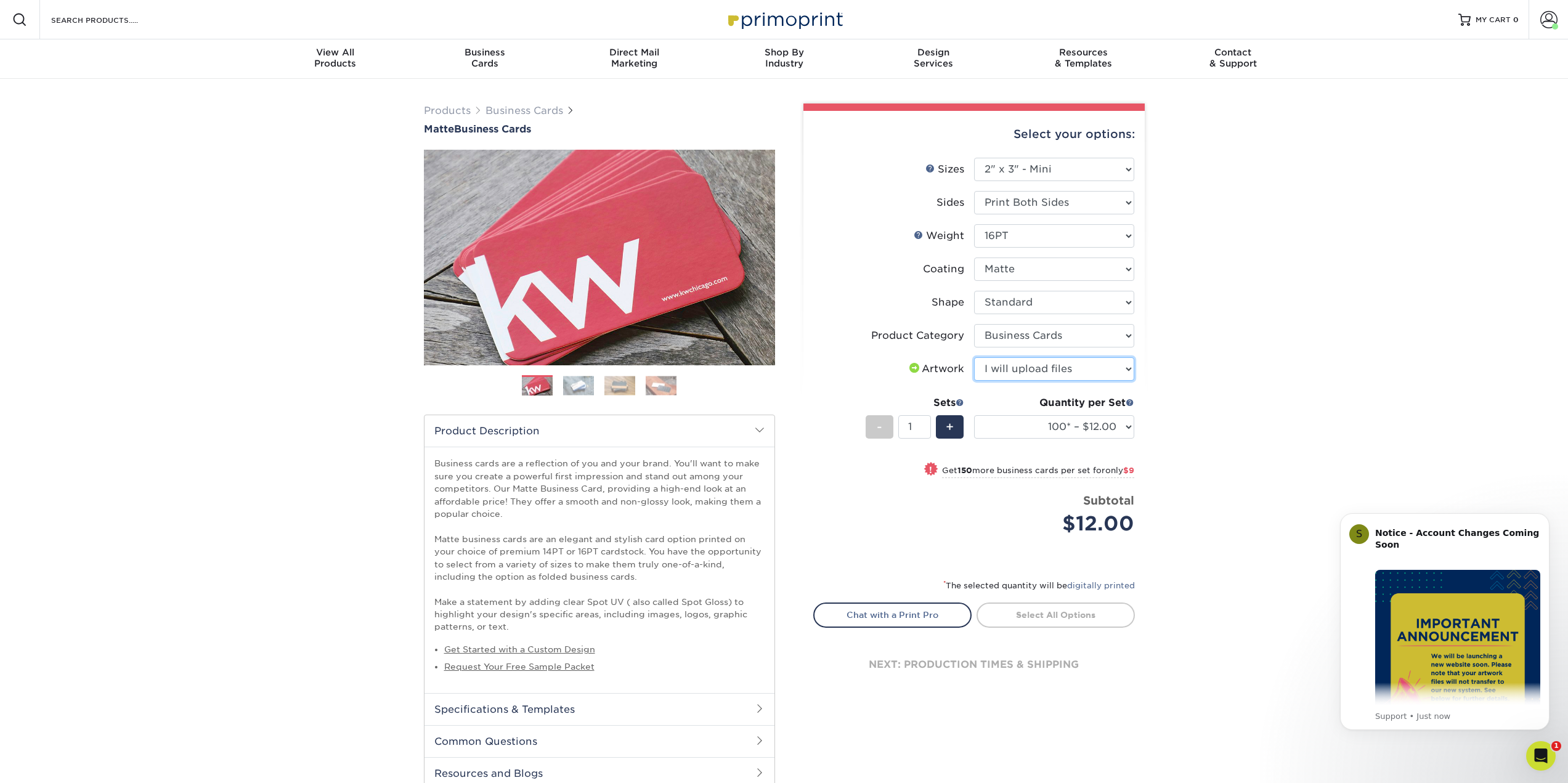
click at [974, 357] on select "Please Select I will upload files I need a design - $100" at bounding box center [1054, 369] width 160 height 24
click at [1034, 432] on select "100* – $12.00 250* – $21.00 500 – $42.00 1000 – $60.00 2500 – $129.00 5000 – $1…" at bounding box center [1054, 427] width 160 height 24
select select "500 – $42.00"
click at [974, 415] on select "100* – $12.00 250* – $21.00 500 – $42.00 1000 – $60.00 2500 – $129.00 5000 – $1…" at bounding box center [1054, 427] width 160 height 24
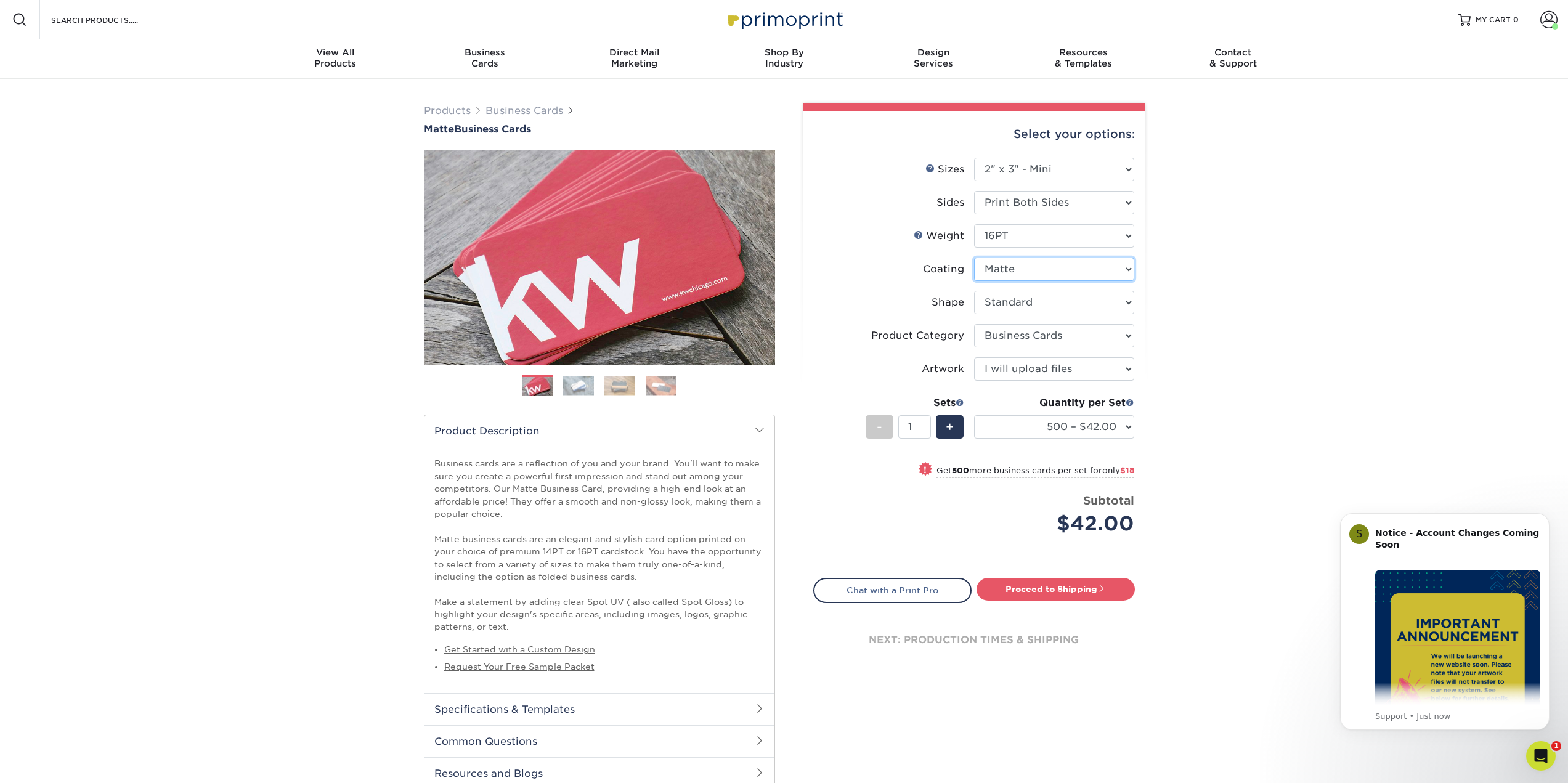
click at [1029, 268] on select at bounding box center [1054, 270] width 160 height 24
click at [1030, 268] on select at bounding box center [1054, 270] width 160 height 24
click at [1051, 297] on select "Please Select Standard" at bounding box center [1054, 302] width 160 height 24
click at [1055, 297] on select "Please Select Standard" at bounding box center [1054, 302] width 160 height 24
click at [1058, 336] on select "Please Select Business Cards" at bounding box center [1054, 336] width 160 height 24
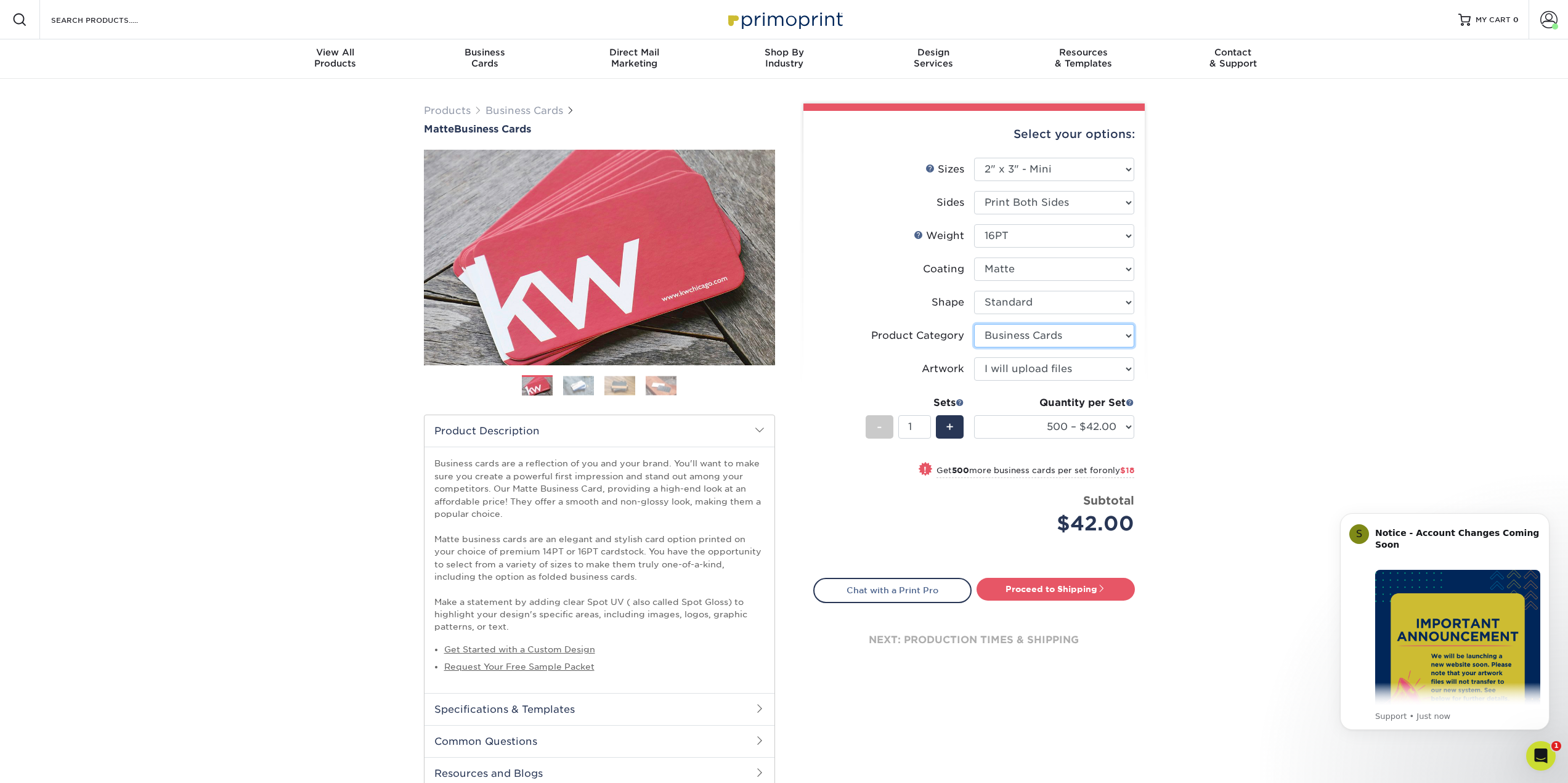
click at [1058, 336] on select "Please Select Business Cards" at bounding box center [1054, 336] width 160 height 24
click at [1057, 369] on select "Please Select I will upload files I need a design - $100" at bounding box center [1054, 369] width 160 height 24
drag, startPoint x: 1057, startPoint y: 369, endPoint x: 1057, endPoint y: 357, distance: 12.0
click at [1057, 369] on select "Please Select I will upload files I need a design - $100" at bounding box center [1054, 369] width 160 height 24
click at [1045, 205] on select "Please Select Print Both Sides Print Front Only" at bounding box center [1054, 203] width 160 height 24
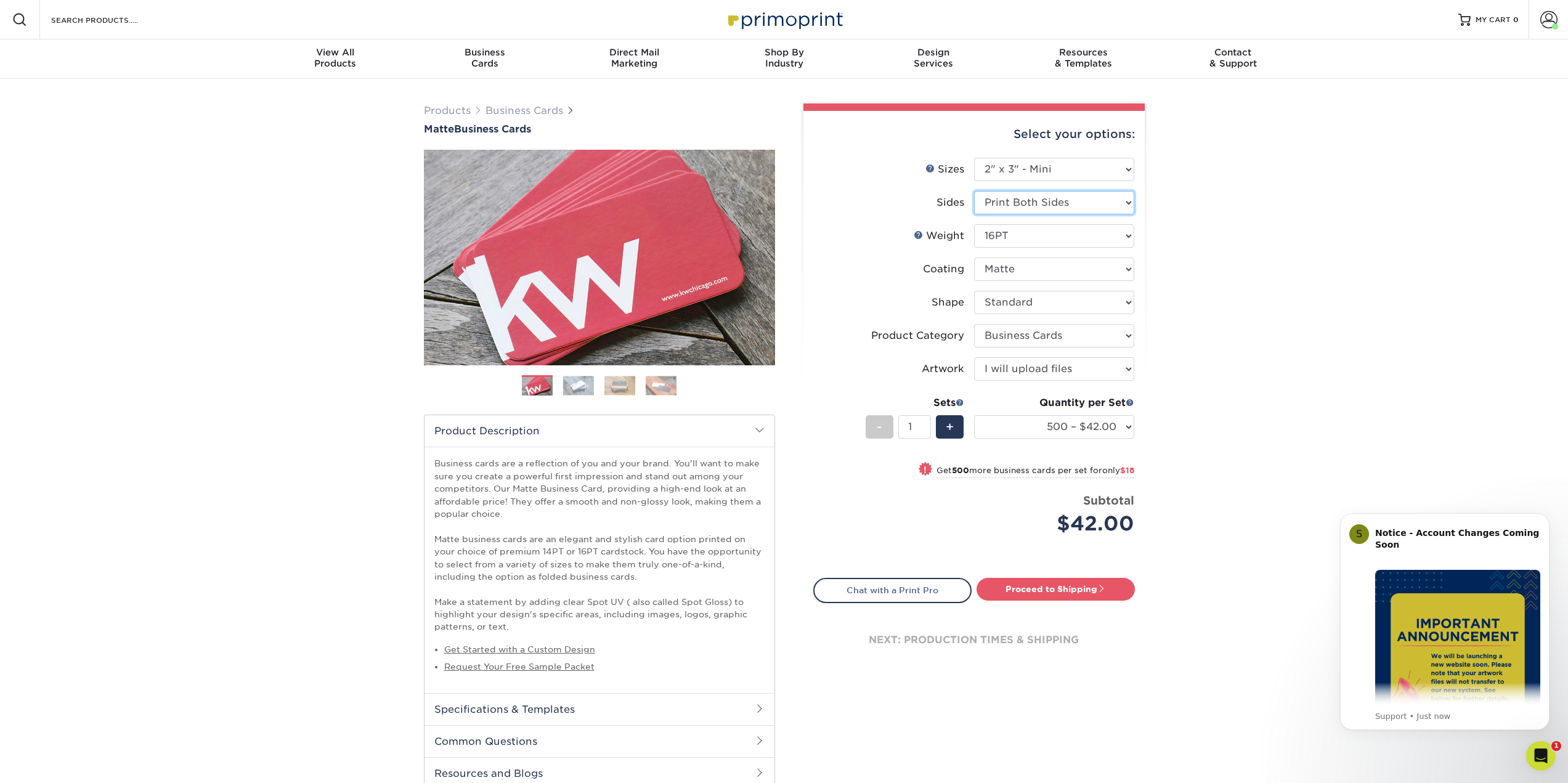
click at [974, 191] on select "Please Select Print Both Sides Print Front Only" at bounding box center [1054, 203] width 160 height 24
click at [1057, 172] on select "Please Select 1.5" x 3.5" - Mini 1.75" x 3.5" - Mini 2" x 2" - Square 2" x 3" -…" at bounding box center [1054, 170] width 160 height 24
select select "2.00x3.50"
click at [974, 158] on select "Please Select 1.5" x 3.5" - Mini 1.75" x 3.5" - Mini 2" x 2" - Square 2" x 3" -…" at bounding box center [1054, 170] width 160 height 24
select select "-1"
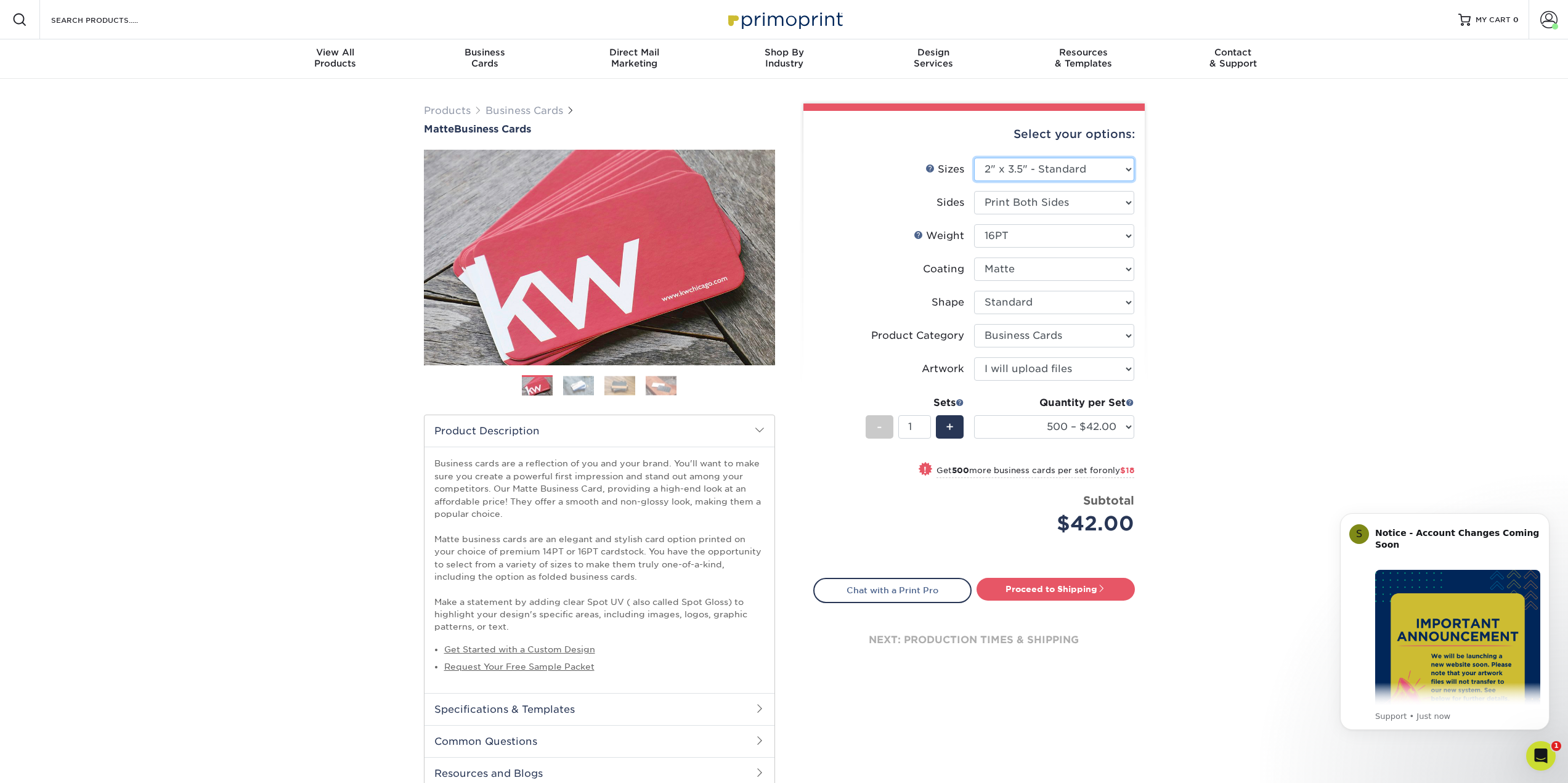
select select "-1"
select select
select select "-1"
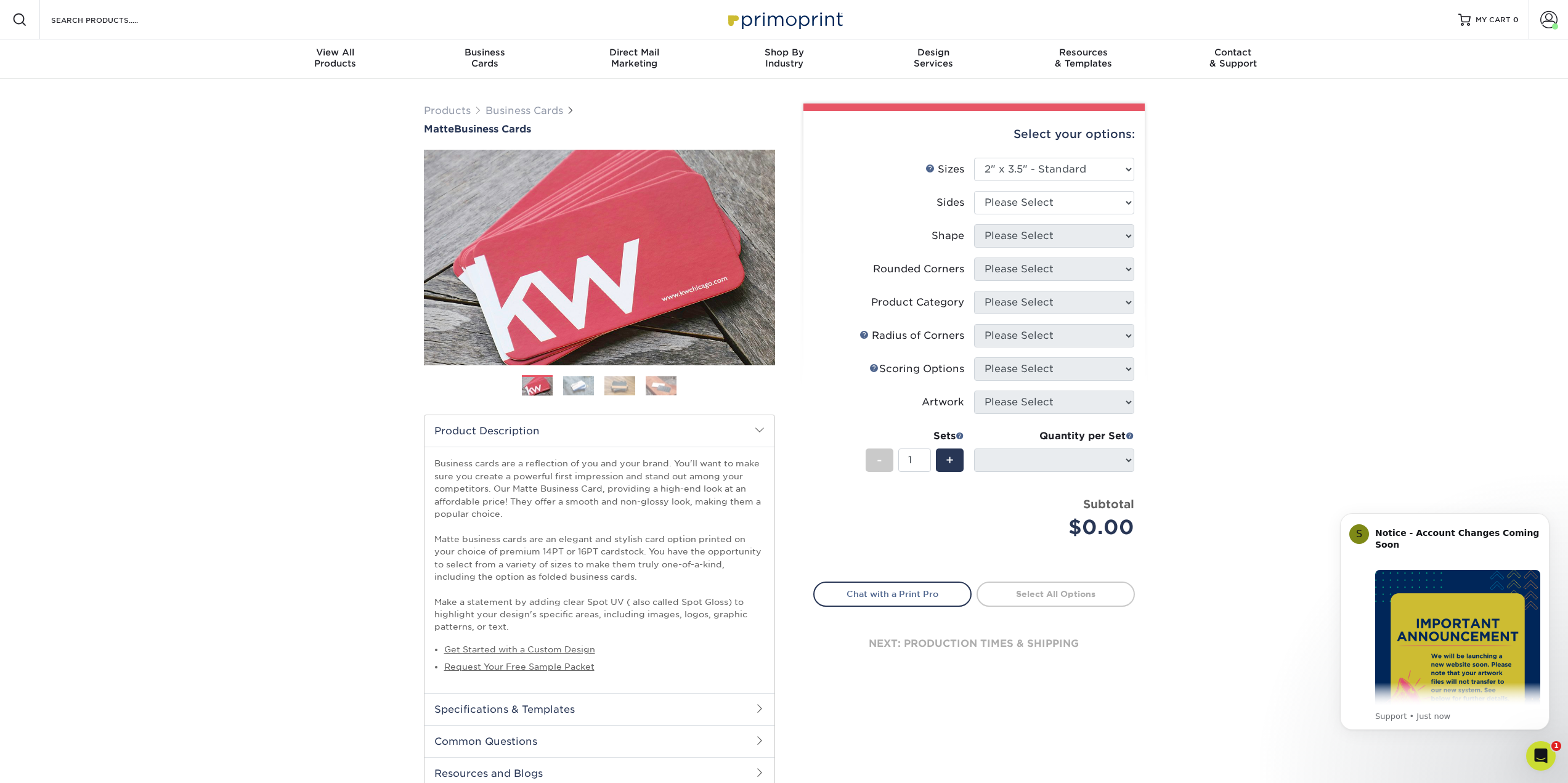
click at [1048, 185] on li "Sizes Help Sizes Please Select 1.5" x 3.5" - Mini 1.75" x 3.5" - Mini 2" x 2" -…" at bounding box center [974, 174] width 320 height 33
click at [1047, 202] on select "Please Select Print Both Sides Print Front Only" at bounding box center [1054, 203] width 160 height 24
select select "13abbda7-1d64-4f25-8bb2-c179b224825d"
click at [974, 191] on select "Please Select Print Both Sides Print Front Only" at bounding box center [1054, 203] width 160 height 24
select select
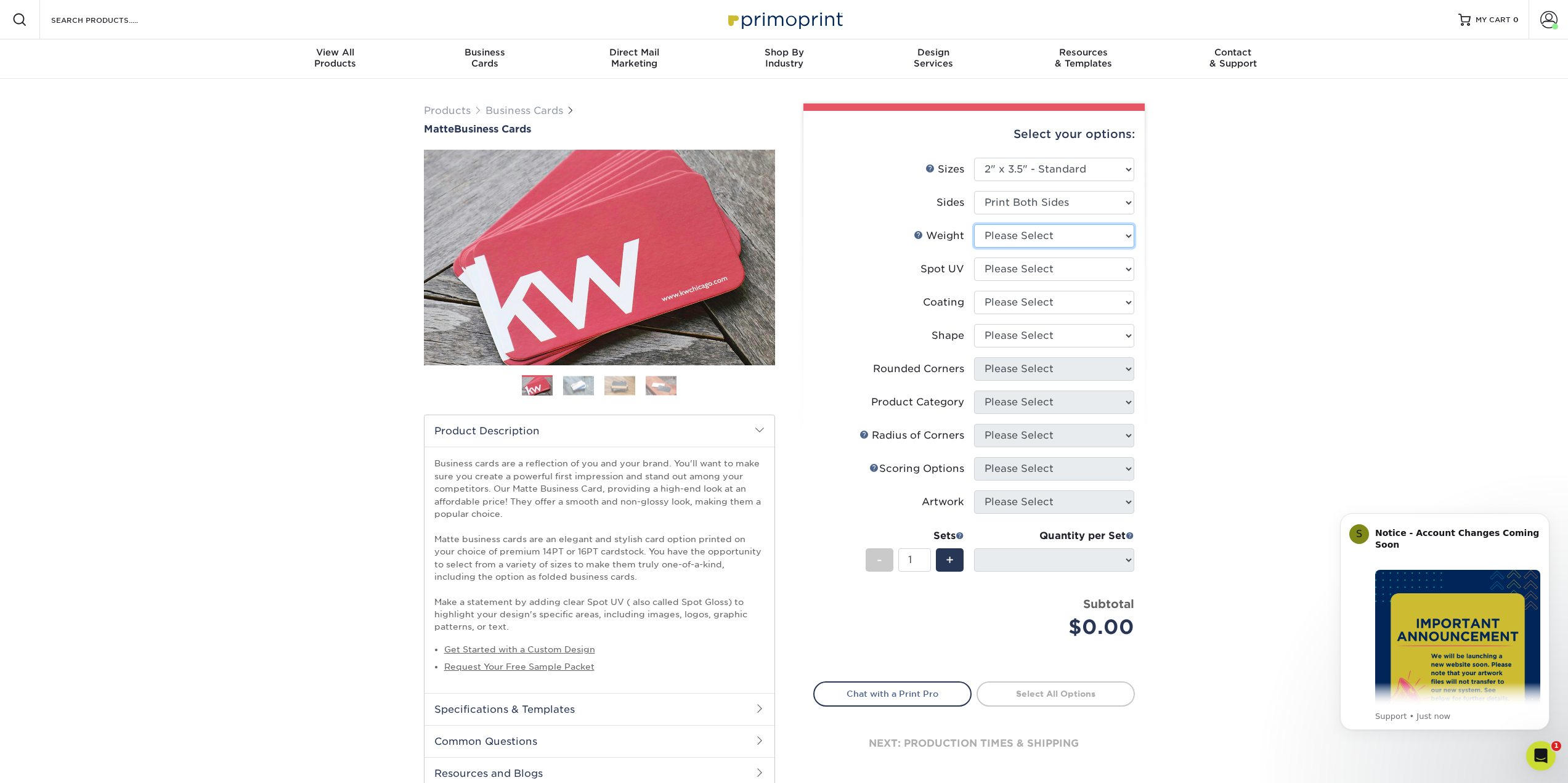
click at [1049, 232] on select "Please Select 16PT 14PT" at bounding box center [1054, 236] width 160 height 24
select select "14PT"
click at [974, 224] on select "Please Select 16PT 14PT" at bounding box center [1054, 236] width 160 height 24
select select
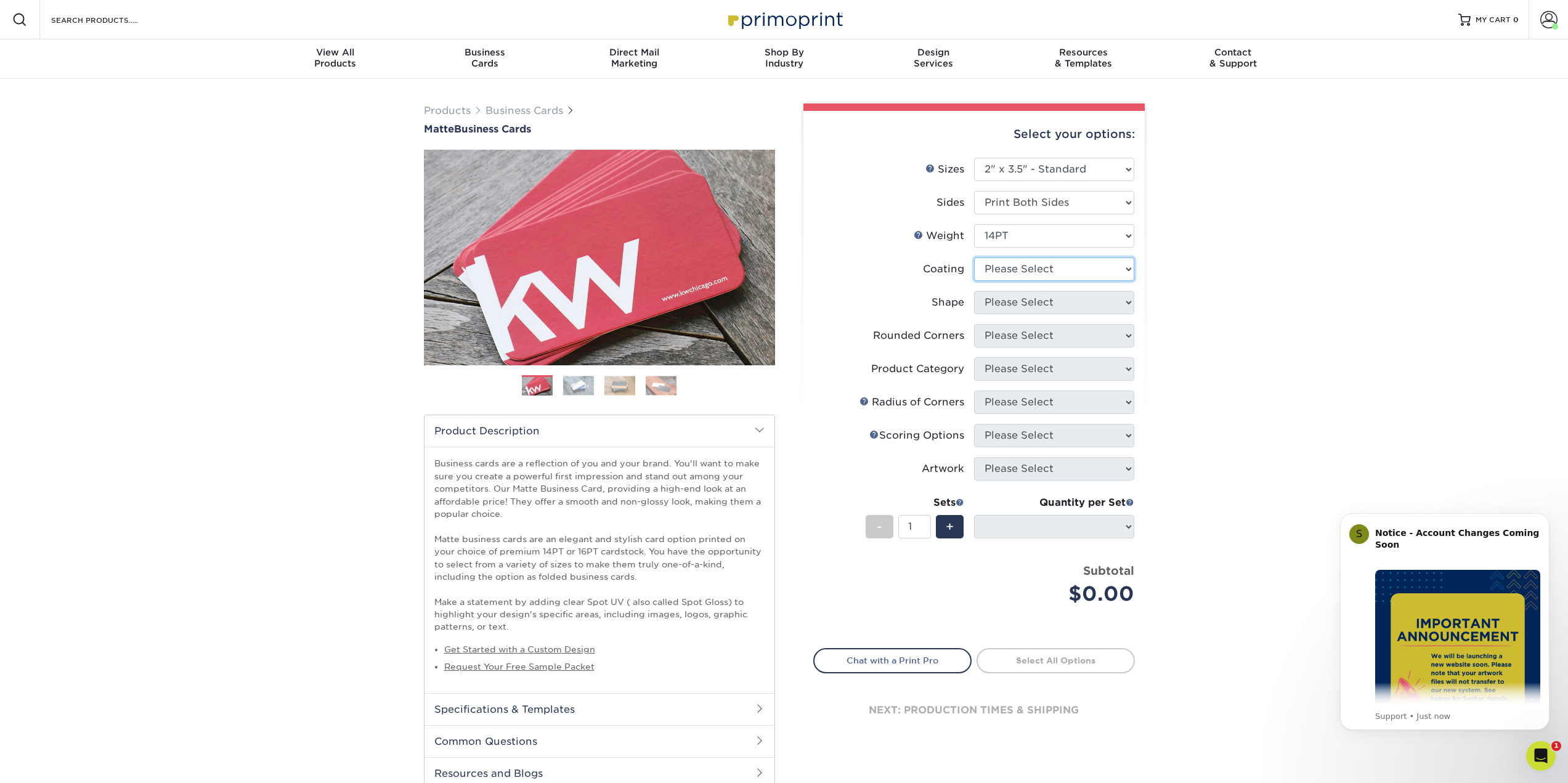
click at [1049, 268] on select at bounding box center [1054, 270] width 160 height 24
select select "121bb7b5-3b4d-429f-bd8d-bbf80e953313"
click at [974, 258] on select at bounding box center [1054, 270] width 160 height 24
select select
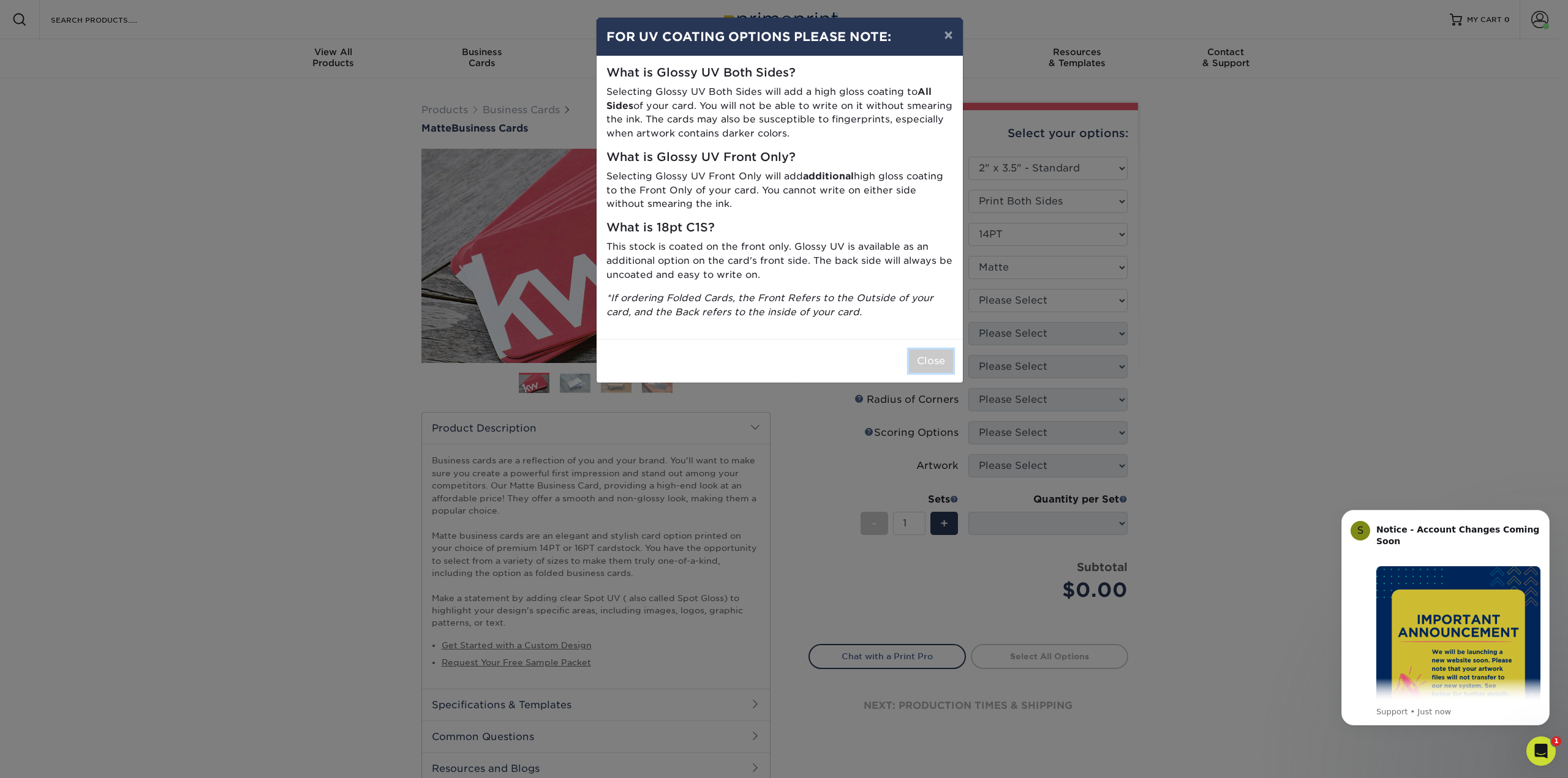
drag, startPoint x: 937, startPoint y: 367, endPoint x: 953, endPoint y: 329, distance: 41.2
click at [937, 366] on button "Close" at bounding box center [930, 362] width 44 height 24
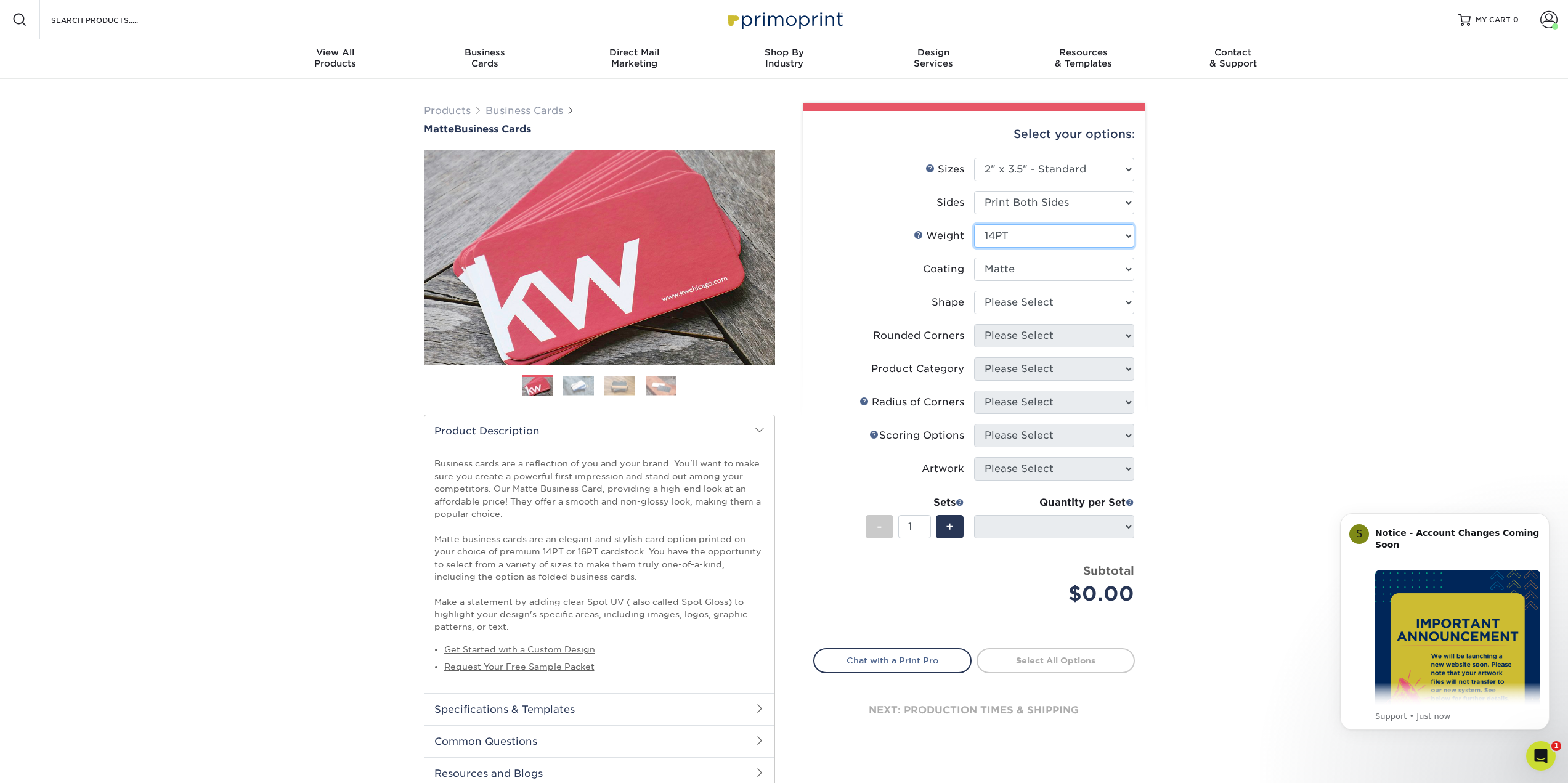
click at [1031, 228] on select "Please Select 16PT 14PT" at bounding box center [1054, 236] width 160 height 24
select select "16PT"
click at [974, 224] on select "Please Select 16PT 14PT" at bounding box center [1054, 236] width 160 height 24
select select
select select "-1"
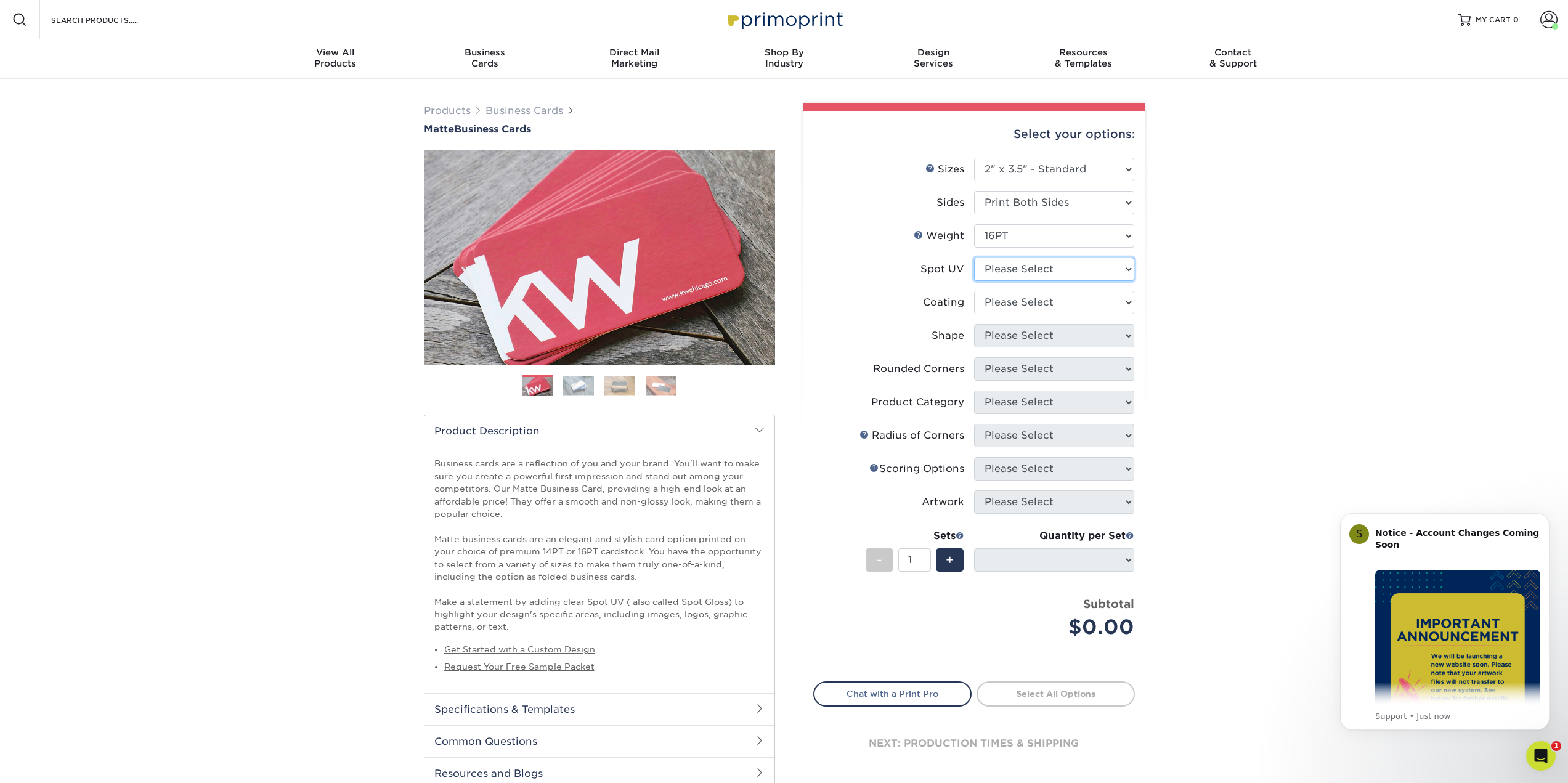
click at [1022, 272] on select "Please Select No Spot UV Front and Back (Both Sides) Front Only Back Only" at bounding box center [1054, 270] width 160 height 24
select select "0"
click at [974, 258] on select "Please Select No Spot UV Front and Back (Both Sides) Front Only Back Only" at bounding box center [1054, 270] width 160 height 24
select select
click at [1035, 306] on select at bounding box center [1054, 302] width 160 height 24
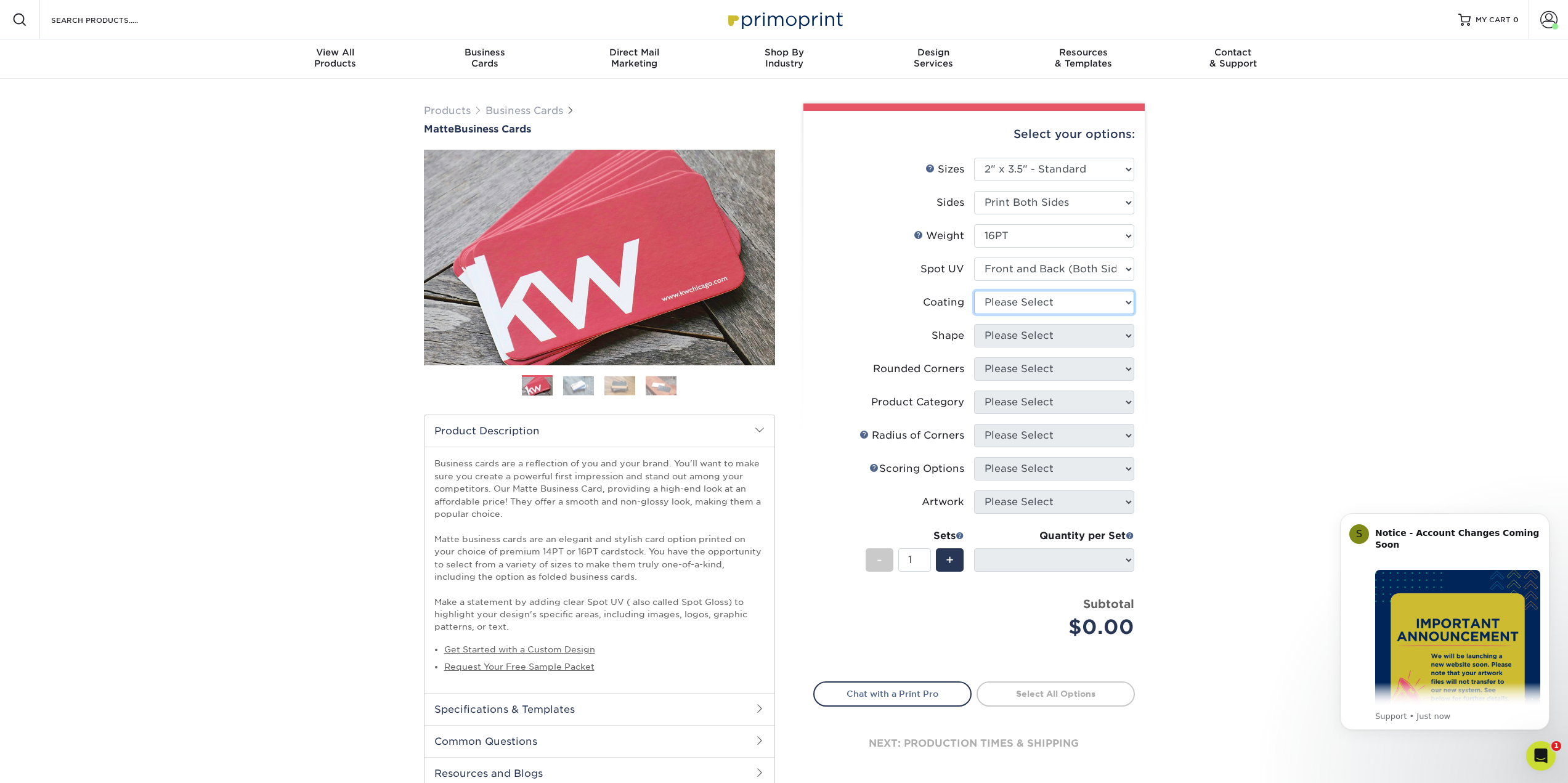
select select "121bb7b5-3b4d-429f-bd8d-bbf80e953313"
click at [974, 291] on select at bounding box center [1054, 302] width 160 height 24
select select
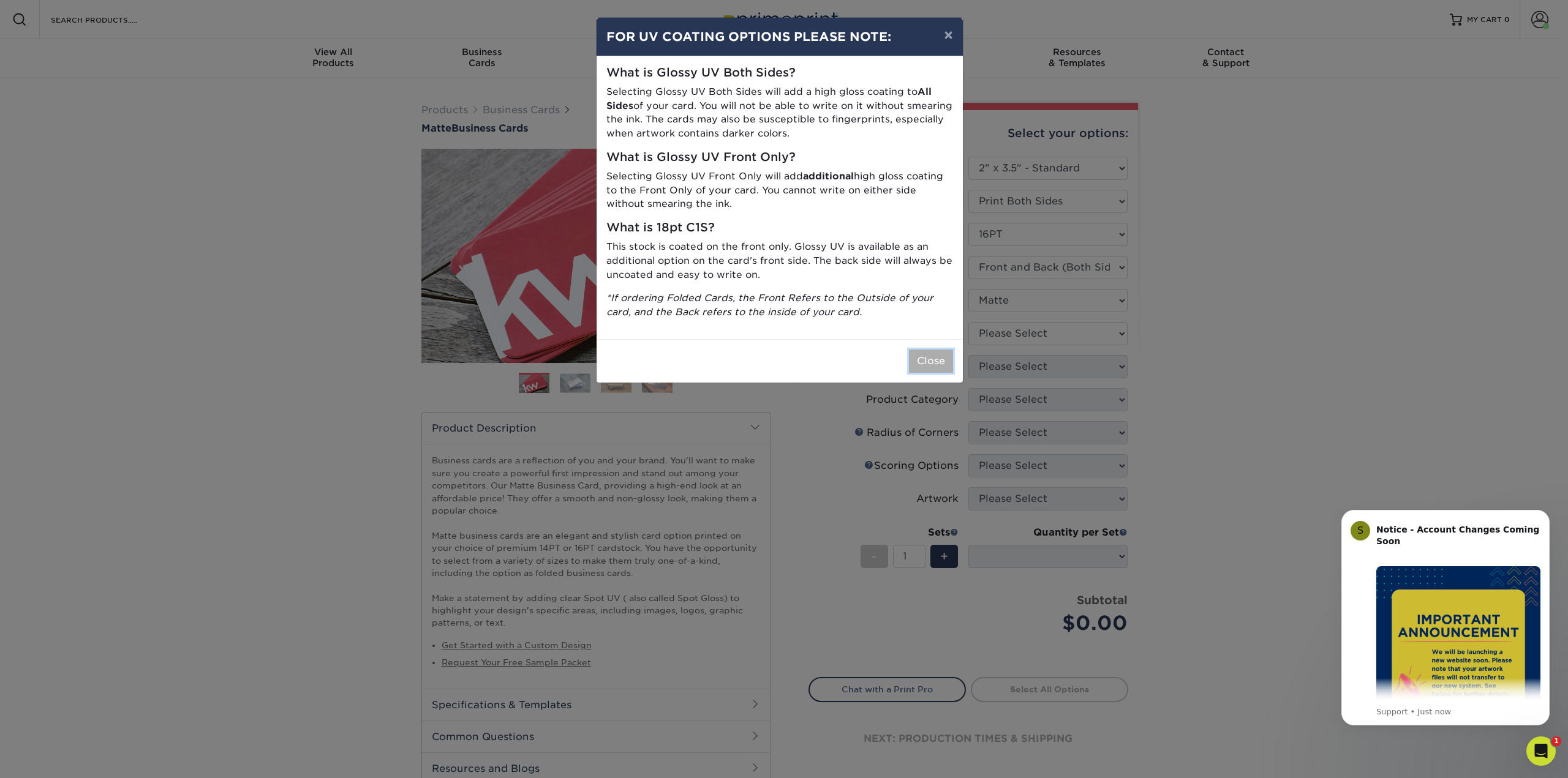
click at [927, 361] on button "Close" at bounding box center [930, 362] width 44 height 24
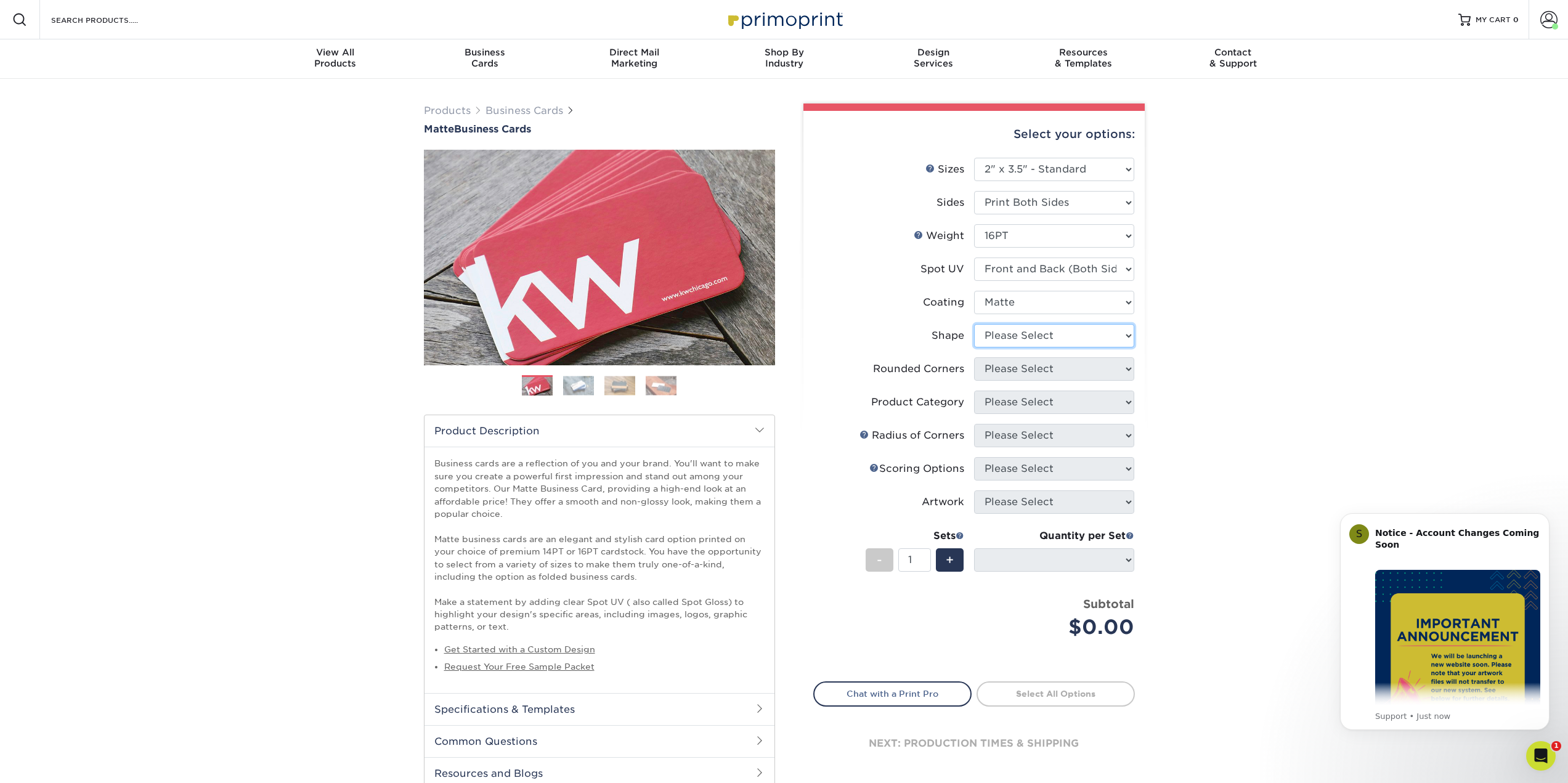
click at [1046, 336] on select "Please Select Standard" at bounding box center [1054, 336] width 160 height 24
select select "standard"
click at [974, 324] on select "Please Select Standard" at bounding box center [1054, 336] width 160 height 24
select select
click at [1053, 274] on select "Please Select No Spot UV Front and Back (Both Sides) Front Only Back Only" at bounding box center [1054, 270] width 160 height 24
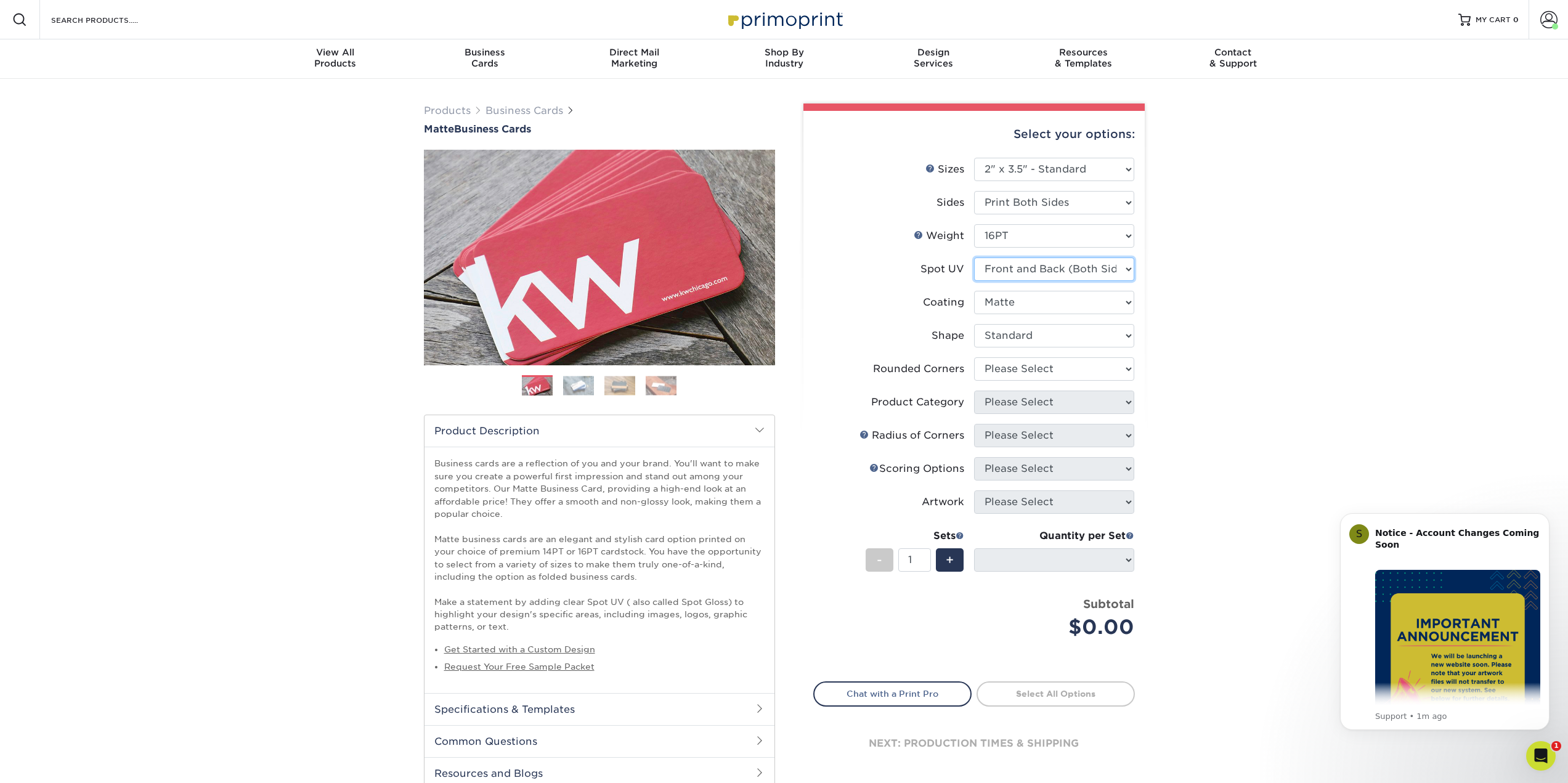
click at [1053, 274] on select "Please Select No Spot UV Front and Back (Both Sides) Front Only Back Only" at bounding box center [1054, 270] width 160 height 24
click at [1046, 337] on select "Please Select Standard" at bounding box center [1054, 336] width 160 height 24
click at [1042, 367] on select "Please Select Yes - Round 2 Corners Yes - Round 4 Corners No" at bounding box center [1054, 369] width 160 height 24
select select "7672df9e-0e0a-464d-8e1f-920c575e4da3"
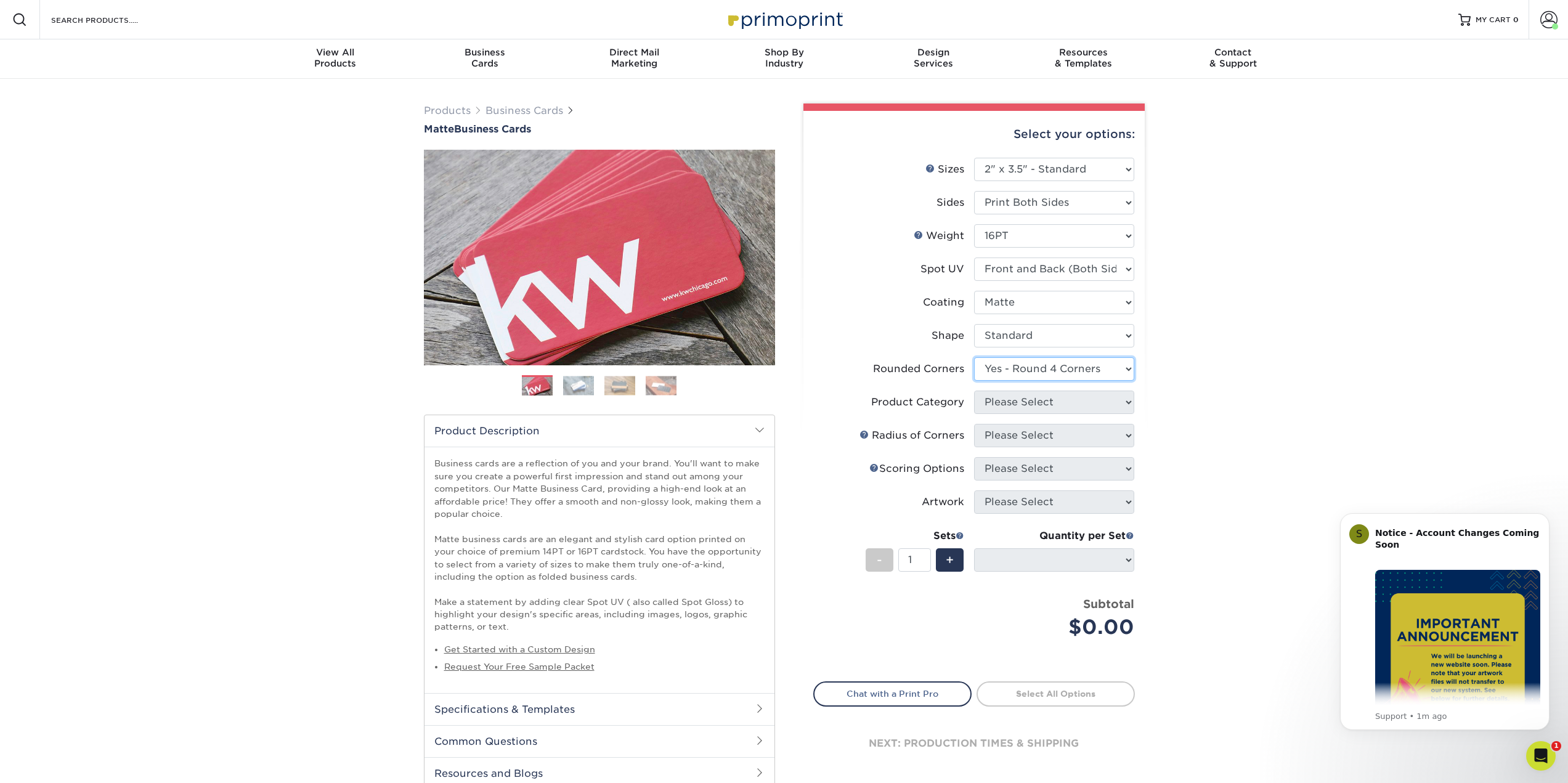
click at [974, 357] on select "Please Select Yes - Round 2 Corners Yes - Round 4 Corners No" at bounding box center [1054, 369] width 160 height 24
select select "-1"
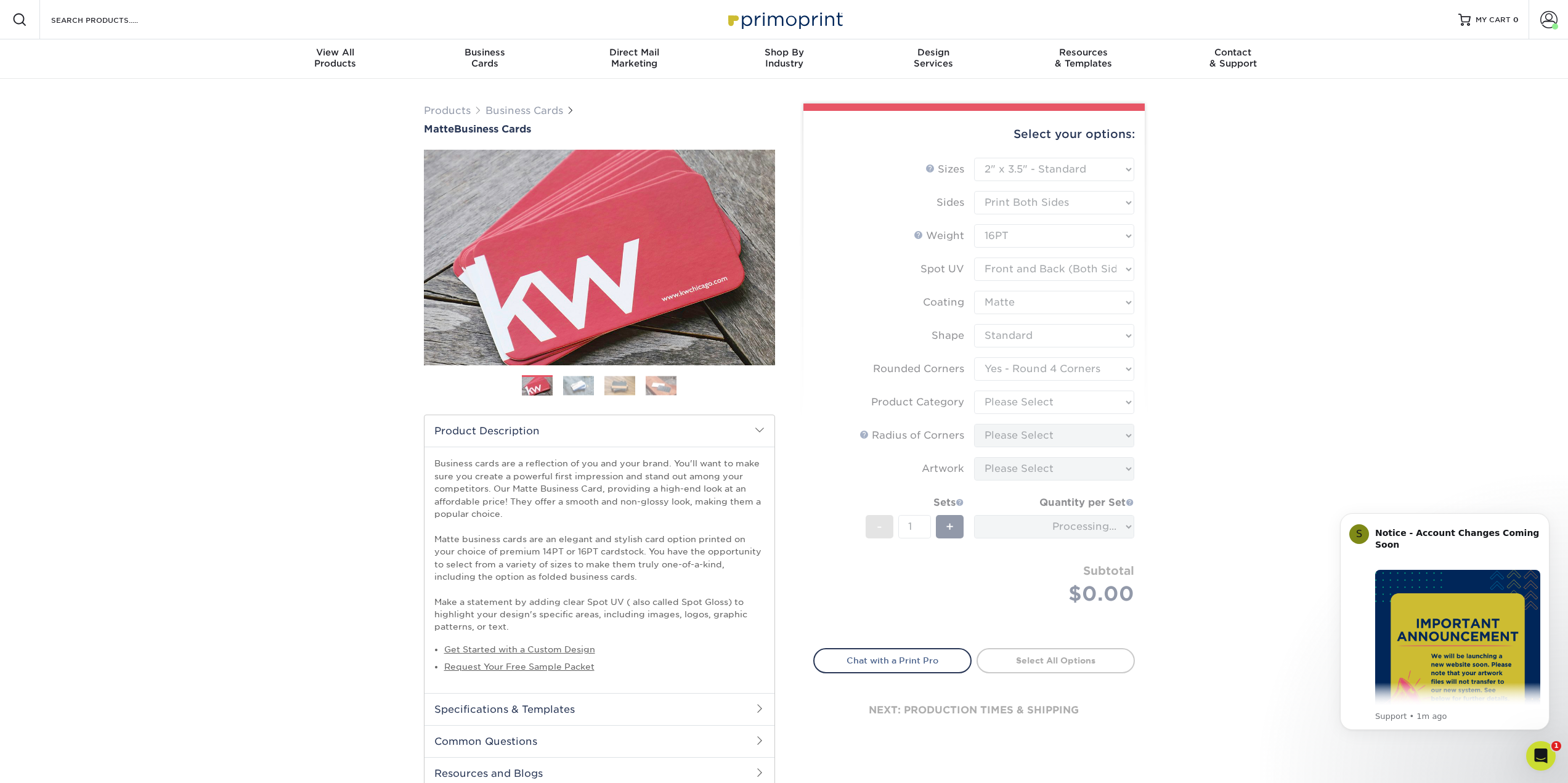
click at [1037, 404] on form "Sizes Help Sizes Please Select 1.5" x 3.5" - Mini 1.75" x 3.5" - Mini 2" x 2" -…" at bounding box center [974, 396] width 321 height 477
click at [1026, 402] on form "Sizes Help Sizes Please Select 1.5" x 3.5" - Mini 1.75" x 3.5" - Mini 2" x 2" -…" at bounding box center [974, 396] width 321 height 477
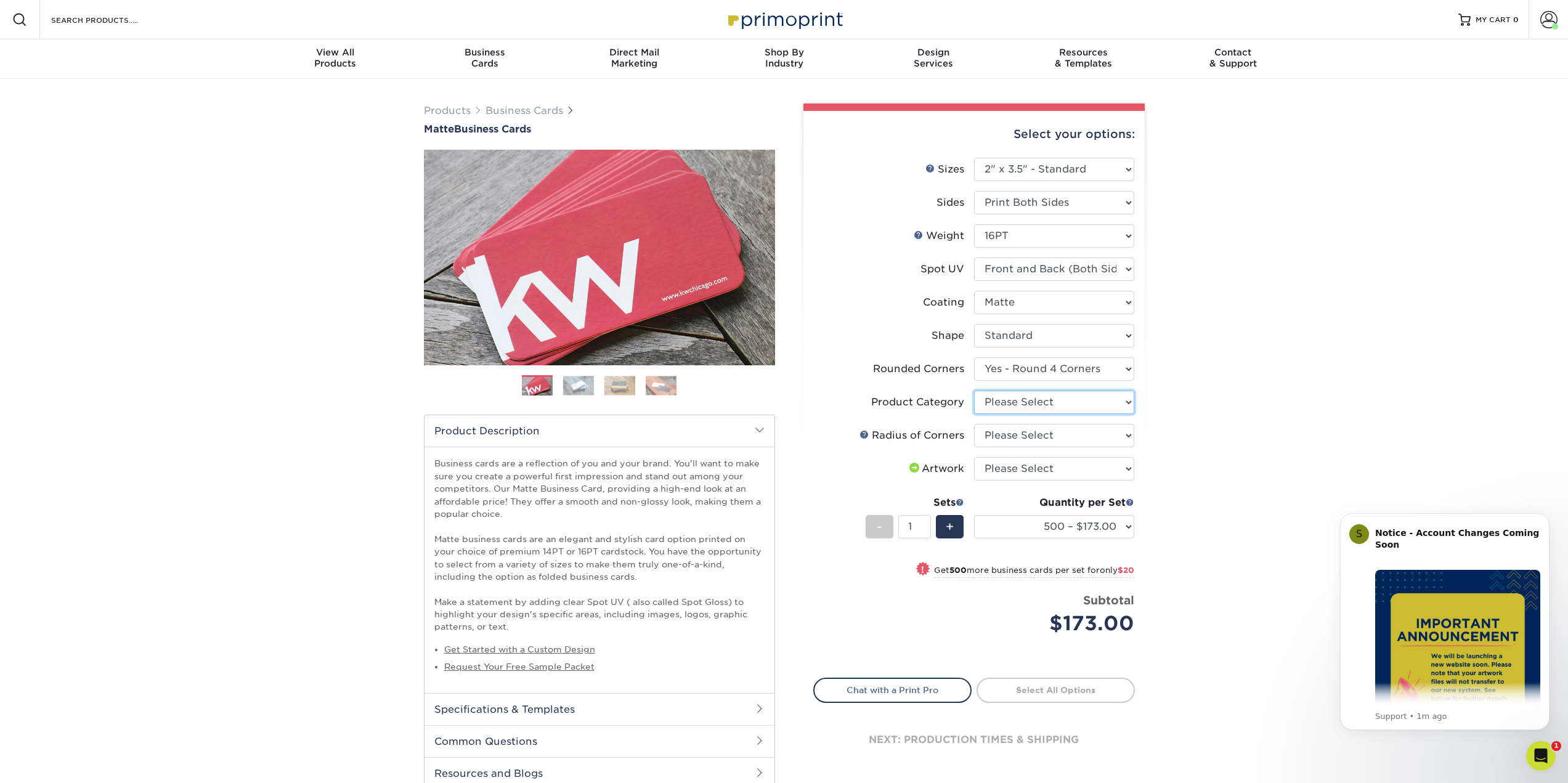
click at [1028, 401] on select "Please Select Business Cards" at bounding box center [1054, 403] width 160 height 24
select select "3b5148f1-0588-4f88-a218-97bcfdce65c1"
click at [974, 391] on select "Please Select Business Cards" at bounding box center [1054, 403] width 160 height 24
click at [1021, 432] on select "Please Select Rounded 1/8" Rounded 1/4"" at bounding box center [1054, 436] width 160 height 24
select select "479fbfe7-6a0c-4895-8c9a-81739b7486c9"
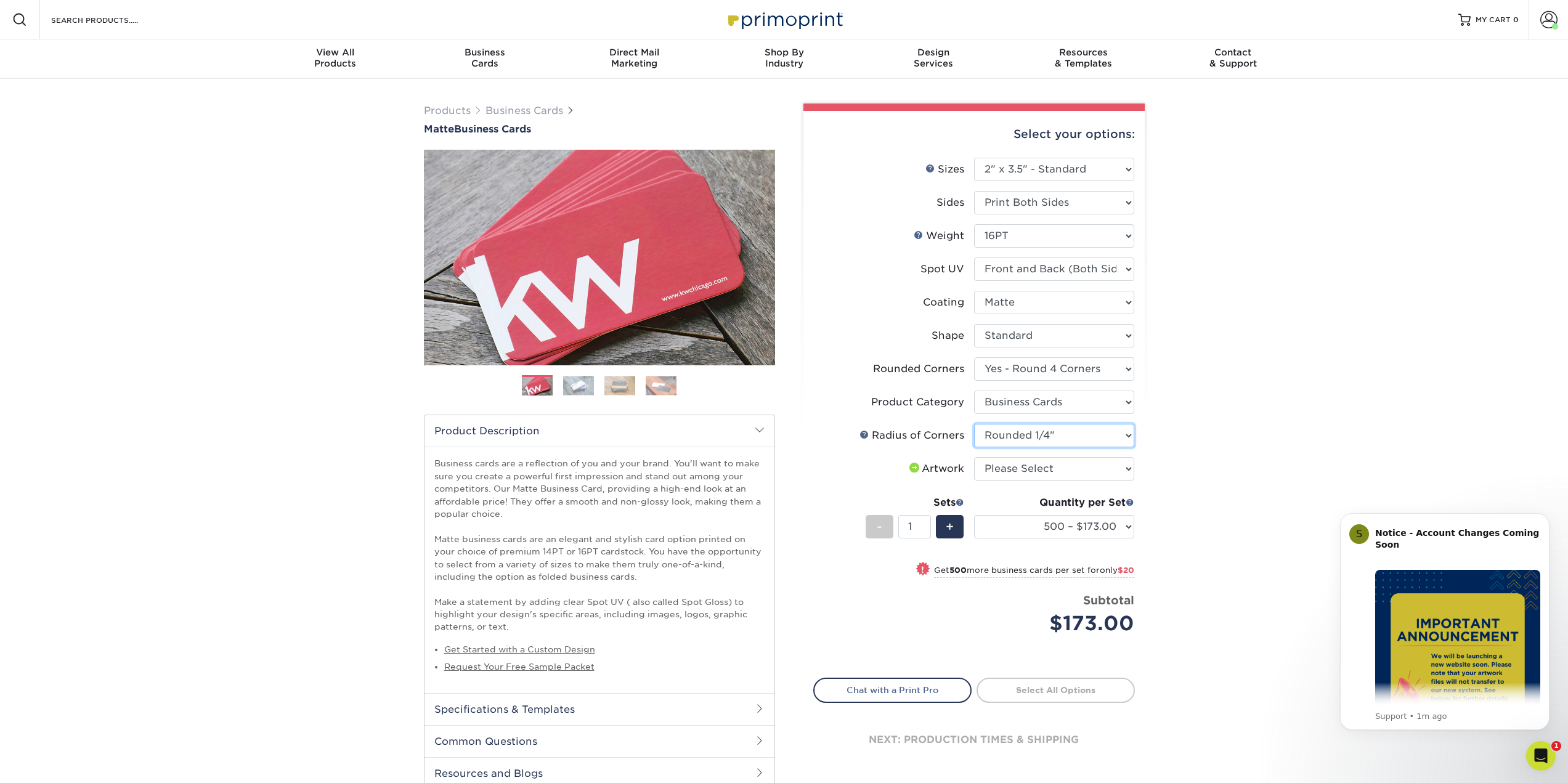
click at [974, 424] on select "Please Select Rounded 1/8" Rounded 1/4"" at bounding box center [1054, 436] width 160 height 24
click at [1044, 273] on select "Please Select No Spot UV Front and Back (Both Sides) Front Only Back Only" at bounding box center [1054, 270] width 160 height 24
select select "1"
click at [974, 258] on select "Please Select No Spot UV Front and Back (Both Sides) Front Only Back Only" at bounding box center [1054, 270] width 160 height 24
select select "-1"
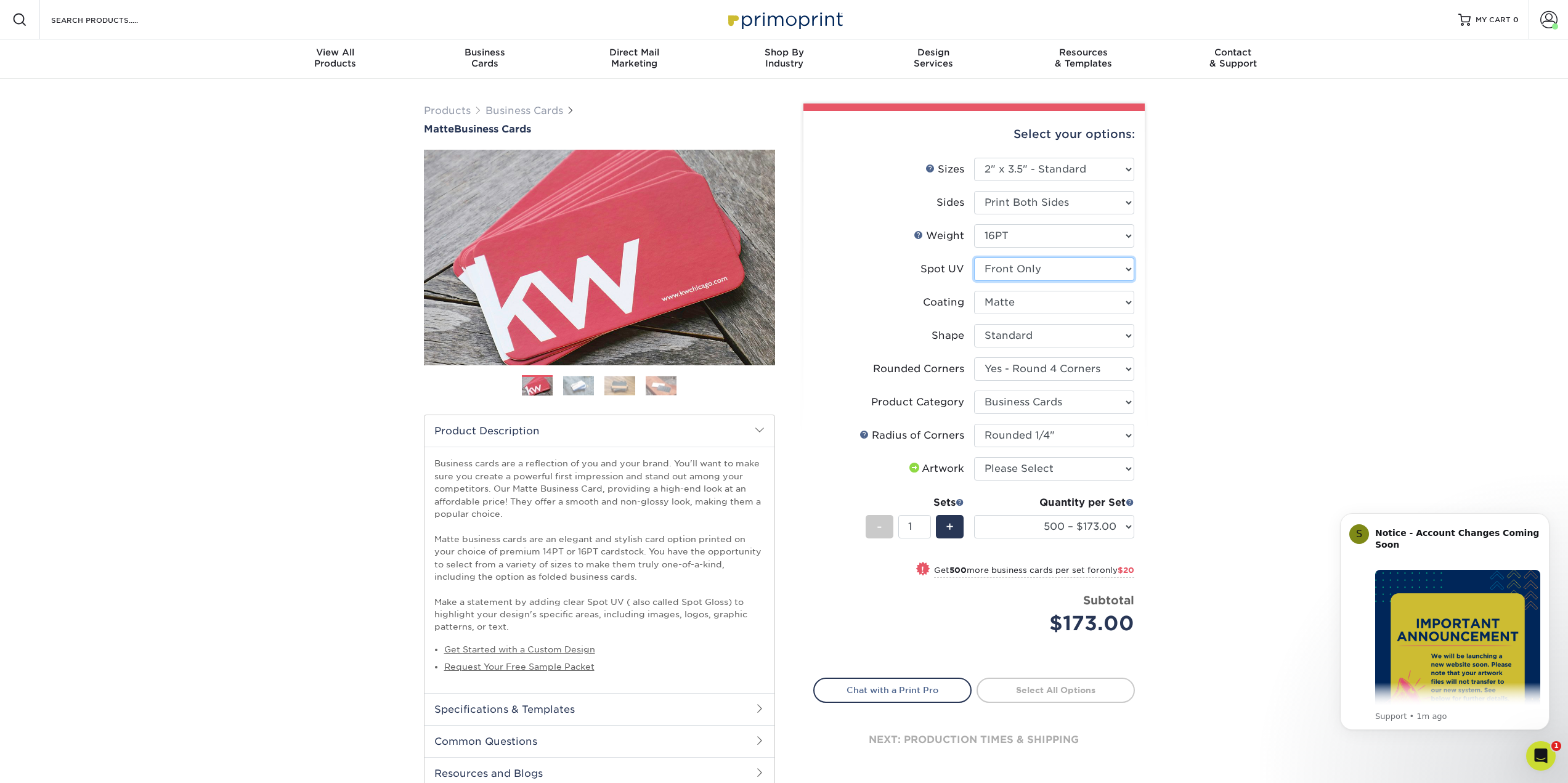
select select "-1"
select select
select select "-1"
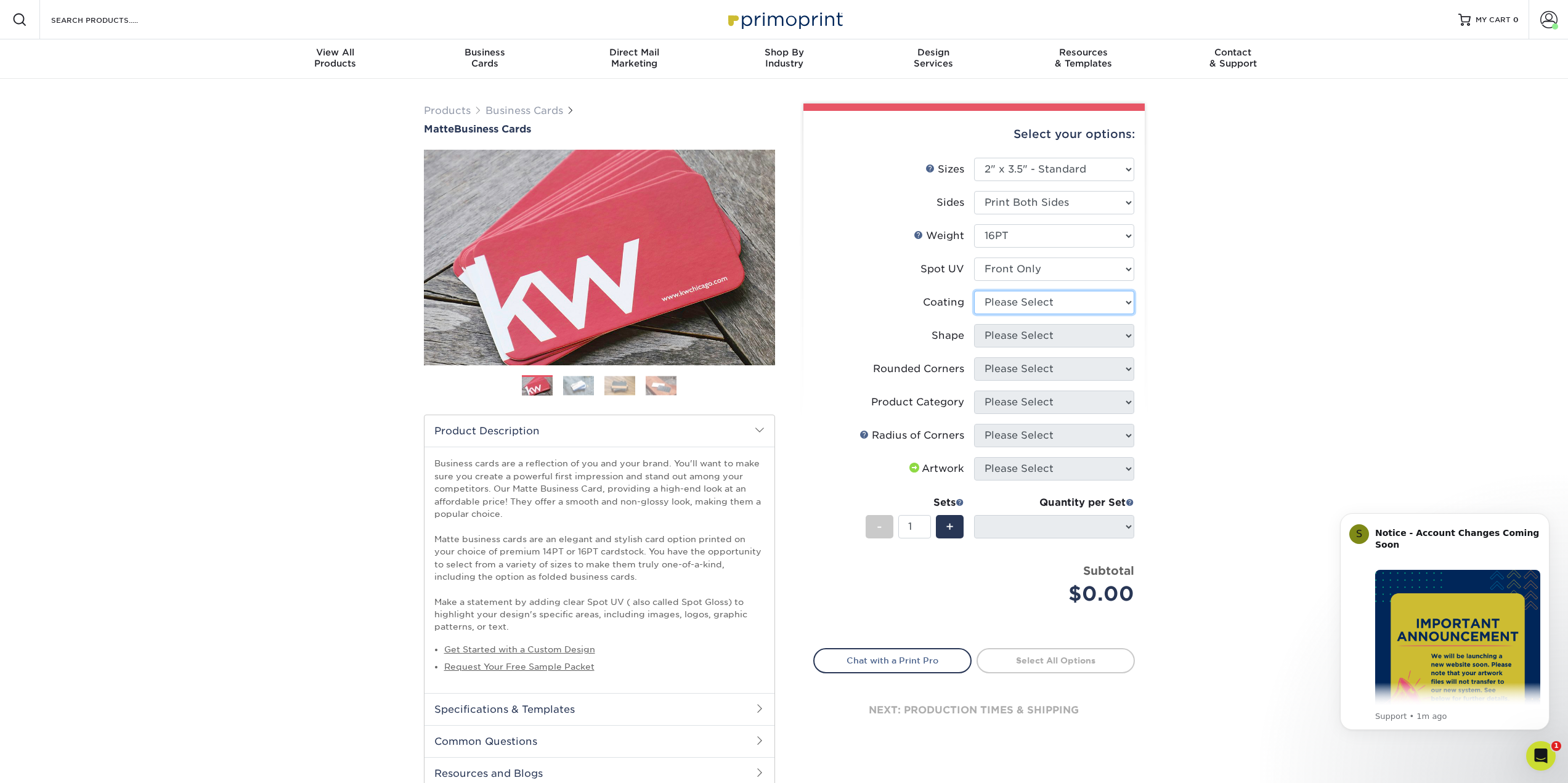
click at [1042, 297] on select at bounding box center [1054, 302] width 160 height 24
select select "121bb7b5-3b4d-429f-bd8d-bbf80e953313"
click at [974, 291] on select at bounding box center [1054, 302] width 160 height 24
select select
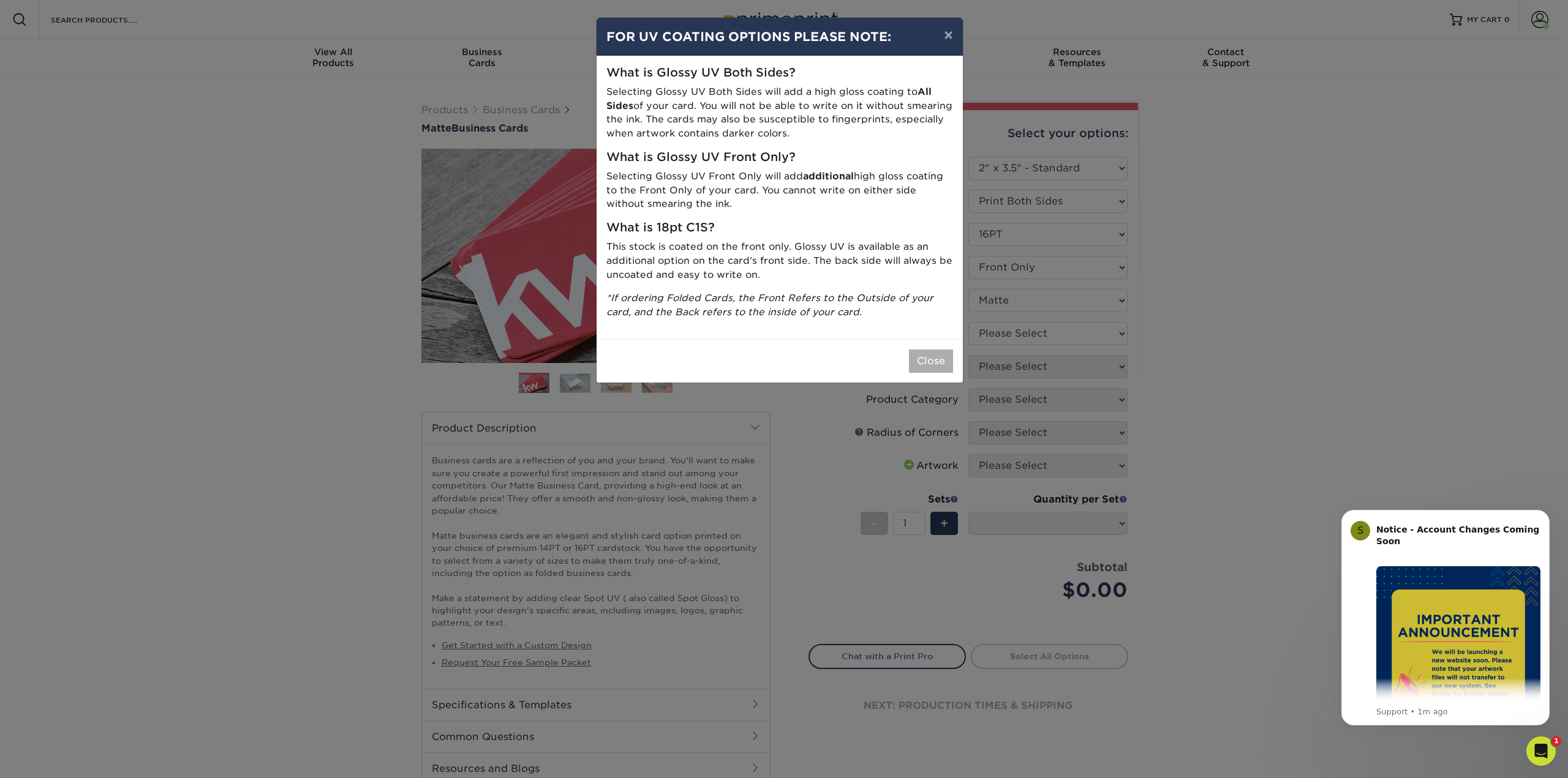
click at [937, 351] on div "Close" at bounding box center [779, 361] width 366 height 43
click at [927, 357] on button "Close" at bounding box center [930, 362] width 44 height 24
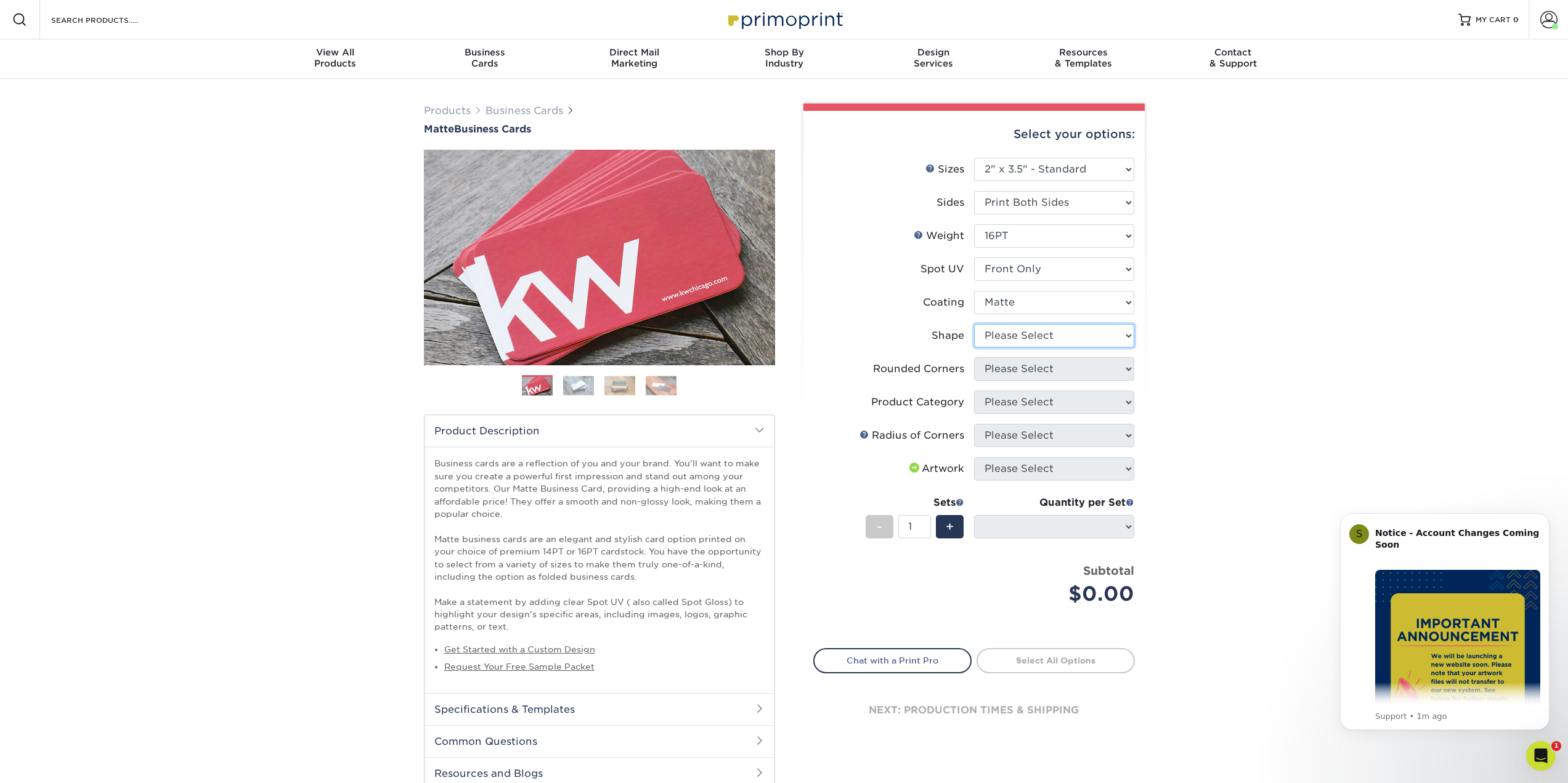
click at [1034, 334] on select "Please Select Standard" at bounding box center [1054, 336] width 160 height 24
select select "standard"
click at [974, 324] on select "Please Select Standard" at bounding box center [1054, 336] width 160 height 24
select select
click at [1038, 367] on select "Please Select Yes - Round 2 Corners Yes - Round 4 Corners No" at bounding box center [1054, 369] width 160 height 24
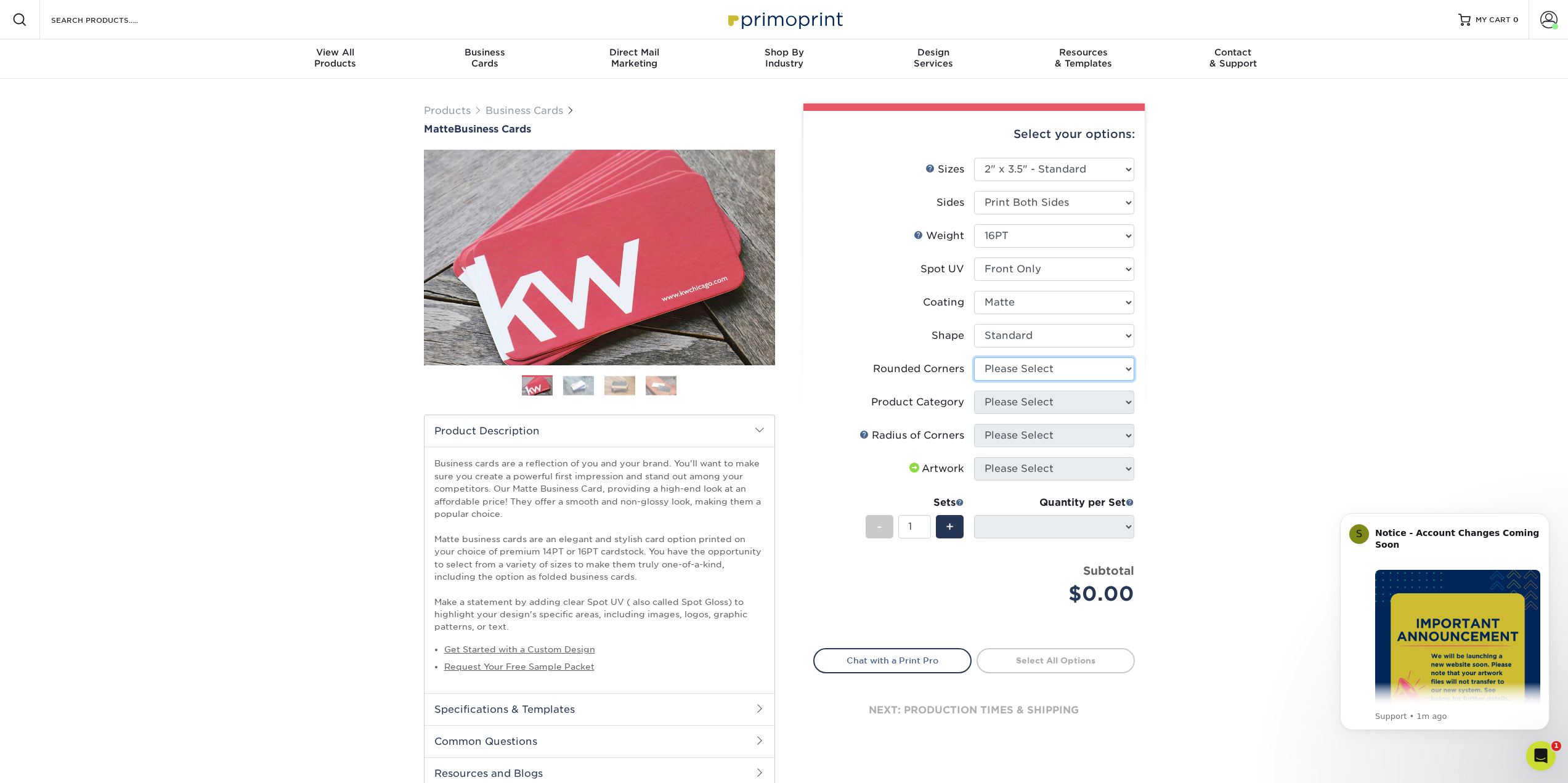
select select "7672df9e-0e0a-464d-8e1f-920c575e4da3"
click at [974, 357] on select "Please Select Yes - Round 2 Corners Yes - Round 4 Corners No" at bounding box center [1054, 369] width 160 height 24
select select "-1"
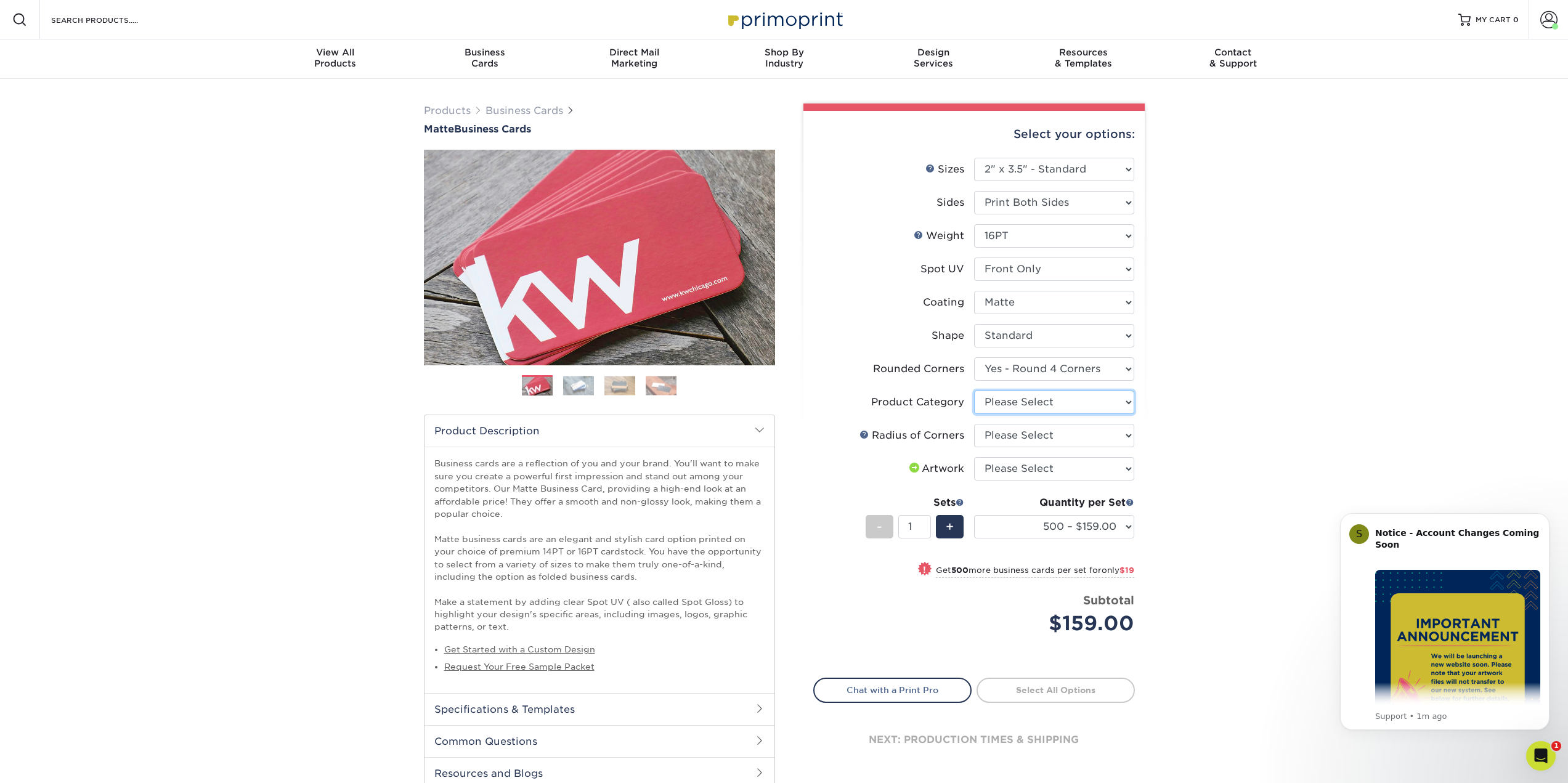
click at [1050, 400] on select "Please Select Business Cards" at bounding box center [1054, 403] width 160 height 24
select select "3b5148f1-0588-4f88-a218-97bcfdce65c1"
click at [974, 391] on select "Please Select Business Cards" at bounding box center [1054, 403] width 160 height 24
click at [1046, 431] on select "Please Select Rounded 1/8" Rounded 1/4"" at bounding box center [1054, 436] width 160 height 24
select select "479fbfe7-6a0c-4895-8c9a-81739b7486c9"
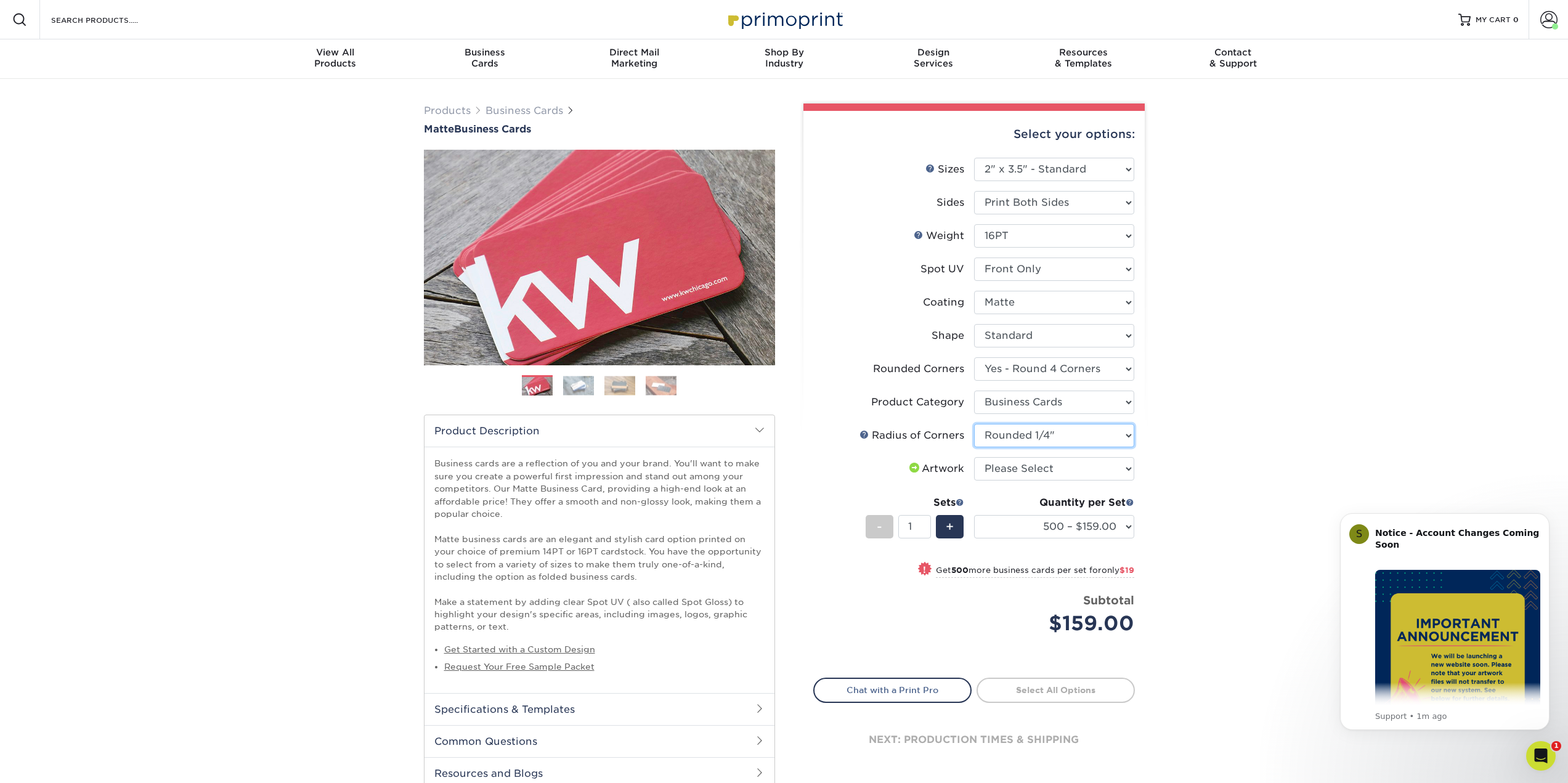
click at [974, 424] on select "Please Select Rounded 1/8" Rounded 1/4"" at bounding box center [1054, 436] width 160 height 24
click at [1232, 476] on div "Products Business Cards Matte Business Cards Previous Next 100 $ 9" at bounding box center [784, 459] width 1568 height 760
click at [1224, 513] on div "Products Business Cards Matte Business Cards Previous Next 100 $ 9" at bounding box center [784, 459] width 1568 height 760
click at [1292, 402] on div "Products Business Cards Matte Business Cards Previous Next 100 $ 9" at bounding box center [784, 459] width 1568 height 760
